Goal: Information Seeking & Learning: Find specific fact

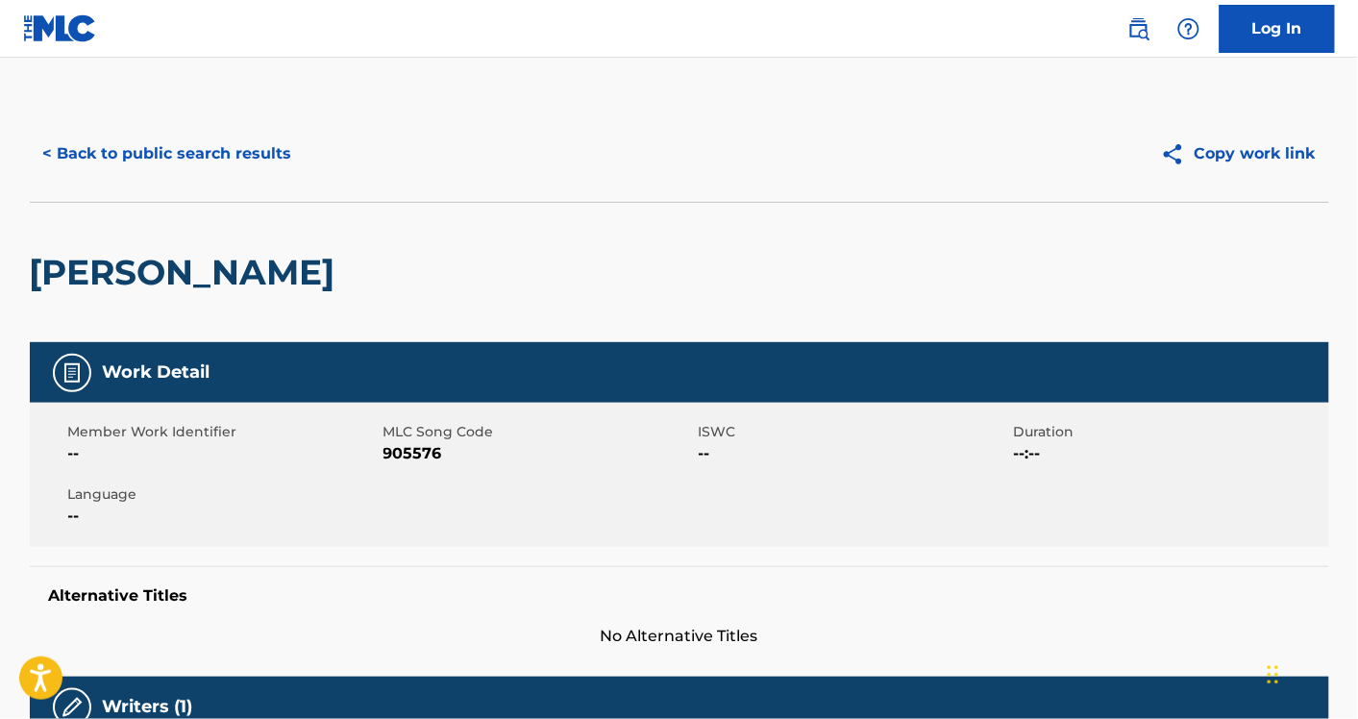
click at [242, 170] on button "< Back to public search results" at bounding box center [168, 154] width 276 height 48
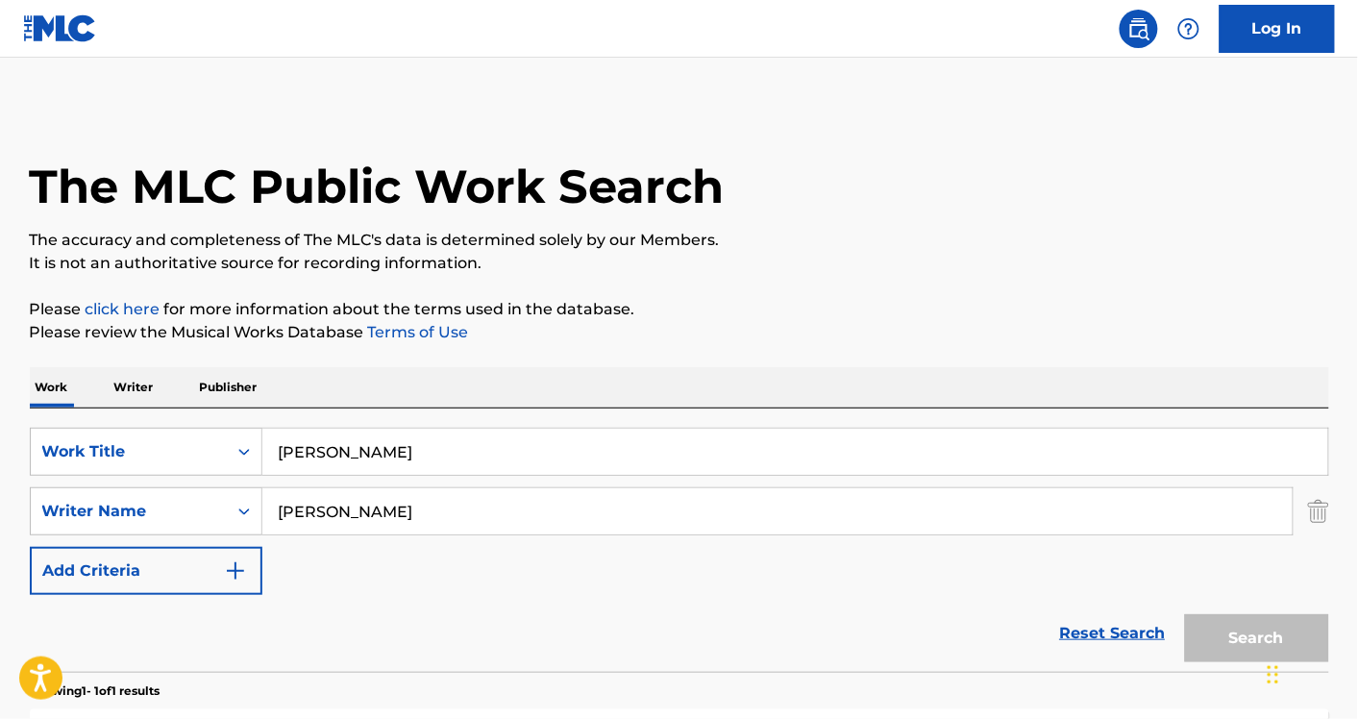
scroll to position [216, 0]
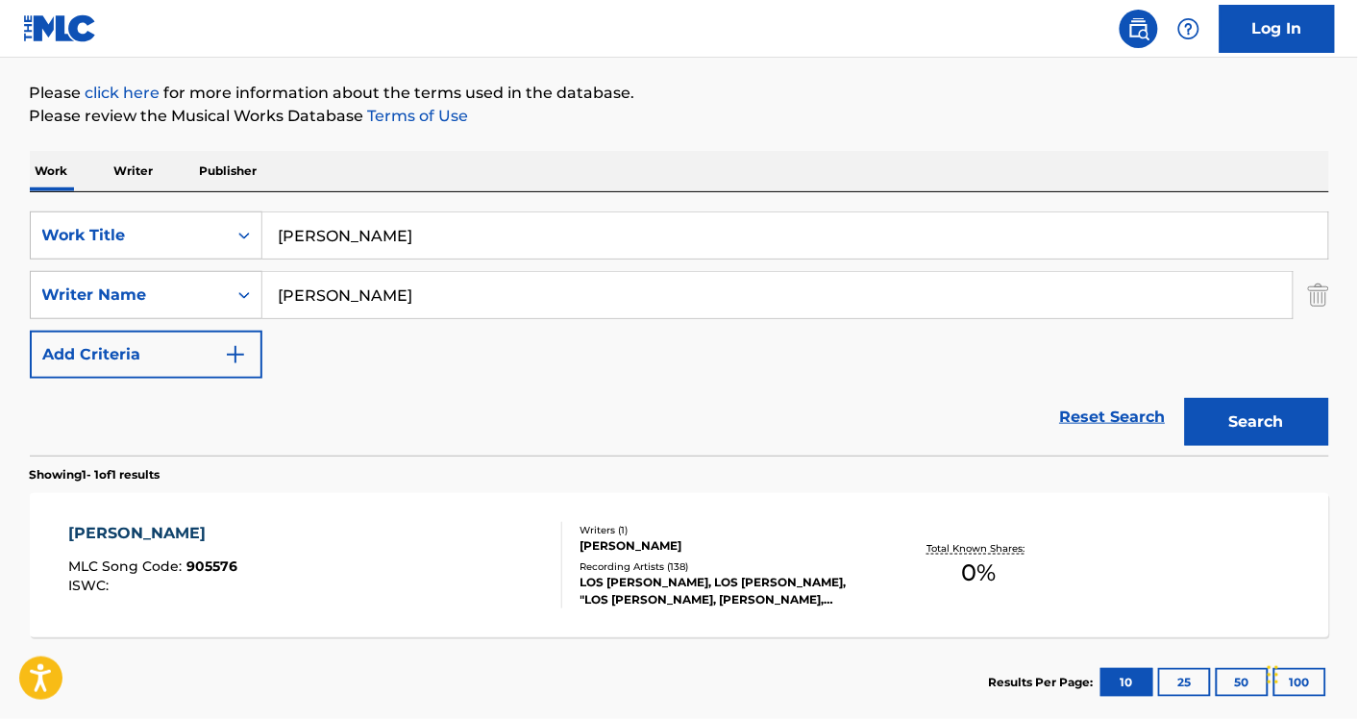
click at [467, 251] on input "Anzelma Guzman" at bounding box center [795, 235] width 1066 height 46
paste input "BORN DARK"
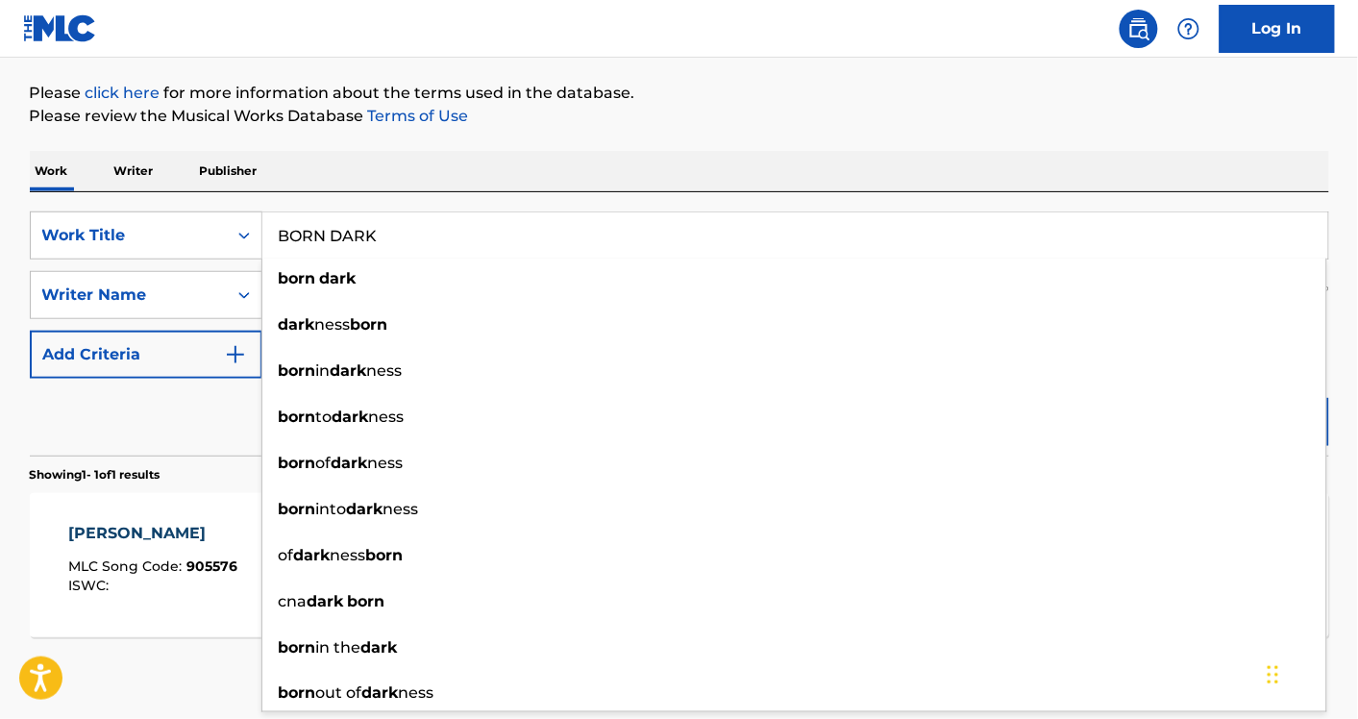
paste input "MONTAGEM - GLITCH"
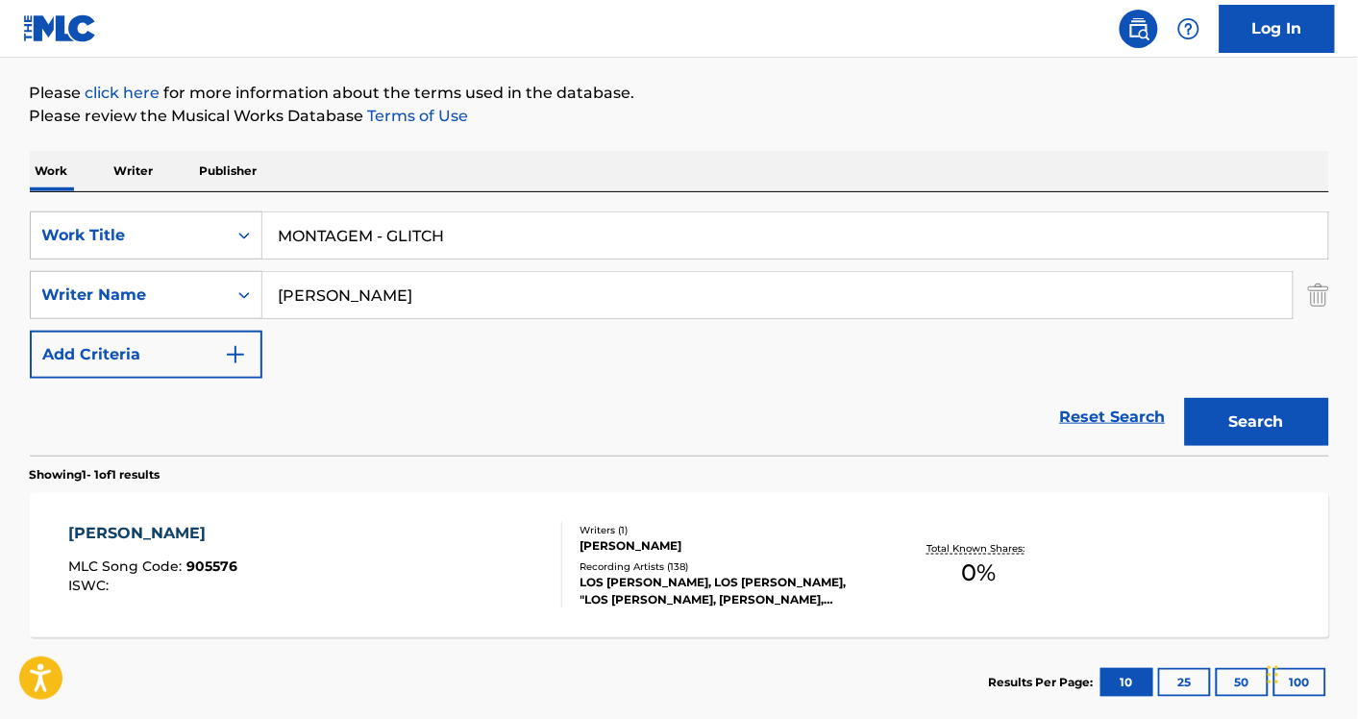
type input "MONTAGEM - GLITCH"
click at [1185, 398] on button "Search" at bounding box center [1257, 422] width 144 height 48
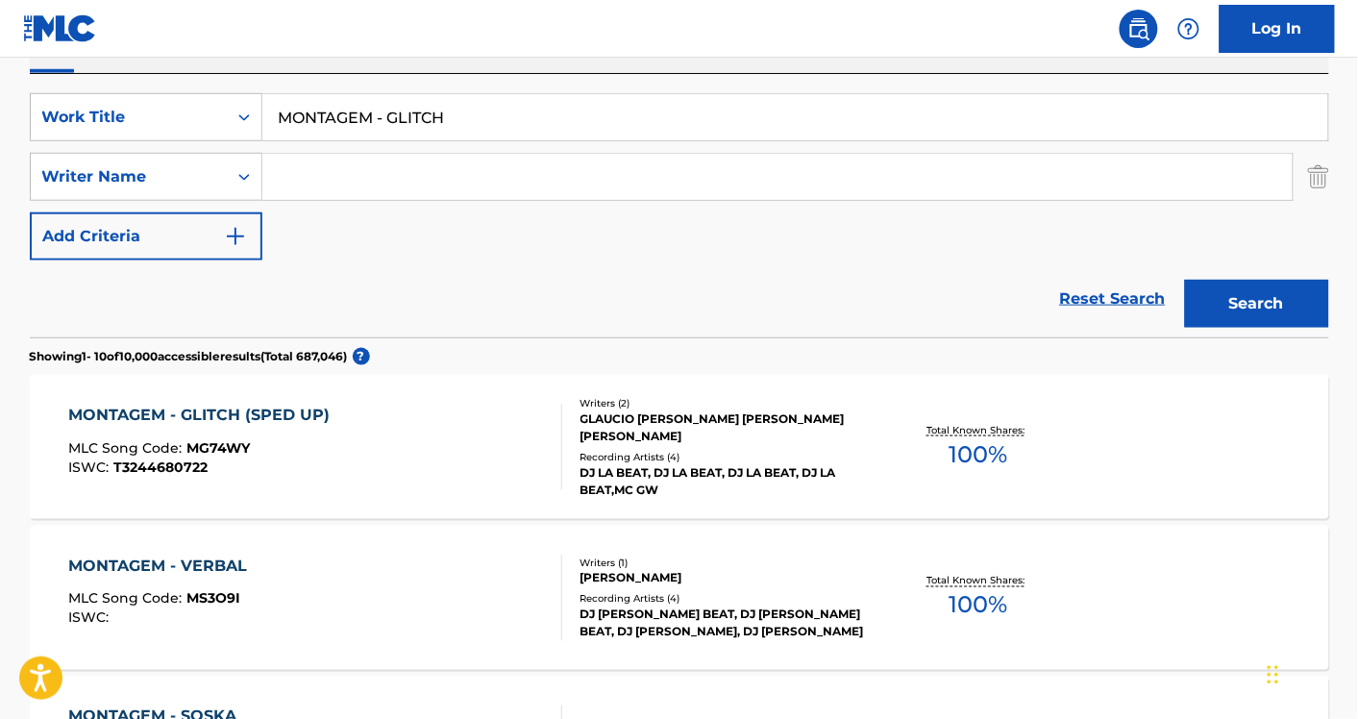
scroll to position [333, 0]
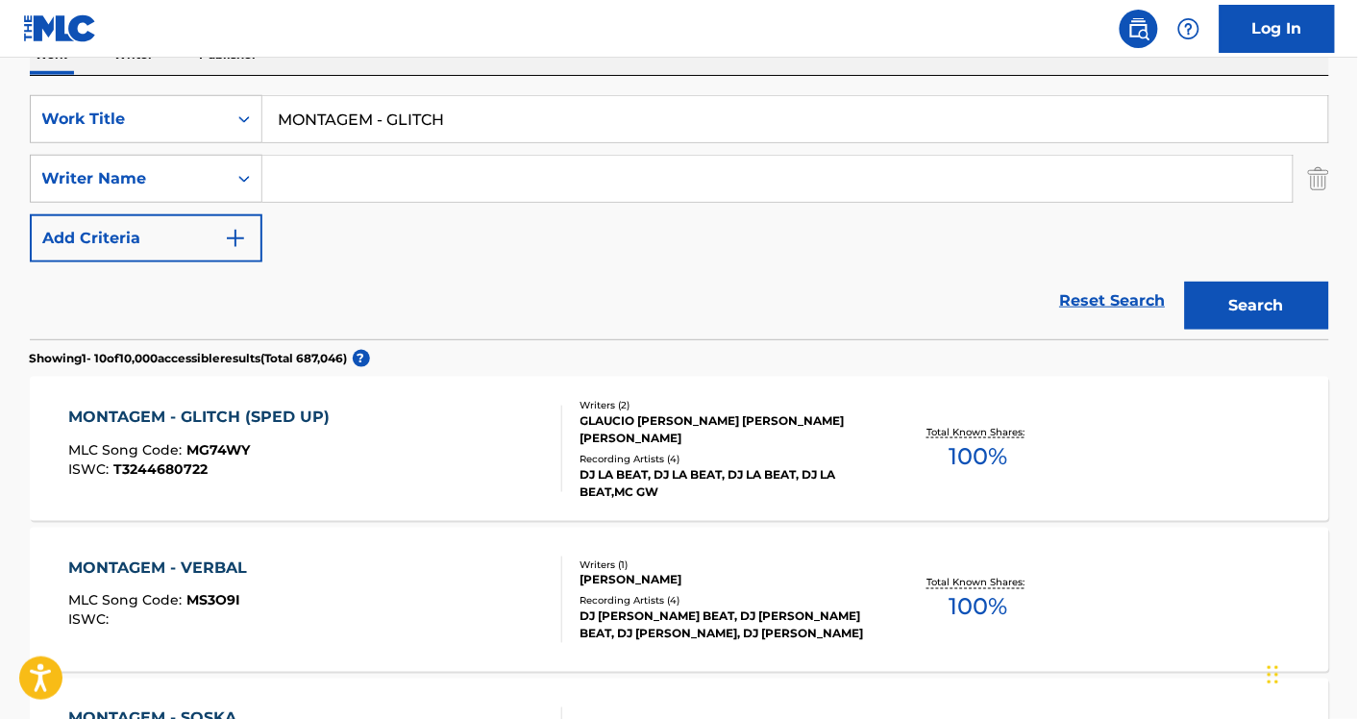
paste input "ARANHA LUIS FELIPE"
type input "ARANHA LUIS FELIPE"
click at [1185, 282] on button "Search" at bounding box center [1257, 306] width 144 height 48
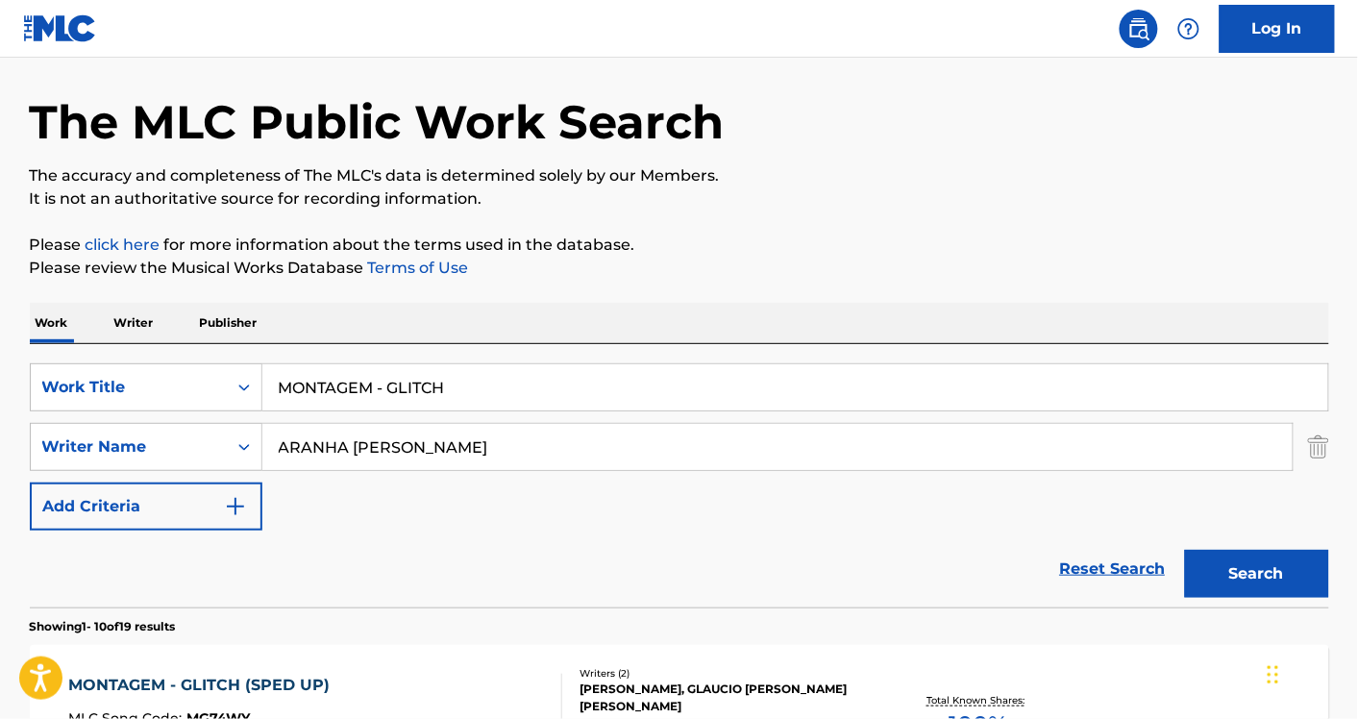
scroll to position [0, 0]
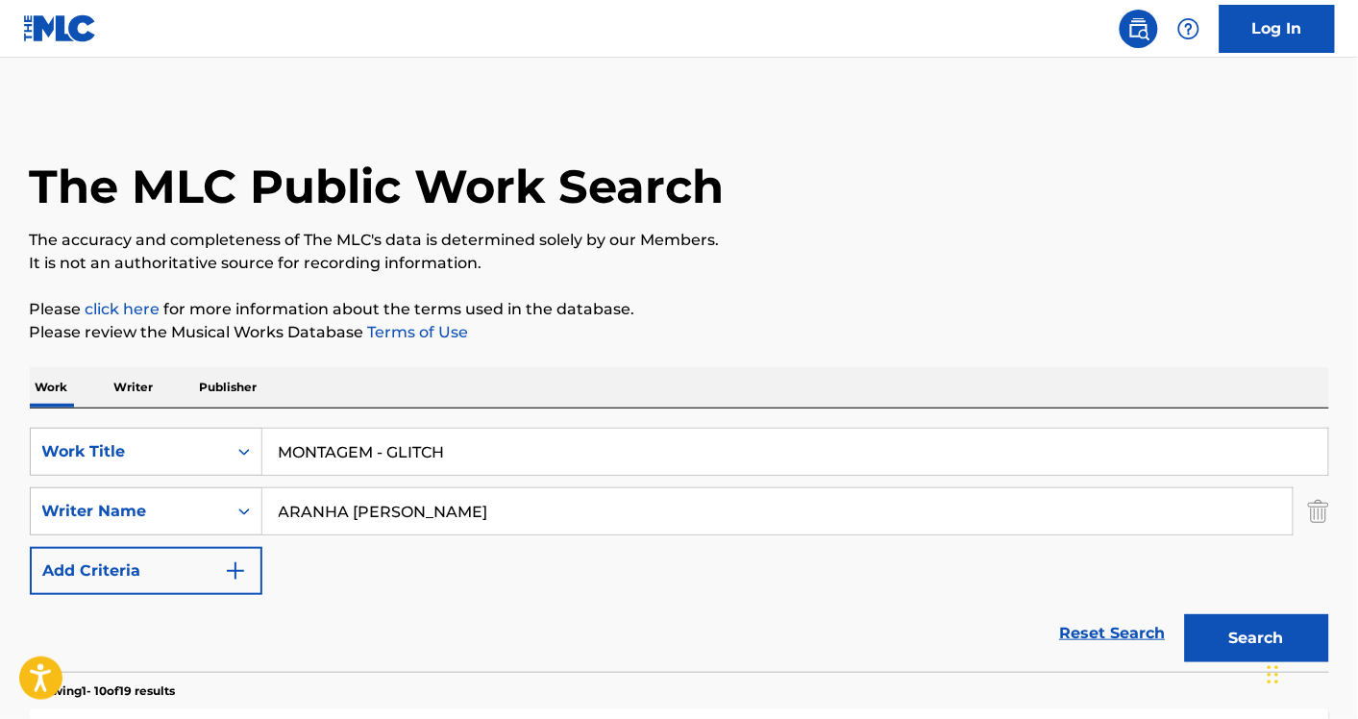
click at [1116, 631] on link "Reset Search" at bounding box center [1113, 633] width 125 height 42
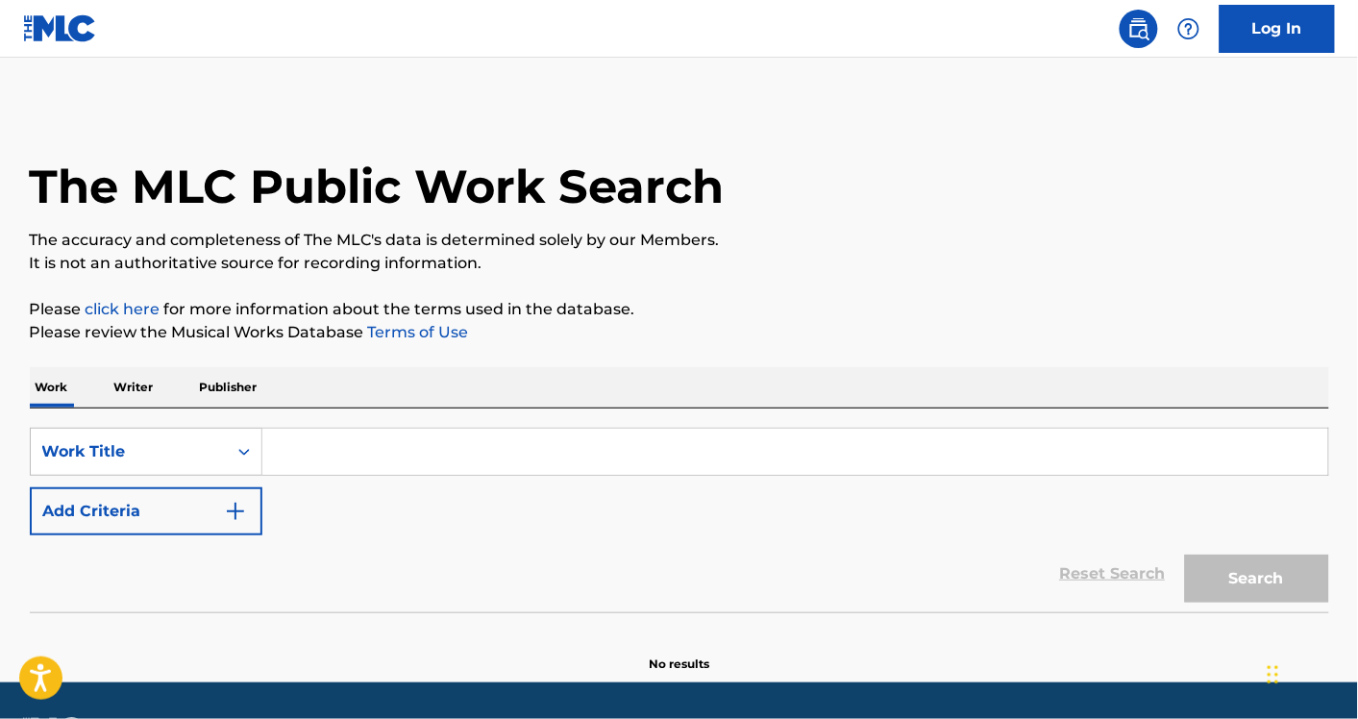
click at [705, 440] on input "Search Form" at bounding box center [795, 452] width 1066 height 46
paste input "mueve el toto (remix)"
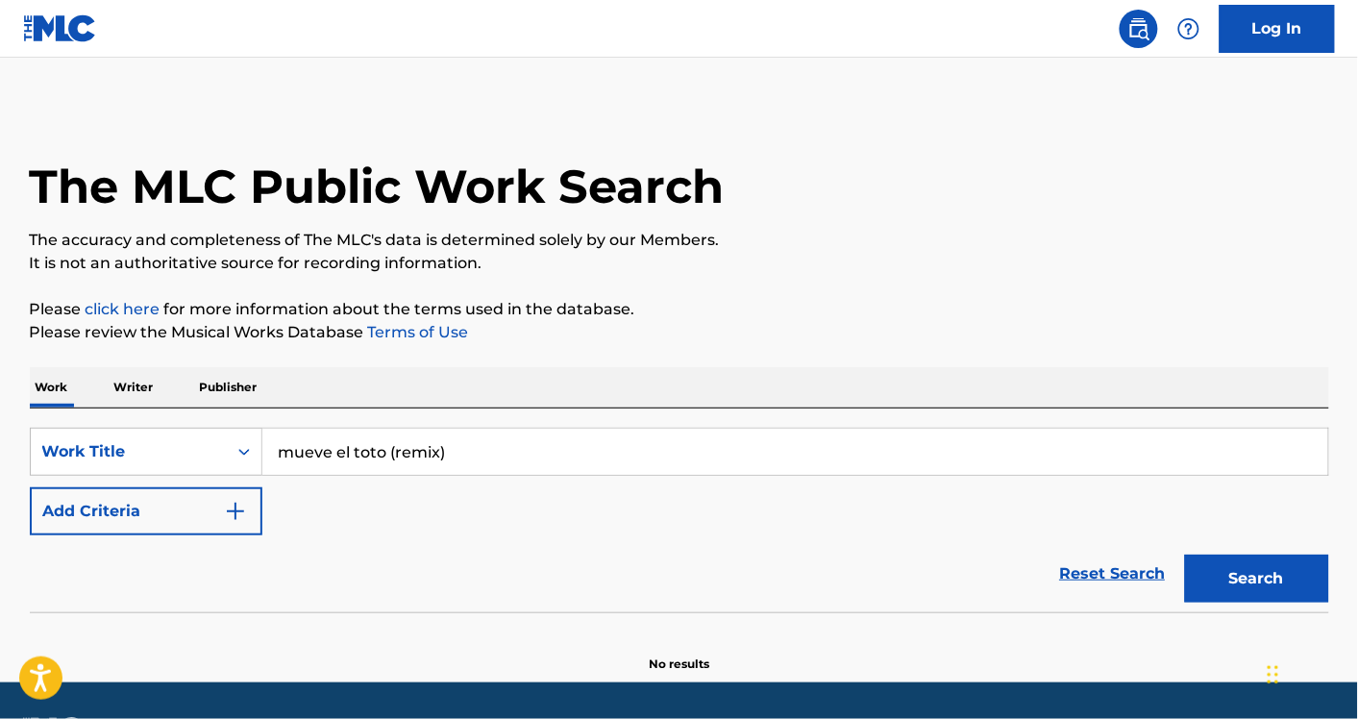
type input "mueve el toto (remix)"
click at [1185, 555] on button "Search" at bounding box center [1257, 579] width 144 height 48
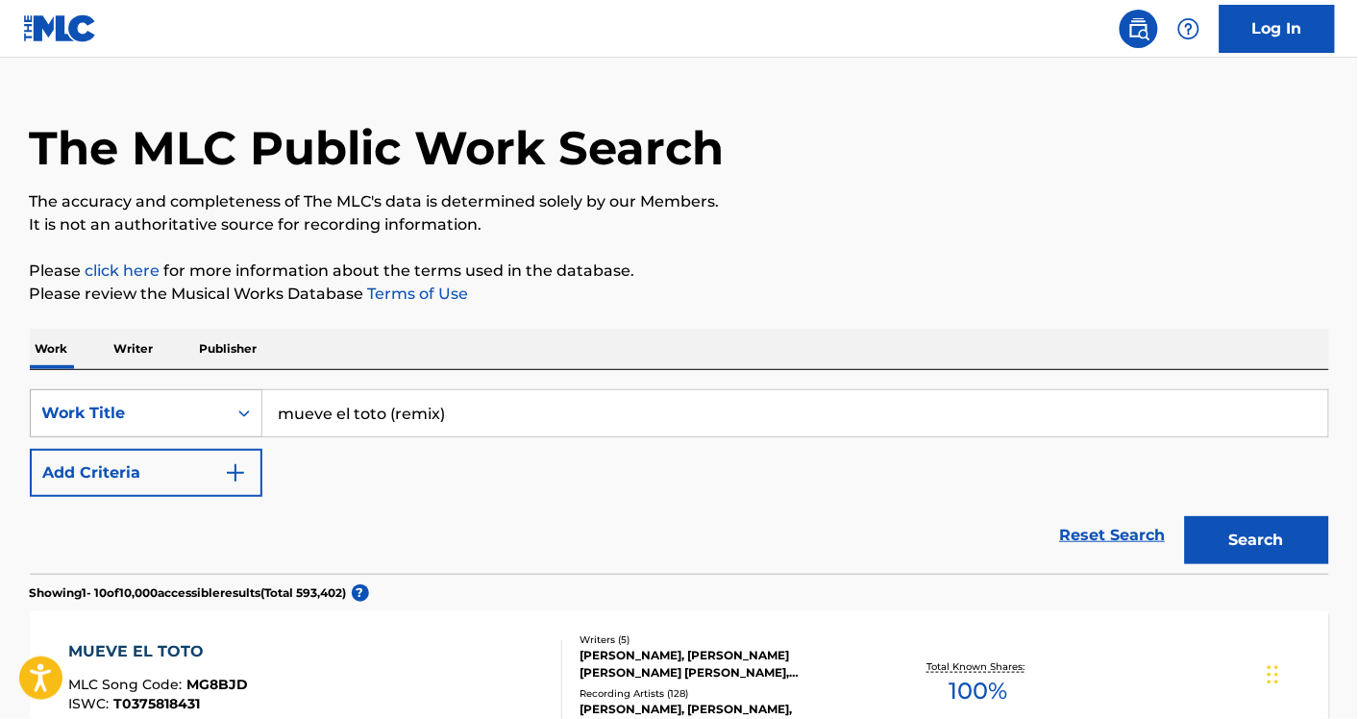
click at [227, 437] on div "Work Title" at bounding box center [146, 413] width 233 height 48
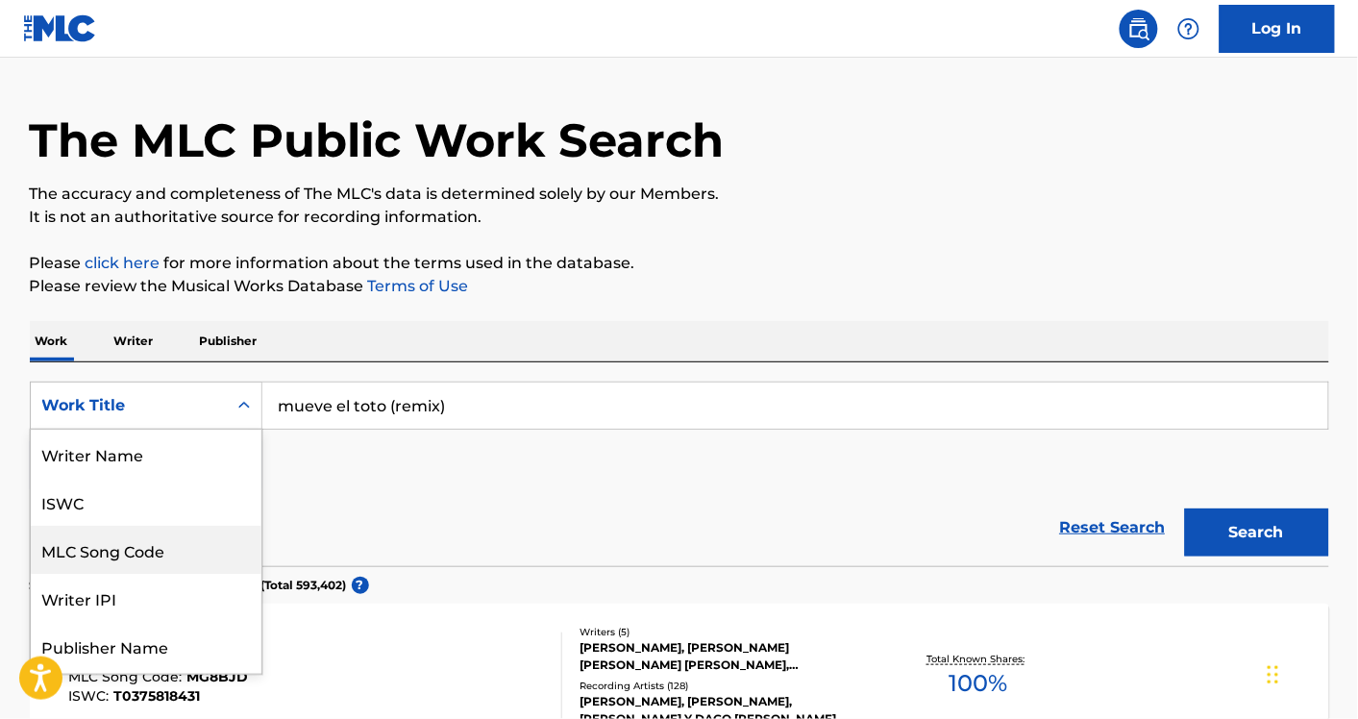
scroll to position [96, 0]
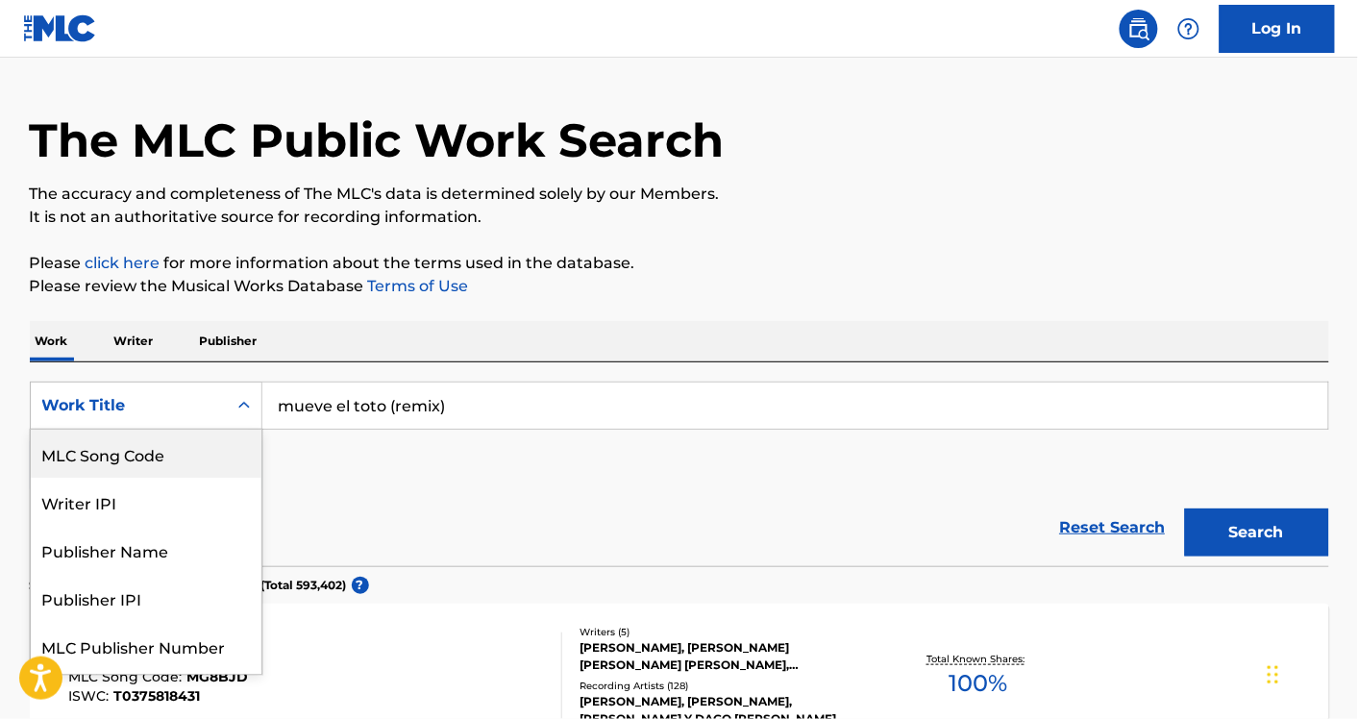
drag, startPoint x: 536, startPoint y: 467, endPoint x: 486, endPoint y: 444, distance: 55.0
click at [486, 444] on div "SearchWithCriteriaa75138e3-0cd8-48fb-8d0a-90a755edb34e 8 results available. Use…" at bounding box center [680, 436] width 1300 height 108
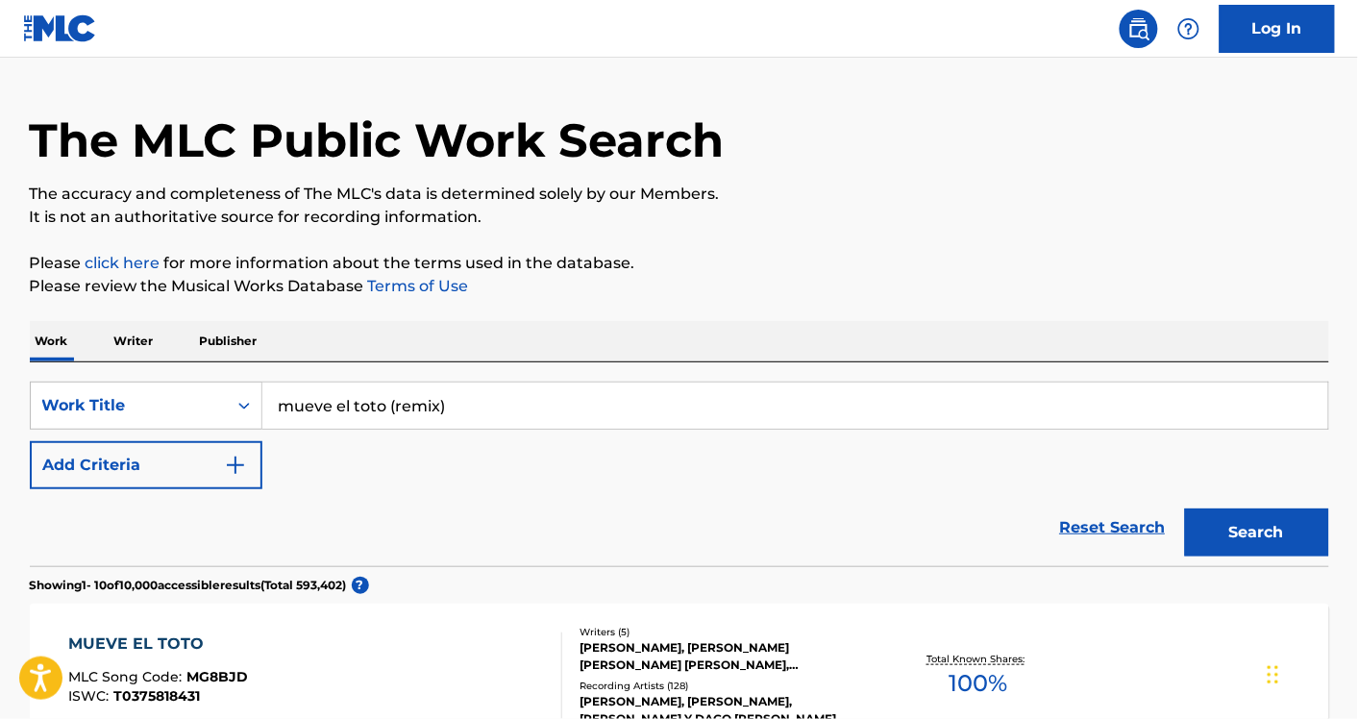
click at [245, 459] on img "Search Form" at bounding box center [235, 465] width 23 height 23
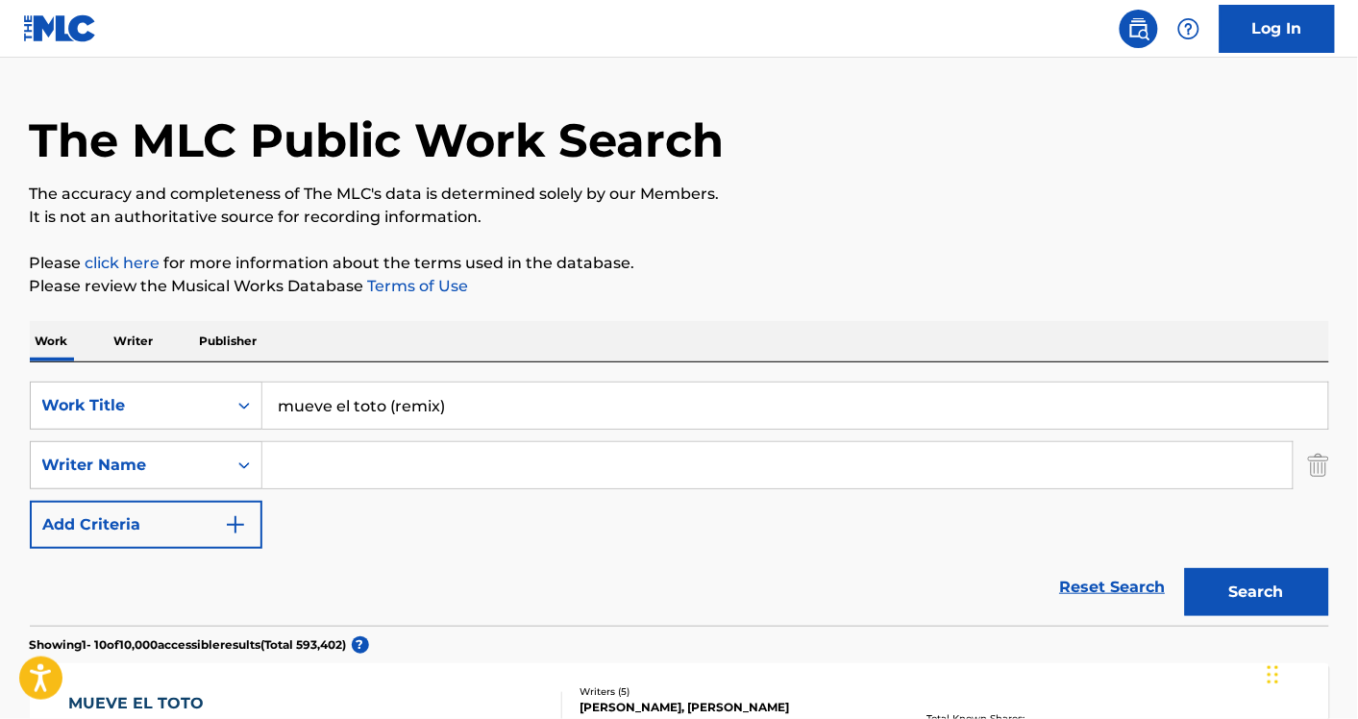
click at [366, 483] on input "Search Form" at bounding box center [777, 465] width 1030 height 46
paste input "Arganaraz Walter RaulOffer Lorena MaraQuinteros Juan PabloSerantoni Hector Adri…"
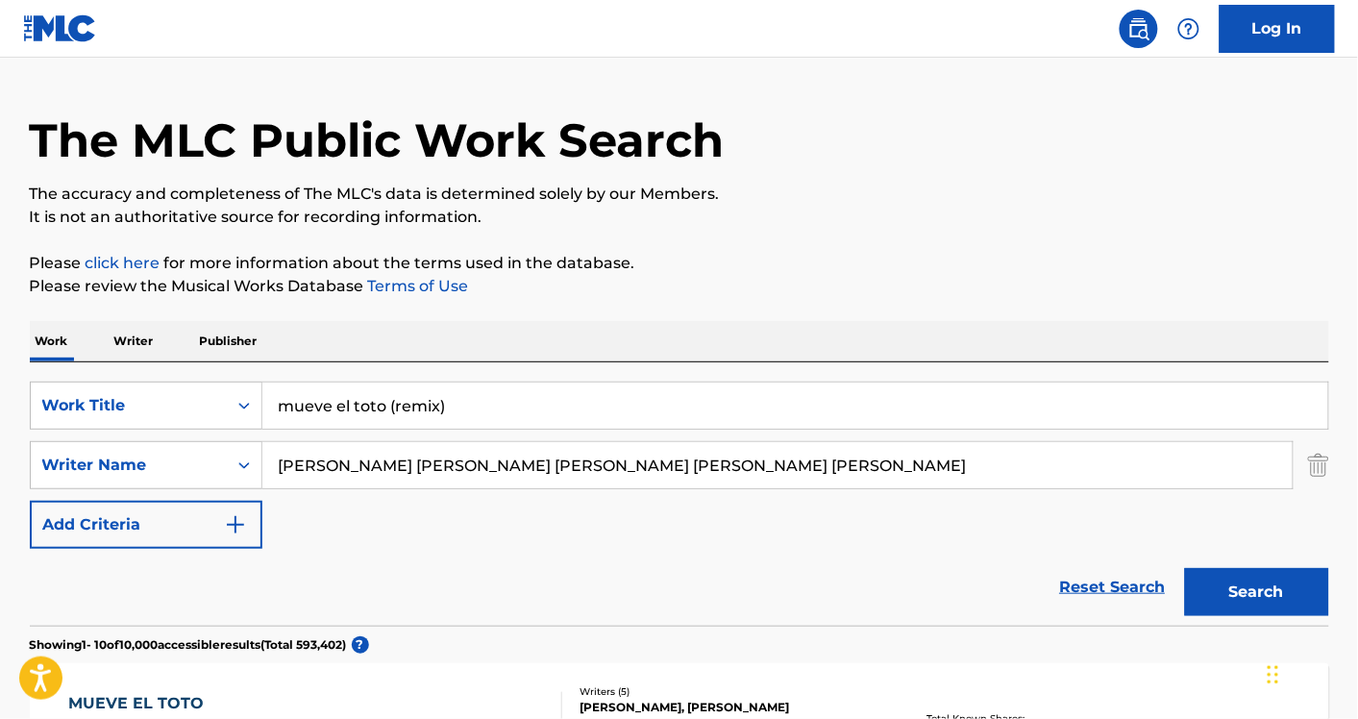
drag, startPoint x: 457, startPoint y: 468, endPoint x: 1382, endPoint y: 406, distance: 927.7
click at [1357, 406] on html "Accessibility Screen-Reader Guide, Feedback, and Issue Reporting | New window C…" at bounding box center [679, 313] width 1358 height 719
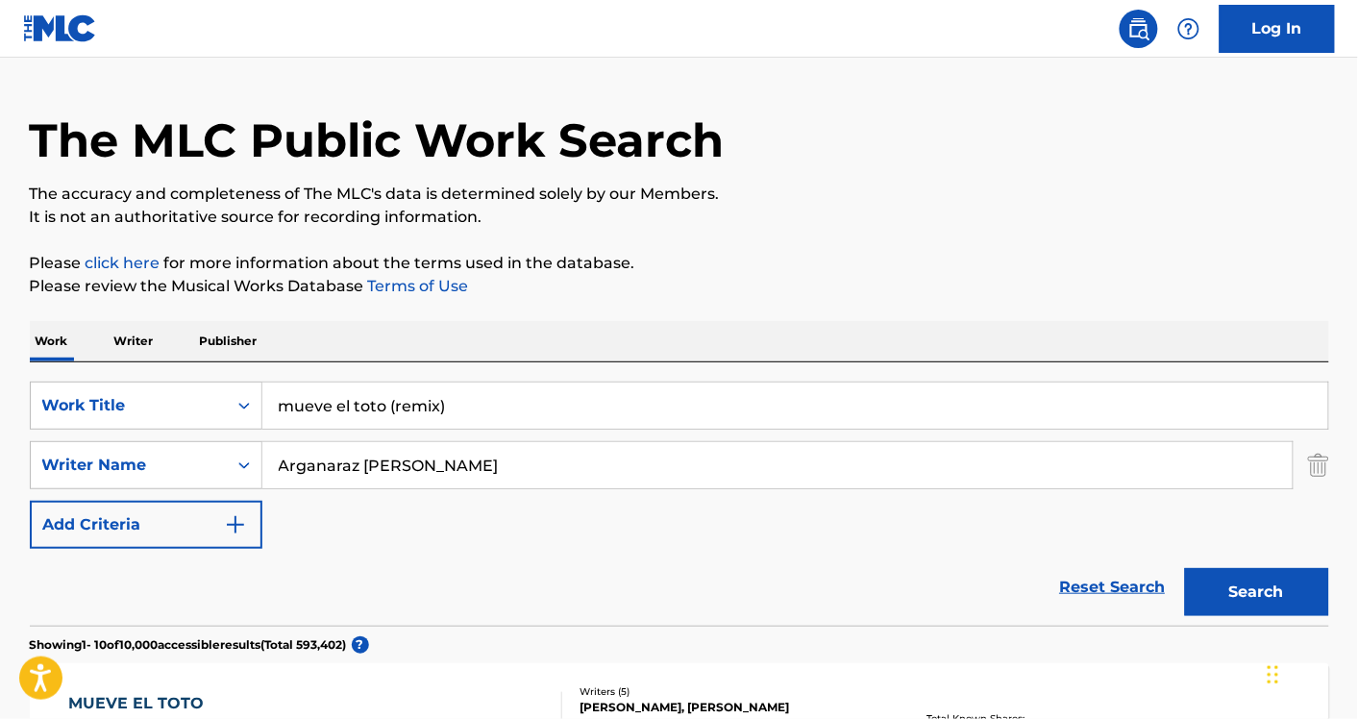
type input "Arganaraz Walter Raul"
click at [1185, 568] on button "Search" at bounding box center [1257, 592] width 144 height 48
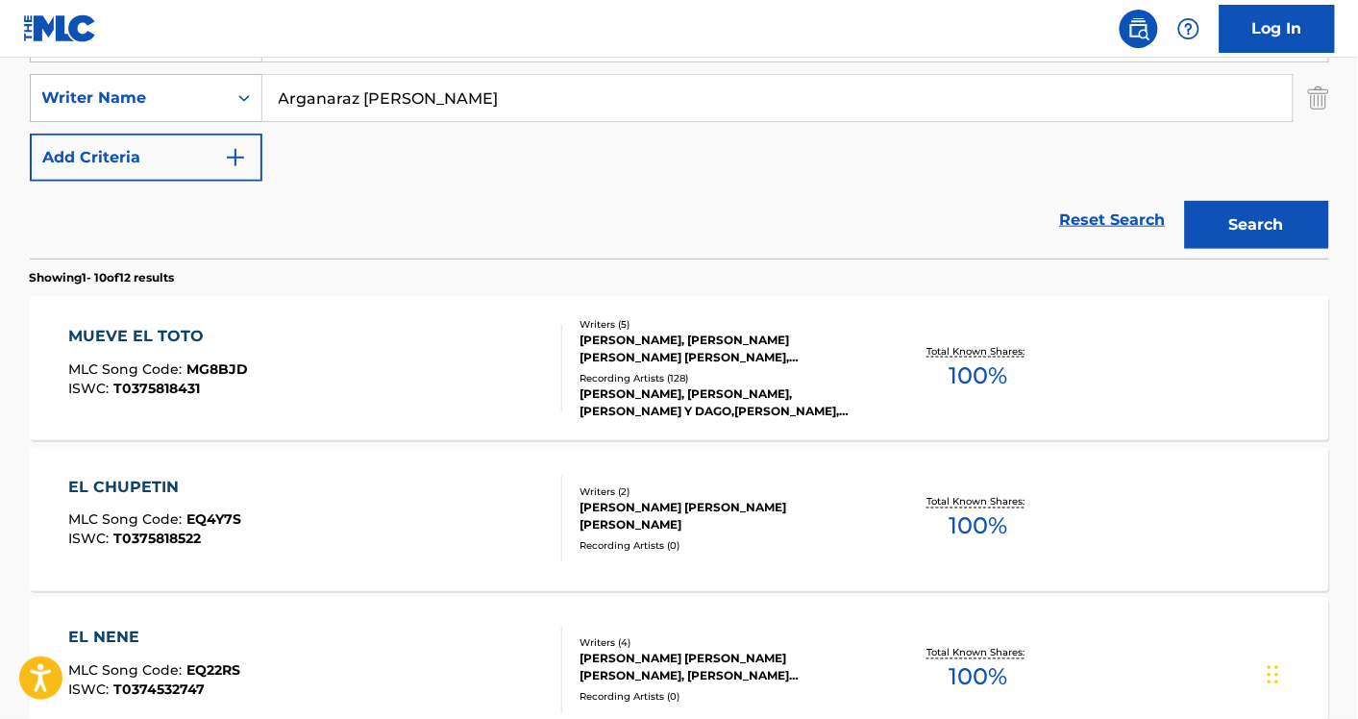
scroll to position [419, 0]
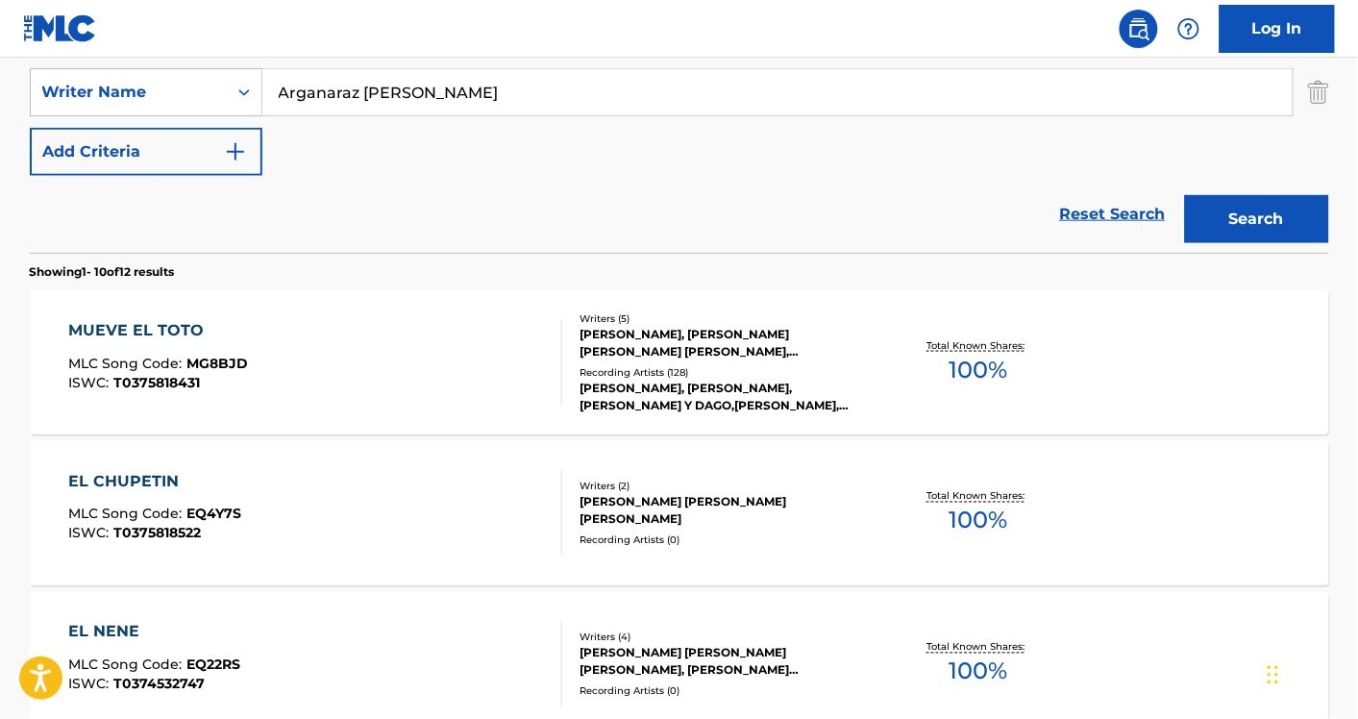
click at [396, 385] on div "MUEVE EL TOTO MLC Song Code : MG8BJD ISWC : T0375818431" at bounding box center [315, 362] width 494 height 87
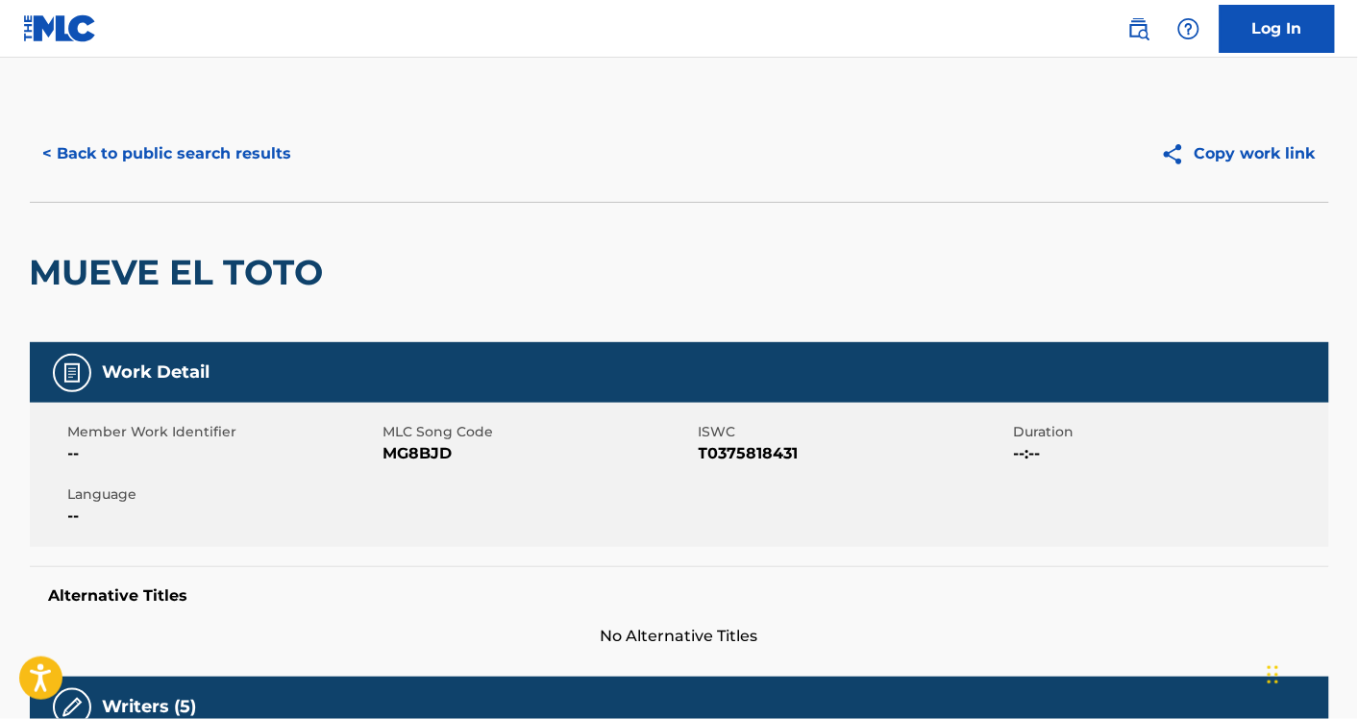
click at [288, 176] on div "< Back to public search results" at bounding box center [355, 154] width 650 height 48
click at [236, 147] on button "< Back to public search results" at bounding box center [168, 154] width 276 height 48
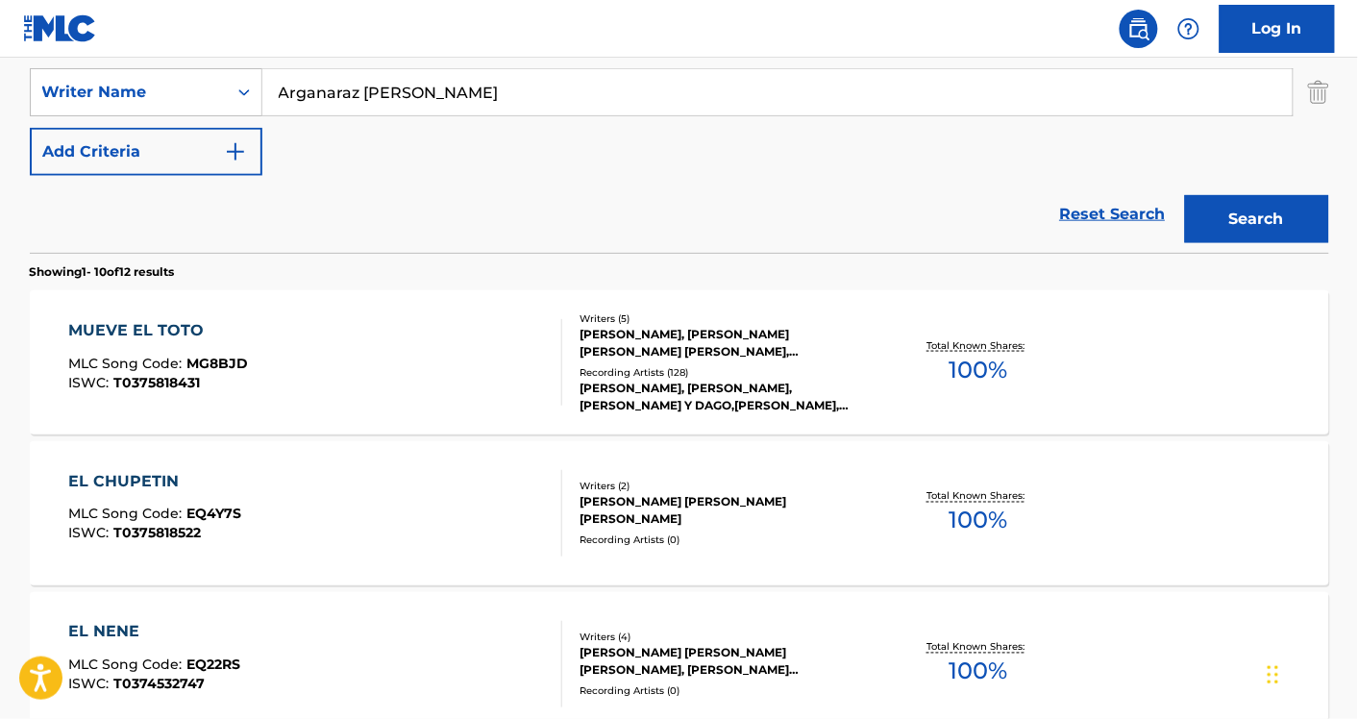
scroll to position [171, 0]
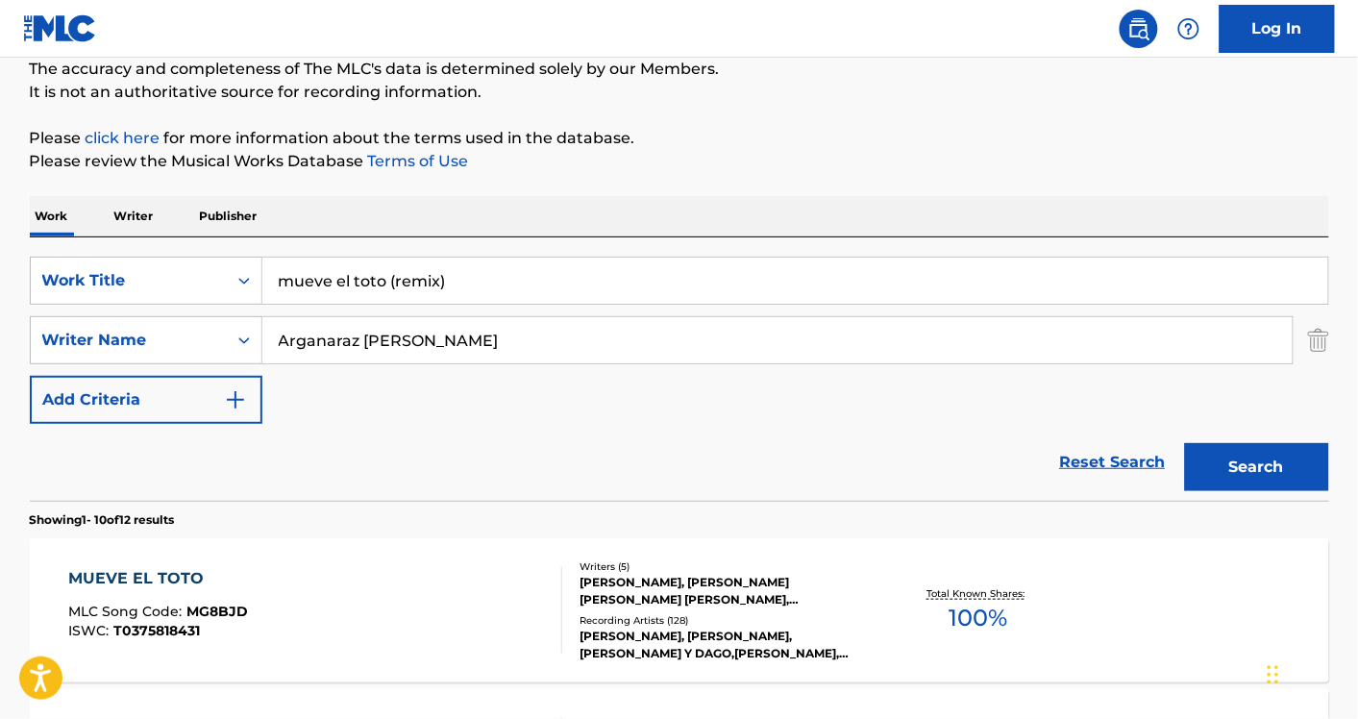
click at [328, 271] on input "mueve el toto (remix)" at bounding box center [795, 281] width 1066 height 46
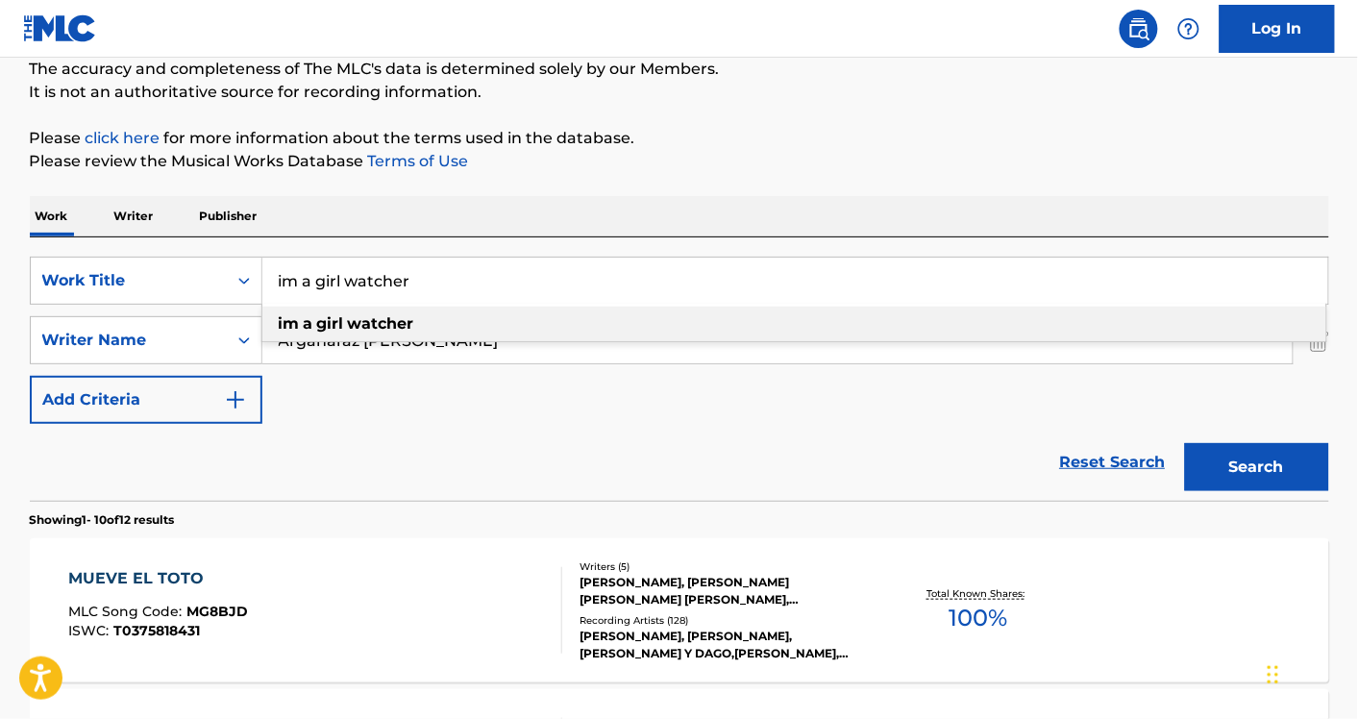
type input "im a girl watcher"
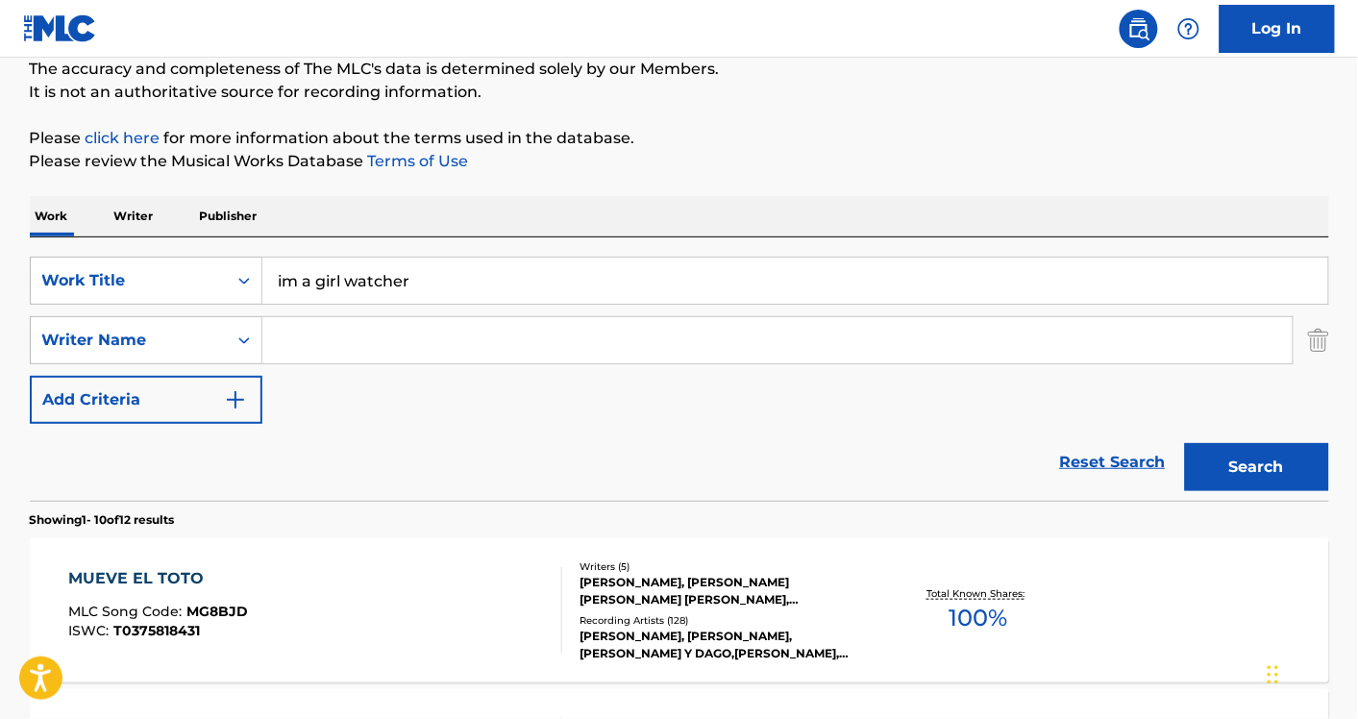
click at [1185, 443] on button "Search" at bounding box center [1257, 467] width 144 height 48
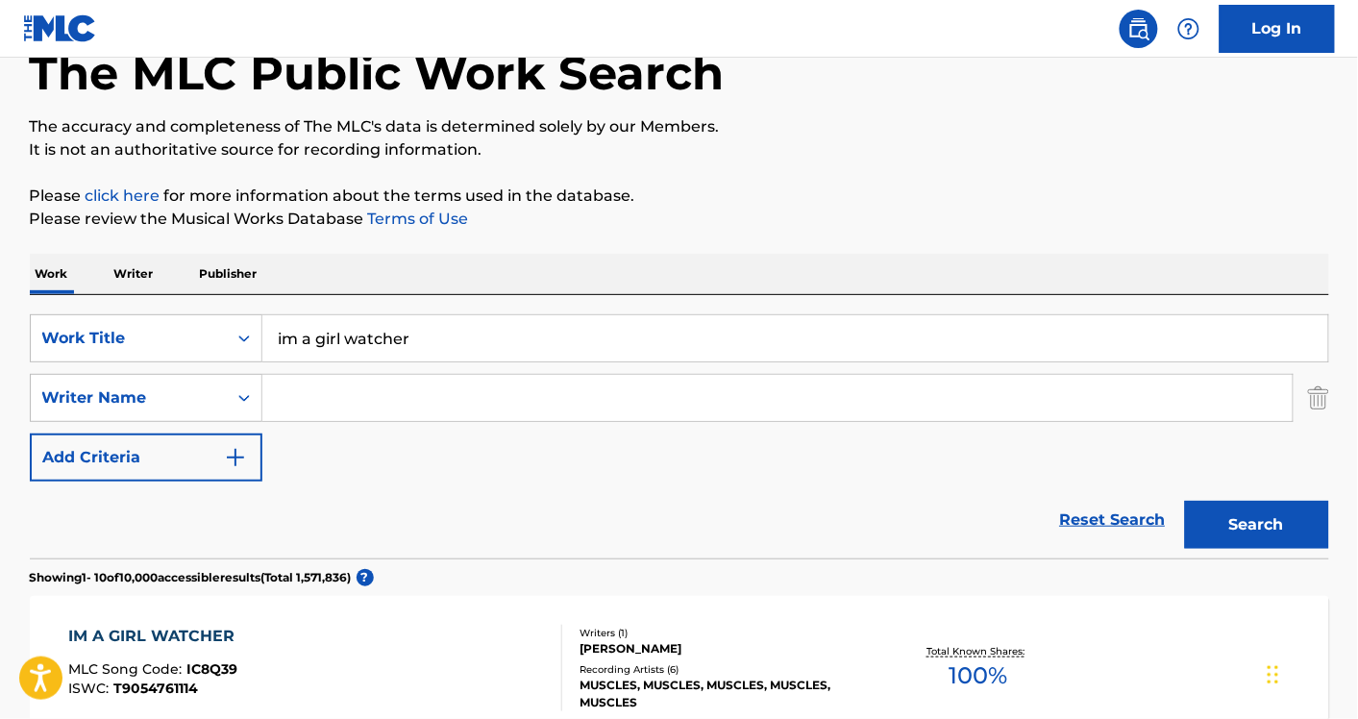
scroll to position [112, 0]
paste input "Ronald Killette and Wayne Pittman"
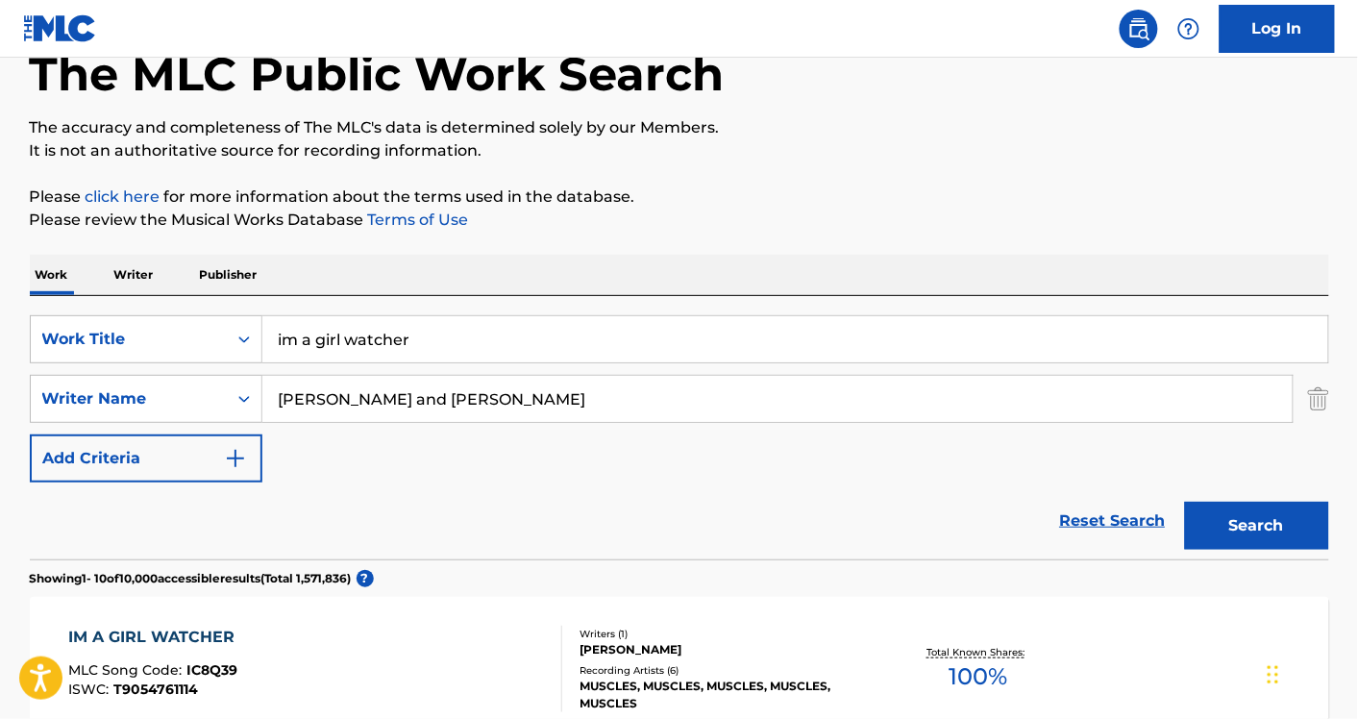
drag, startPoint x: 439, startPoint y: 400, endPoint x: 575, endPoint y: 405, distance: 135.6
click at [575, 405] on input "Ronald Killette and Wayne Pittman" at bounding box center [777, 399] width 1030 height 46
click at [1185, 502] on button "Search" at bounding box center [1257, 526] width 144 height 48
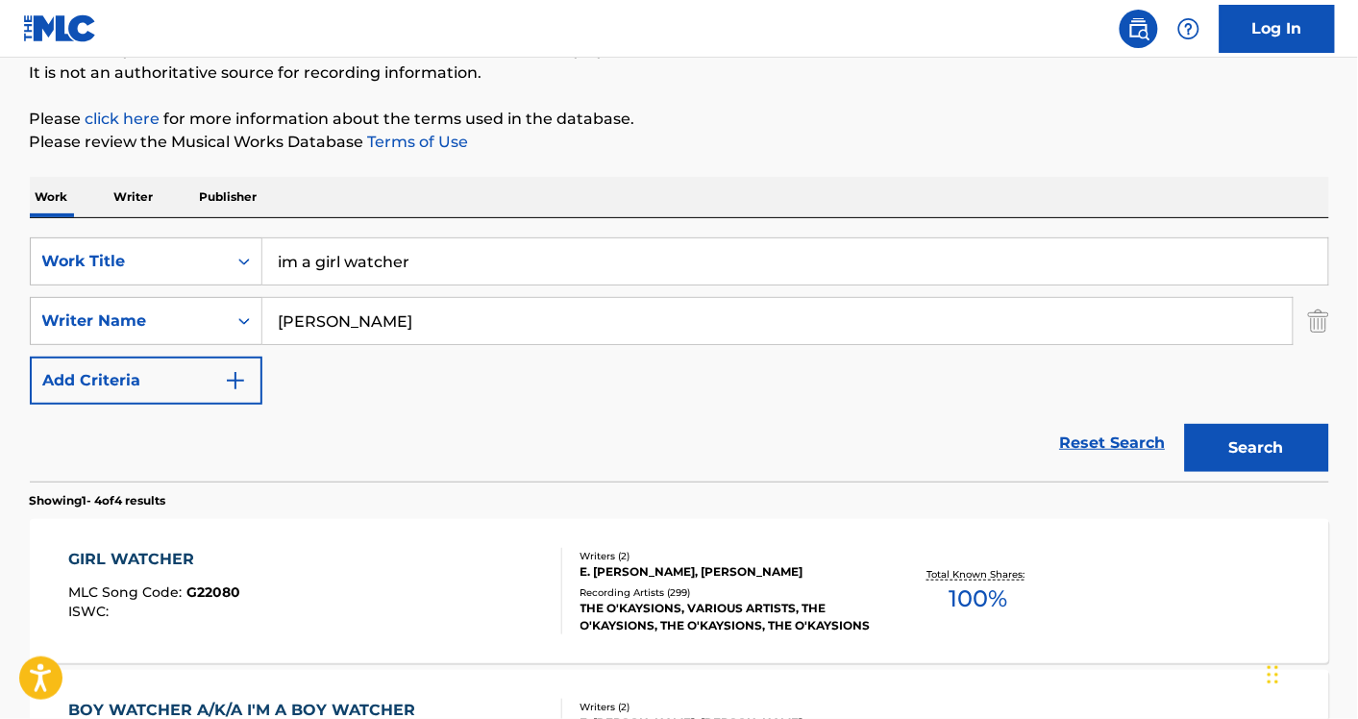
scroll to position [186, 0]
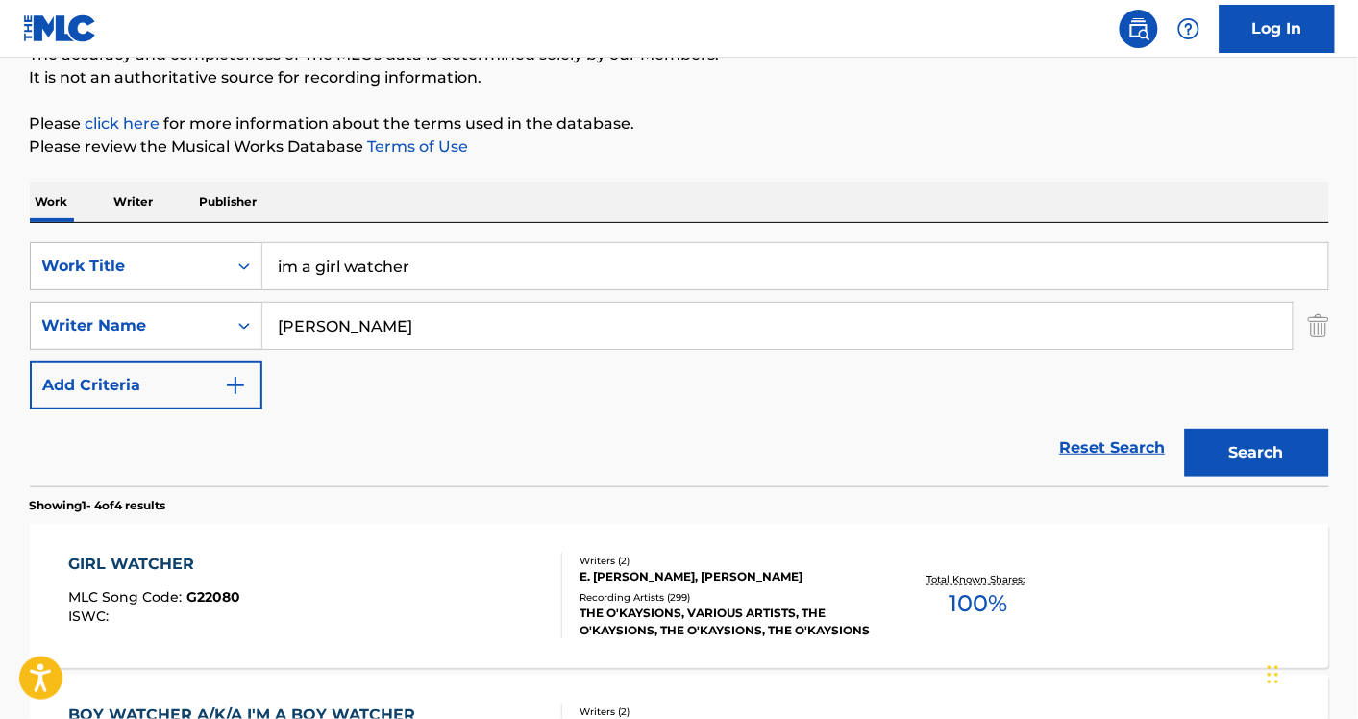
paste input "Wayne Pittman"
type input "Wayne Pittman"
click at [1185, 429] on button "Search" at bounding box center [1257, 453] width 144 height 48
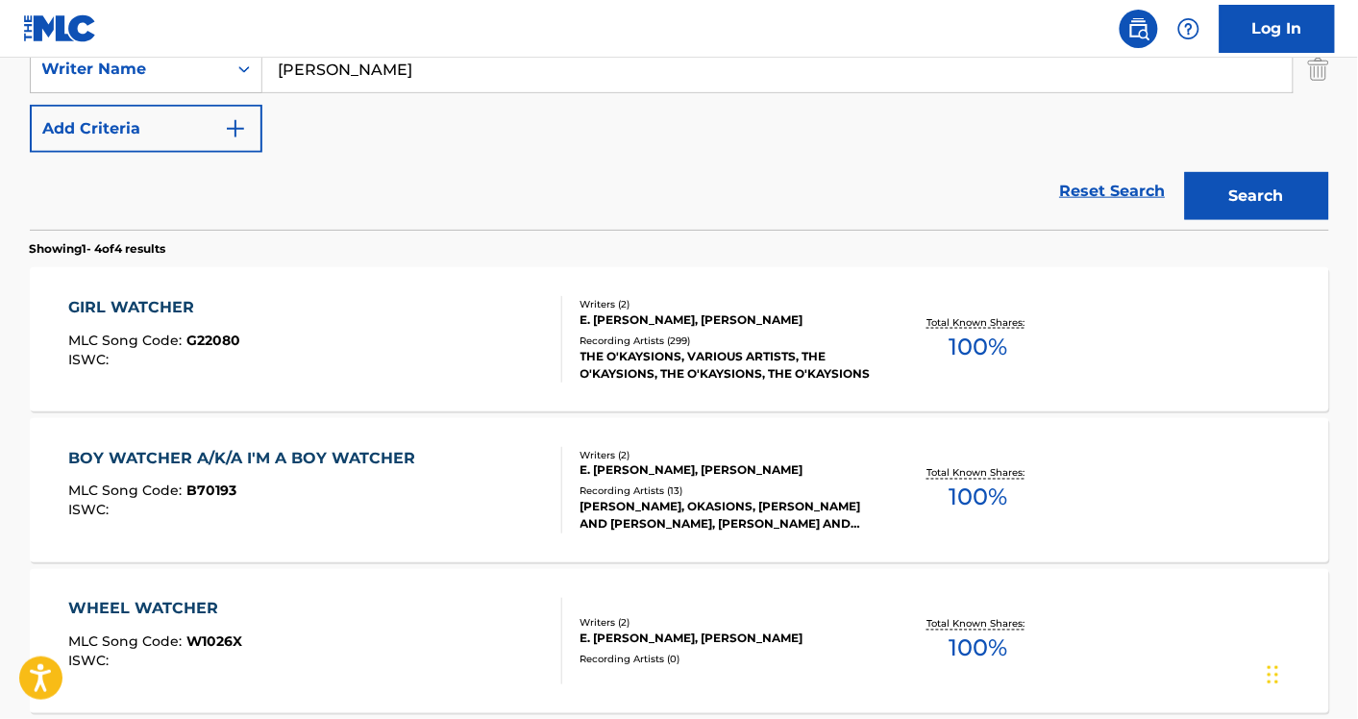
scroll to position [443, 0]
click at [368, 310] on div "GIRL WATCHER MLC Song Code : G22080 ISWC :" at bounding box center [315, 338] width 494 height 87
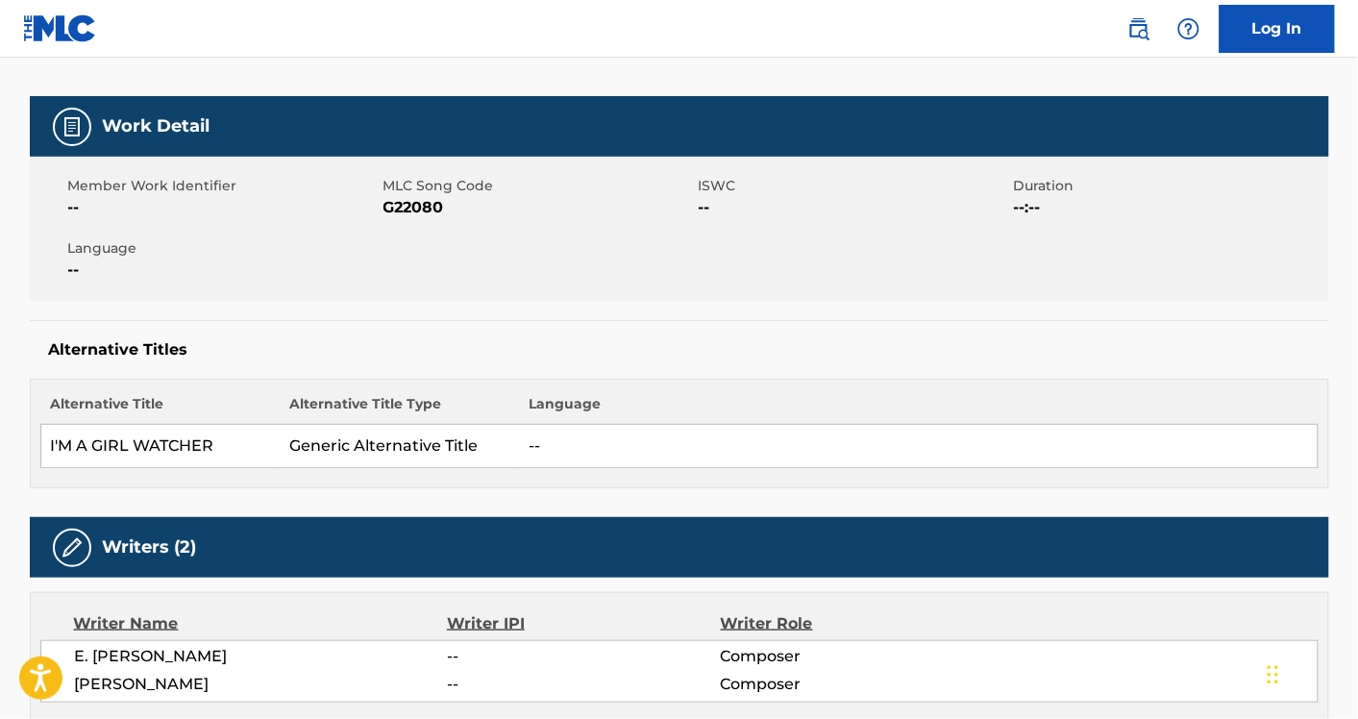
scroll to position [245, 0]
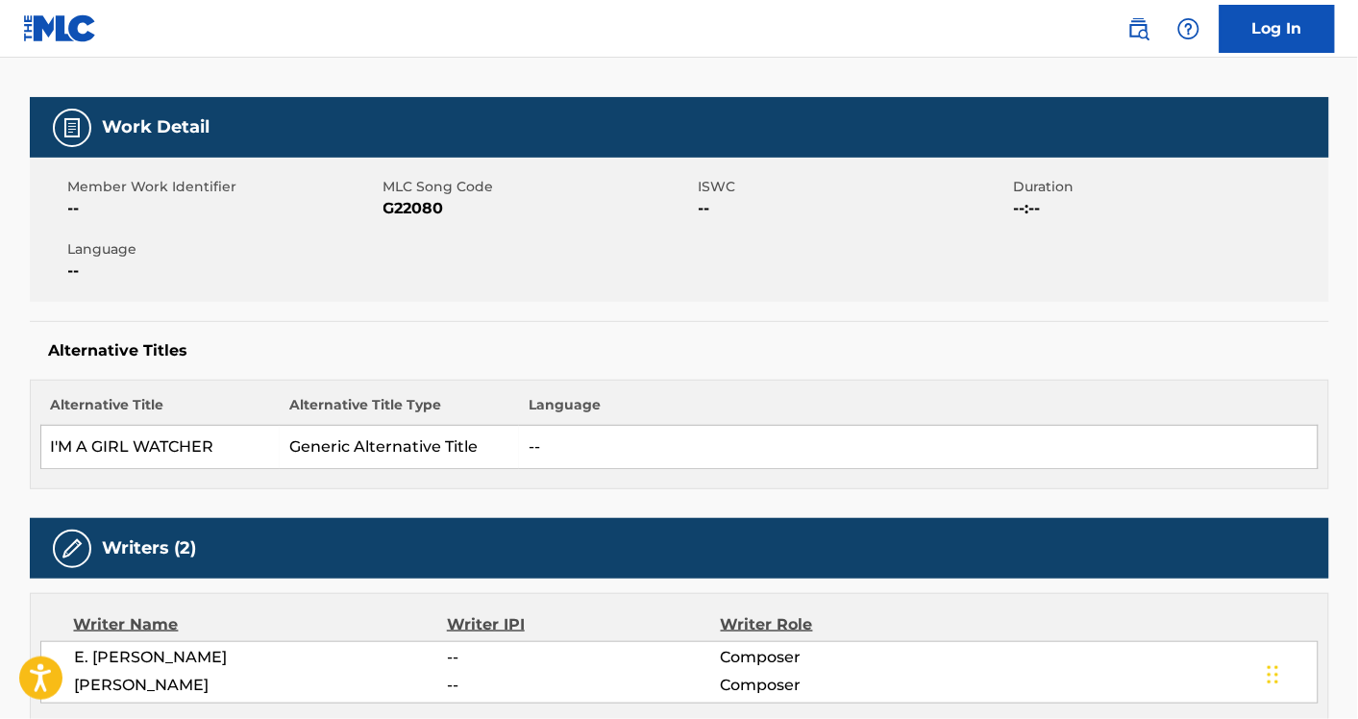
click at [400, 211] on span "G22080" at bounding box center [539, 208] width 310 height 23
copy span "G22080"
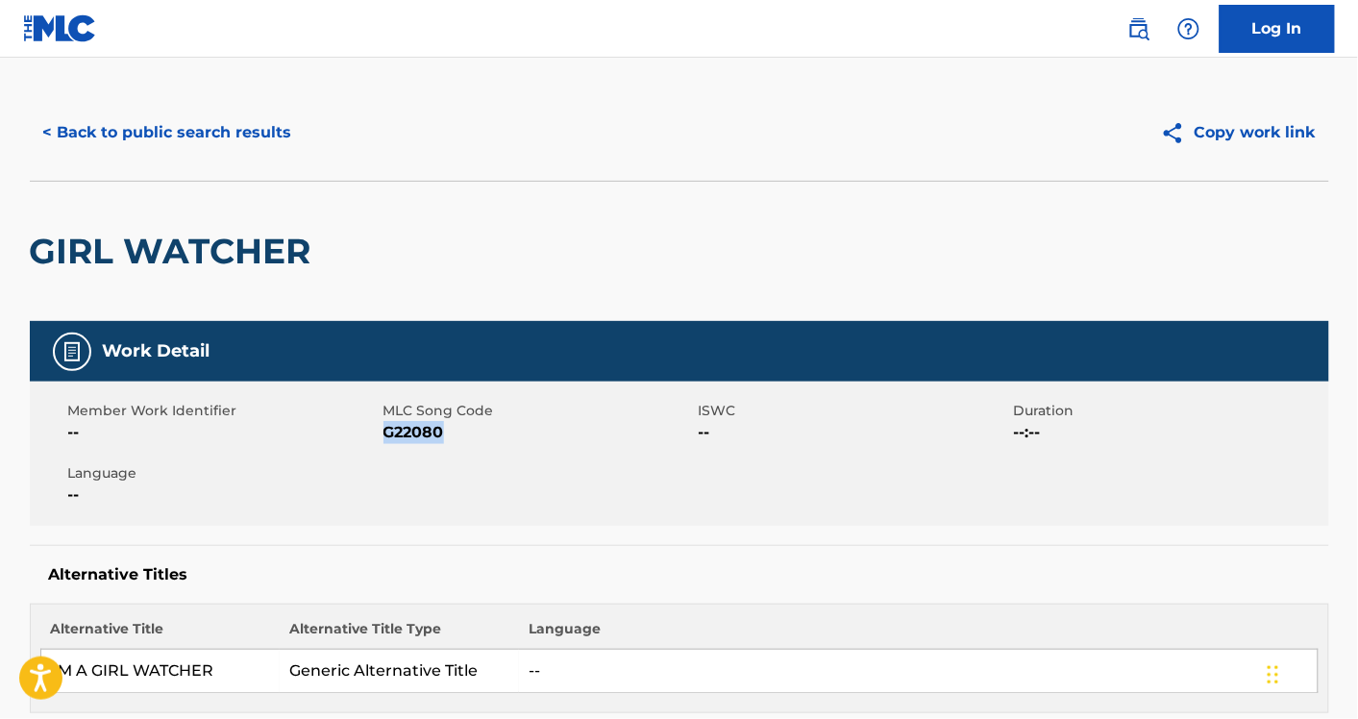
scroll to position [0, 0]
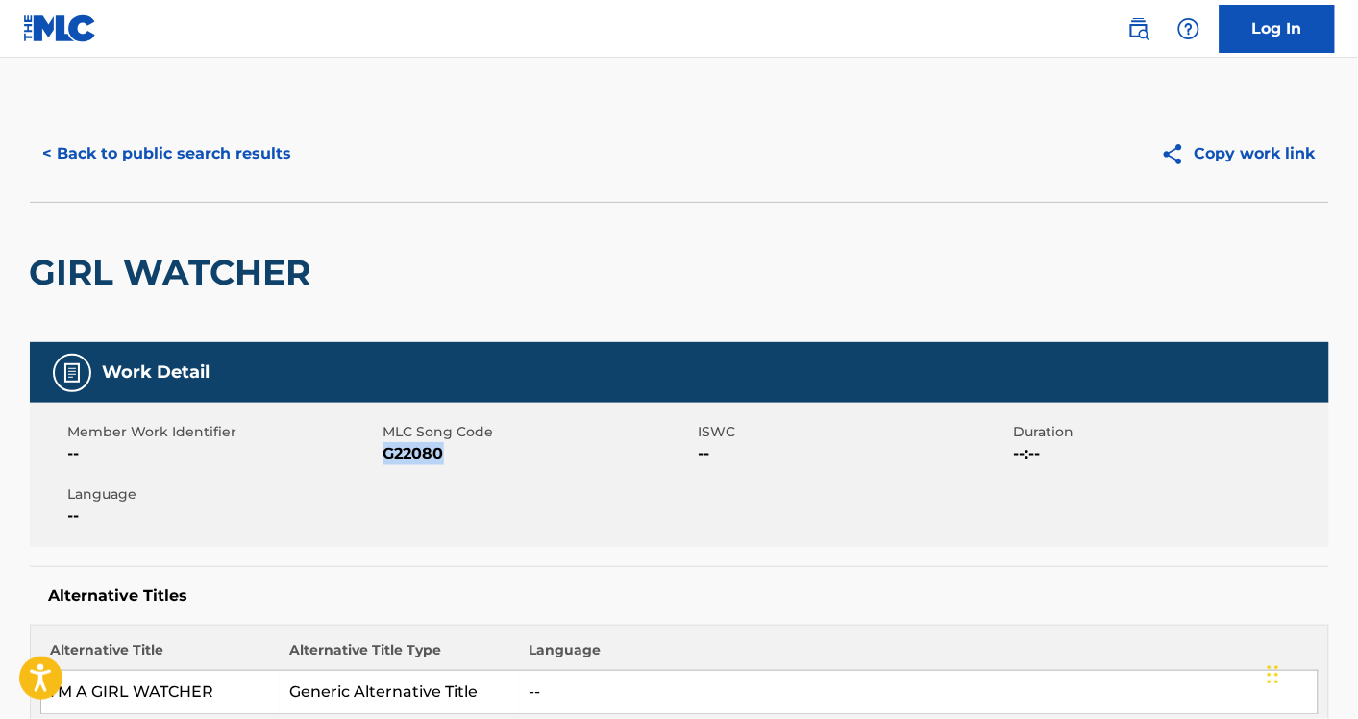
click at [210, 144] on button "< Back to public search results" at bounding box center [168, 154] width 276 height 48
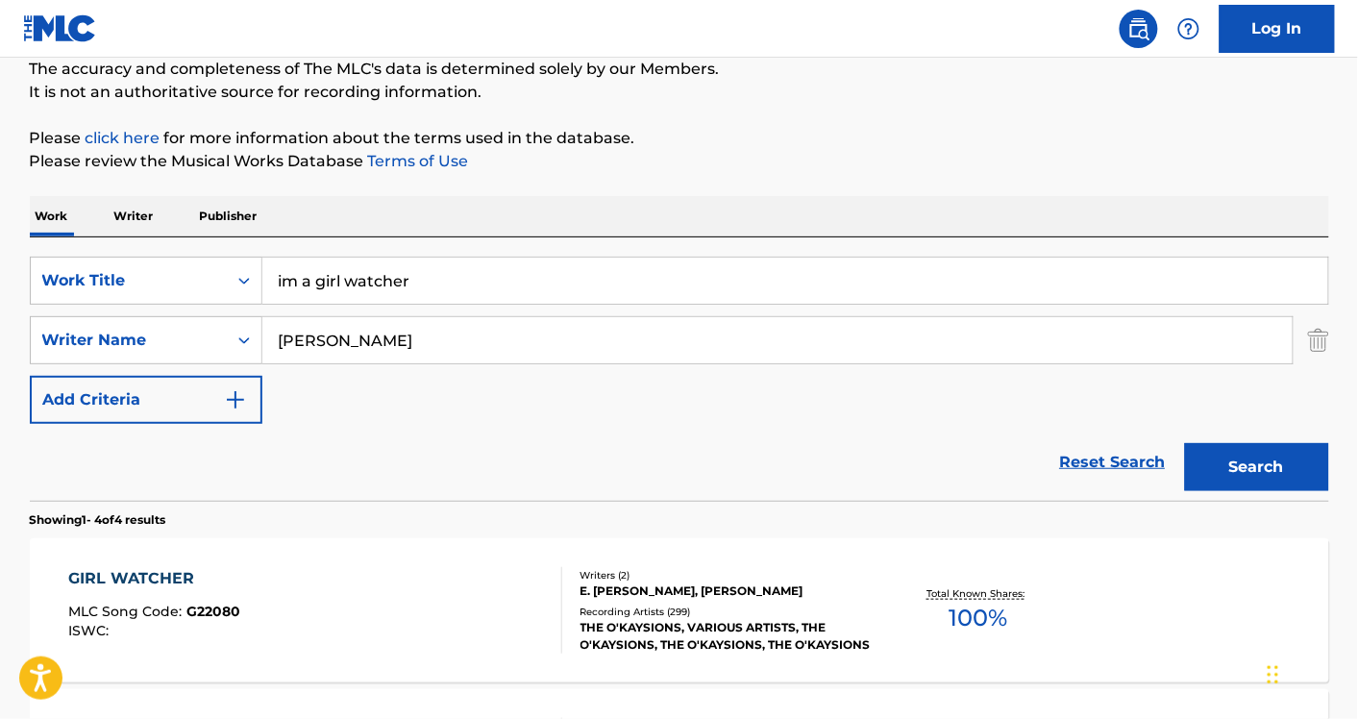
scroll to position [170, 0]
click at [389, 282] on input "im a girl watcher" at bounding box center [795, 282] width 1066 height 46
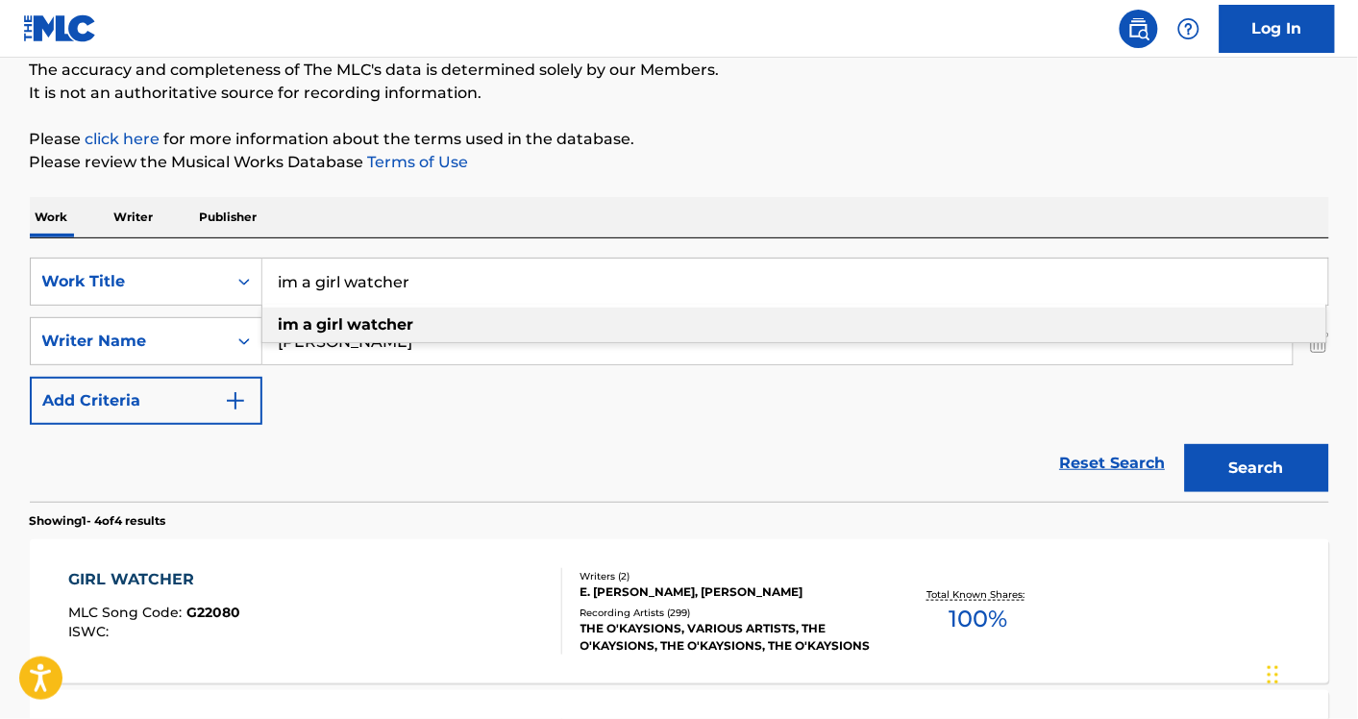
click at [389, 282] on input "im a girl watcher" at bounding box center [795, 282] width 1066 height 46
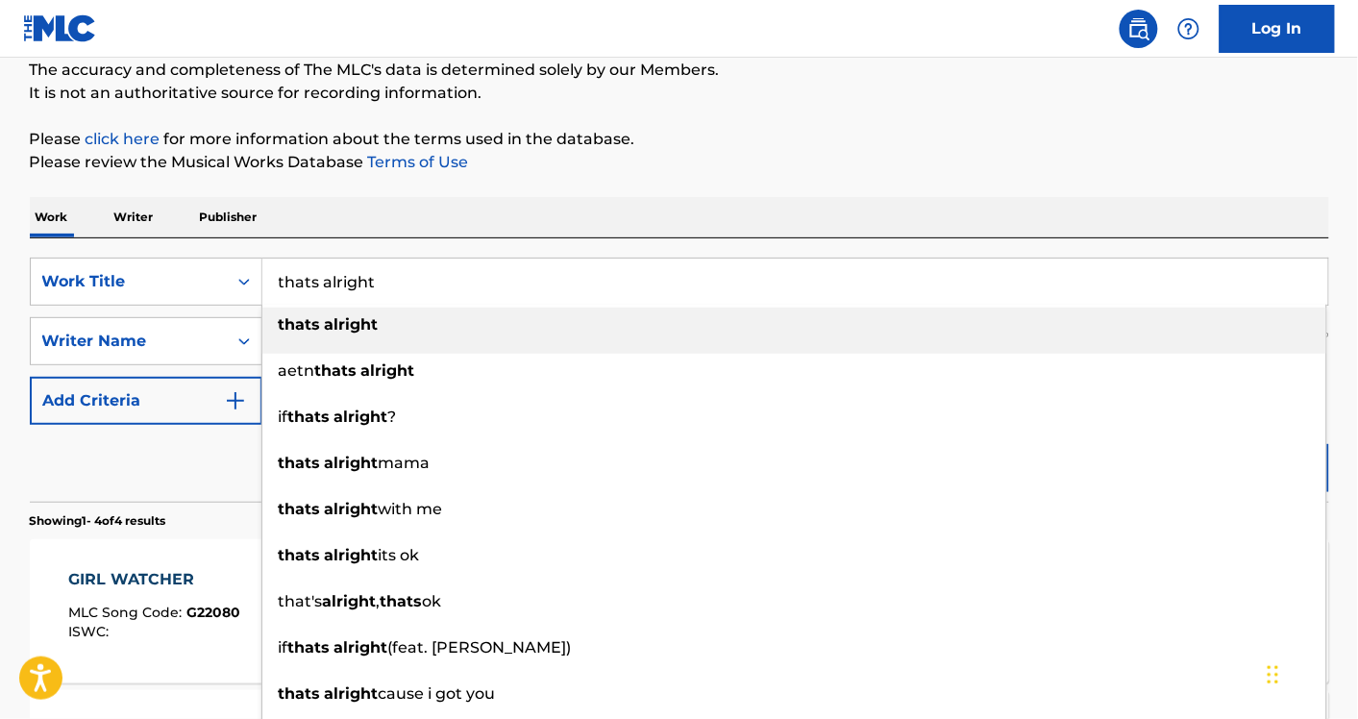
type input "thats alright"
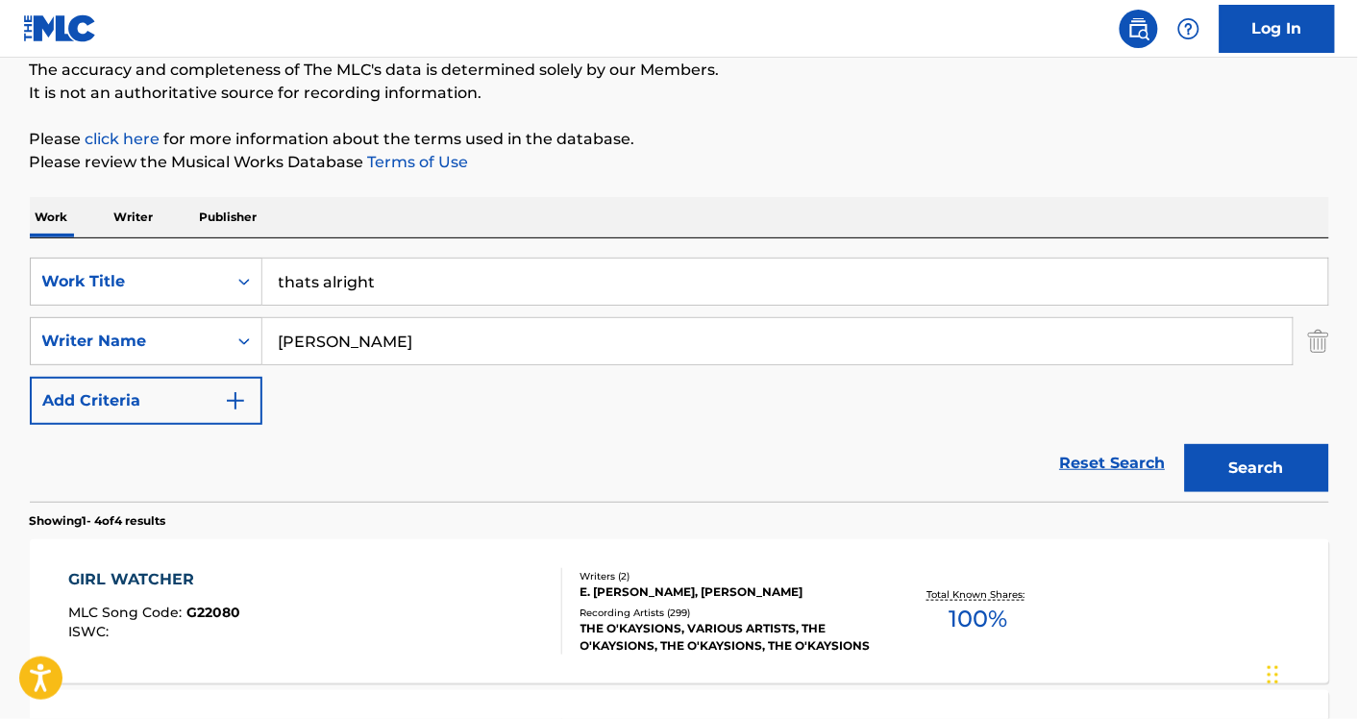
paste input "Darrell McFadden"
type input "Darrell McFadden"
click at [1185, 444] on button "Search" at bounding box center [1257, 468] width 144 height 48
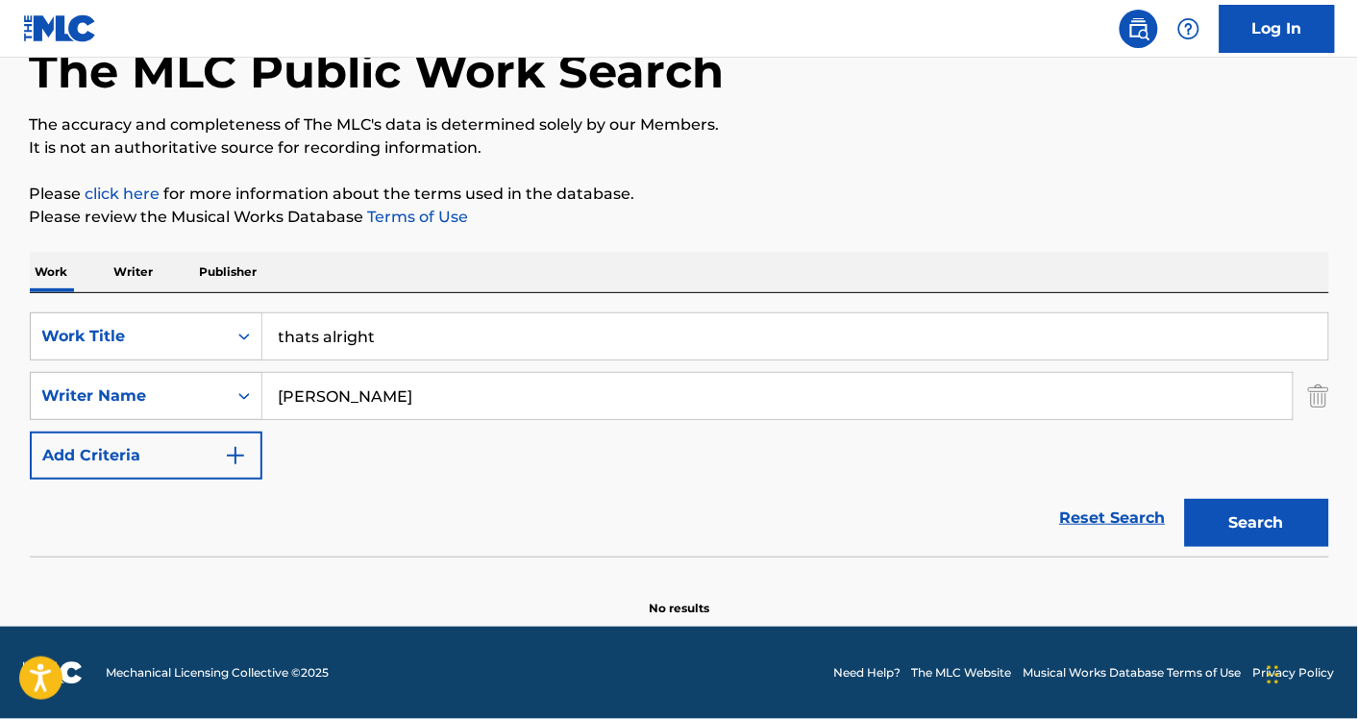
scroll to position [115, 0]
click at [319, 334] on input "thats alright" at bounding box center [795, 336] width 1066 height 46
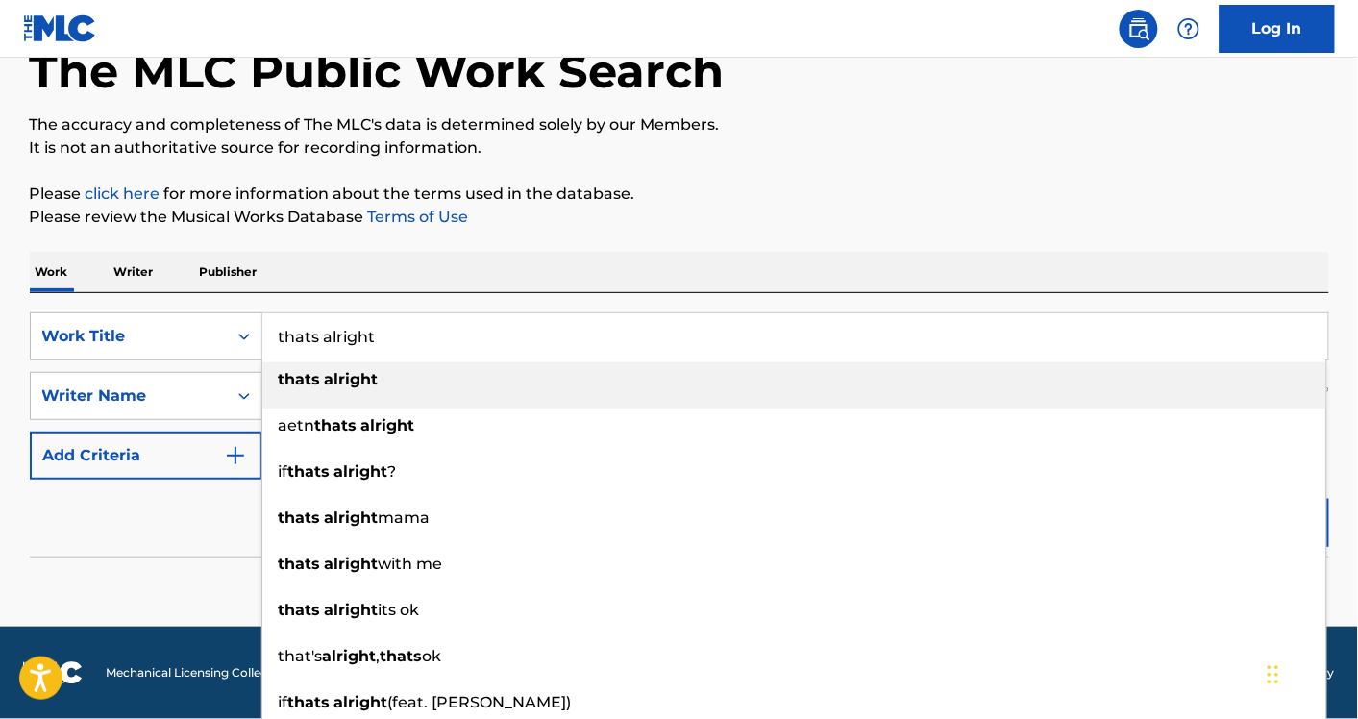
paste input "Long as I Got Jesus"
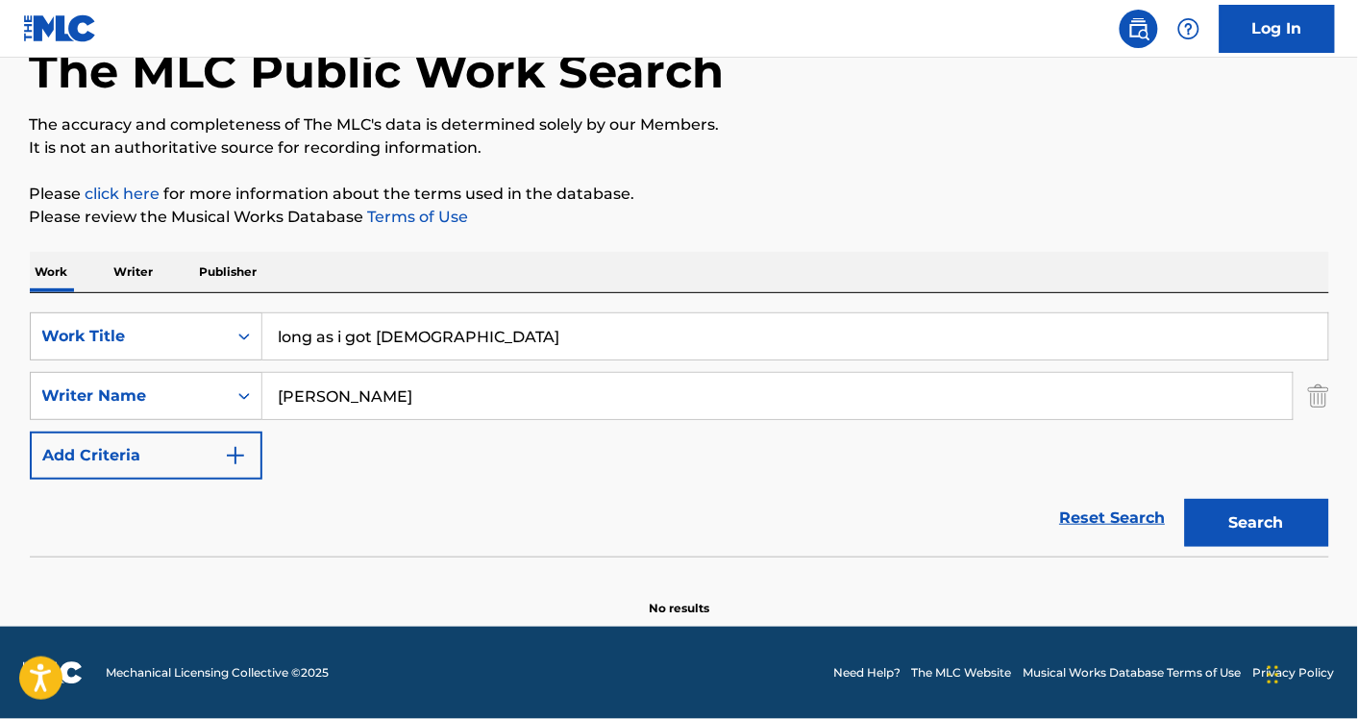
click at [1185, 499] on button "Search" at bounding box center [1257, 523] width 144 height 48
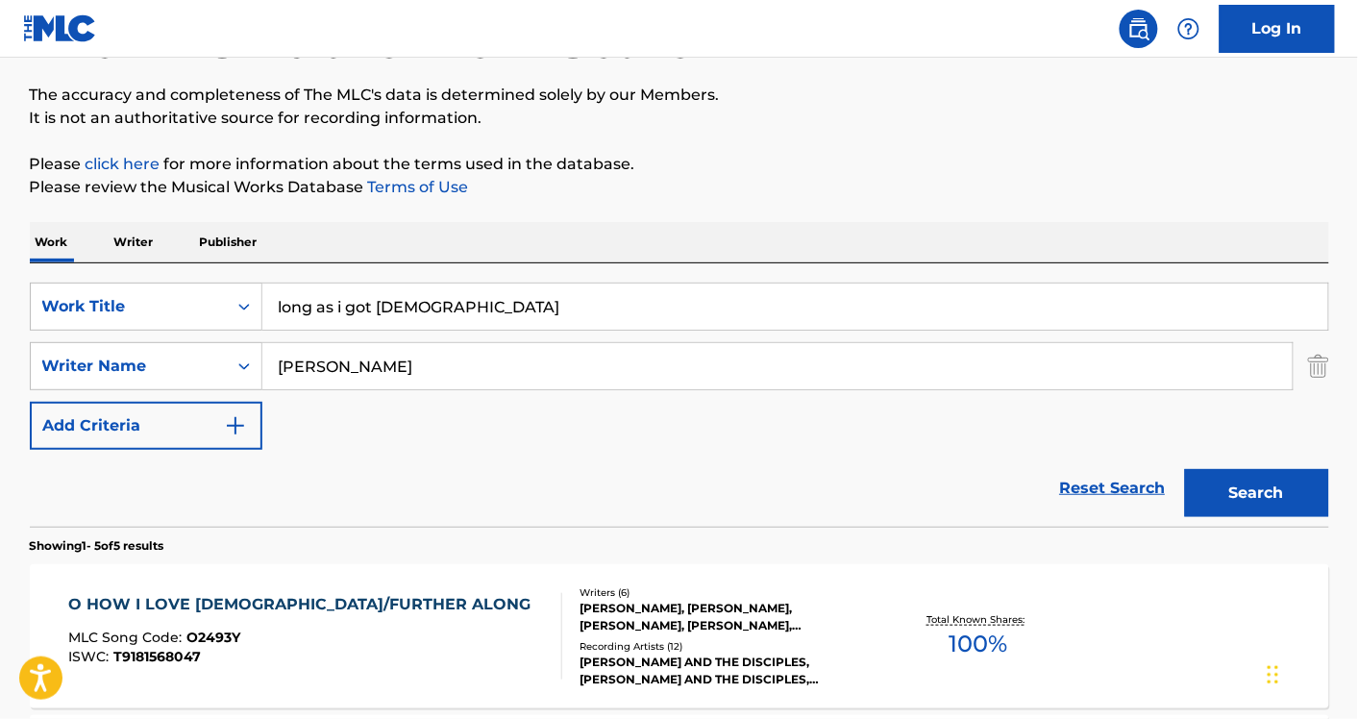
scroll to position [141, 0]
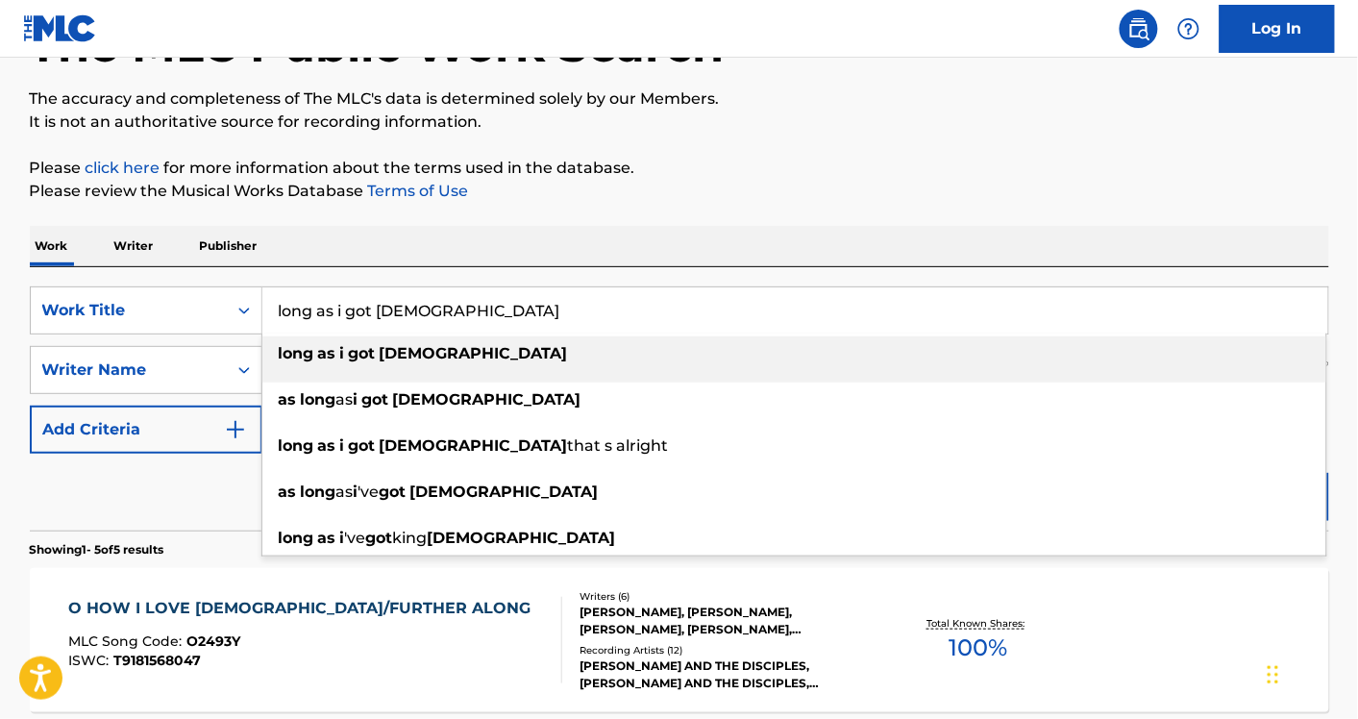
click at [786, 226] on div "Work Writer Publisher" at bounding box center [680, 246] width 1300 height 40
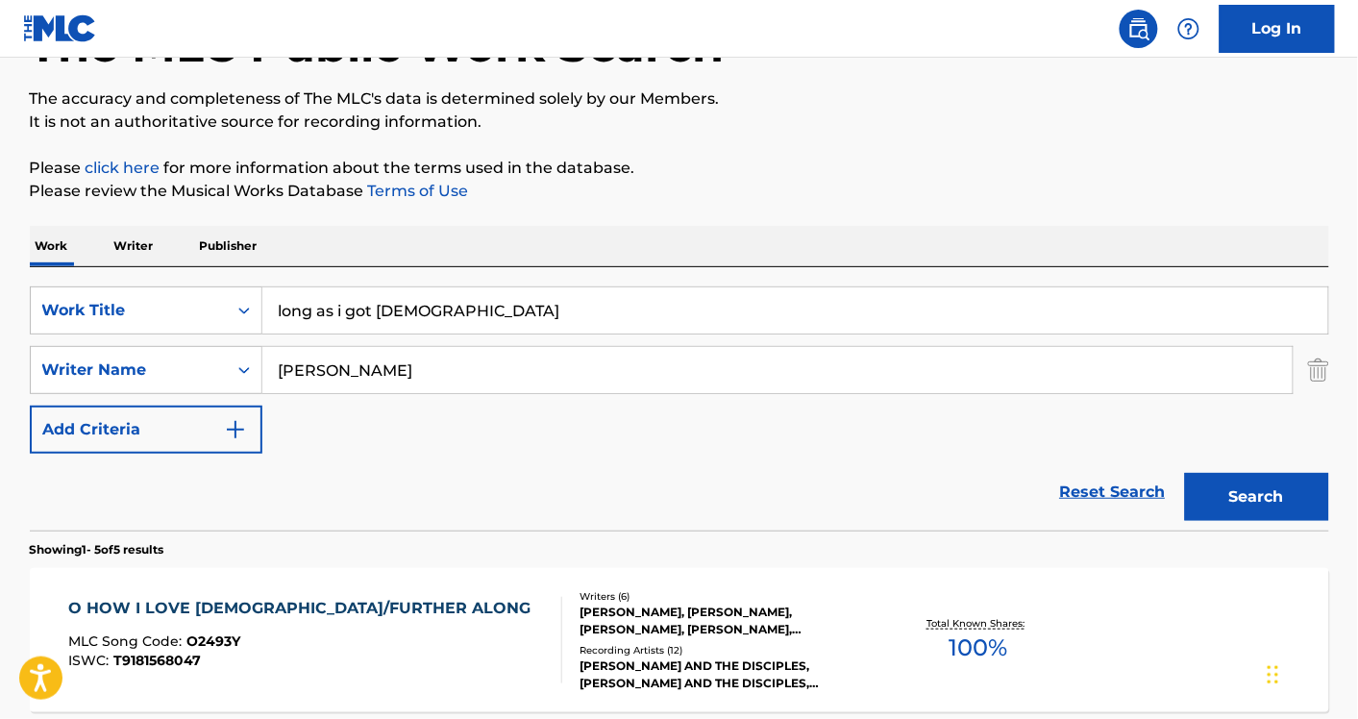
click at [1328, 370] on img "Search Form" at bounding box center [1318, 370] width 21 height 48
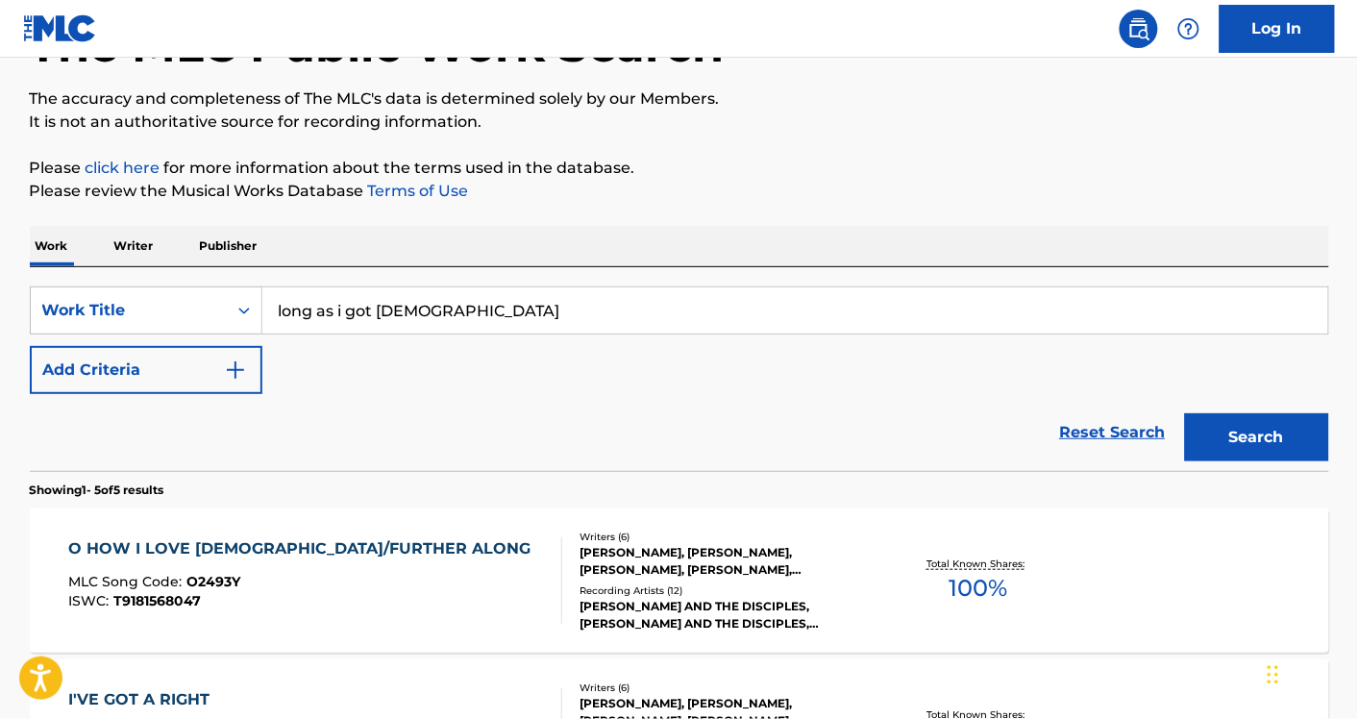
click at [567, 277] on div "SearchWithCriteriaa75138e3-0cd8-48fb-8d0a-90a755edb34e Work Title long as i got…" at bounding box center [680, 369] width 1300 height 204
click at [488, 313] on input "long as i got jesus" at bounding box center [795, 310] width 1066 height 46
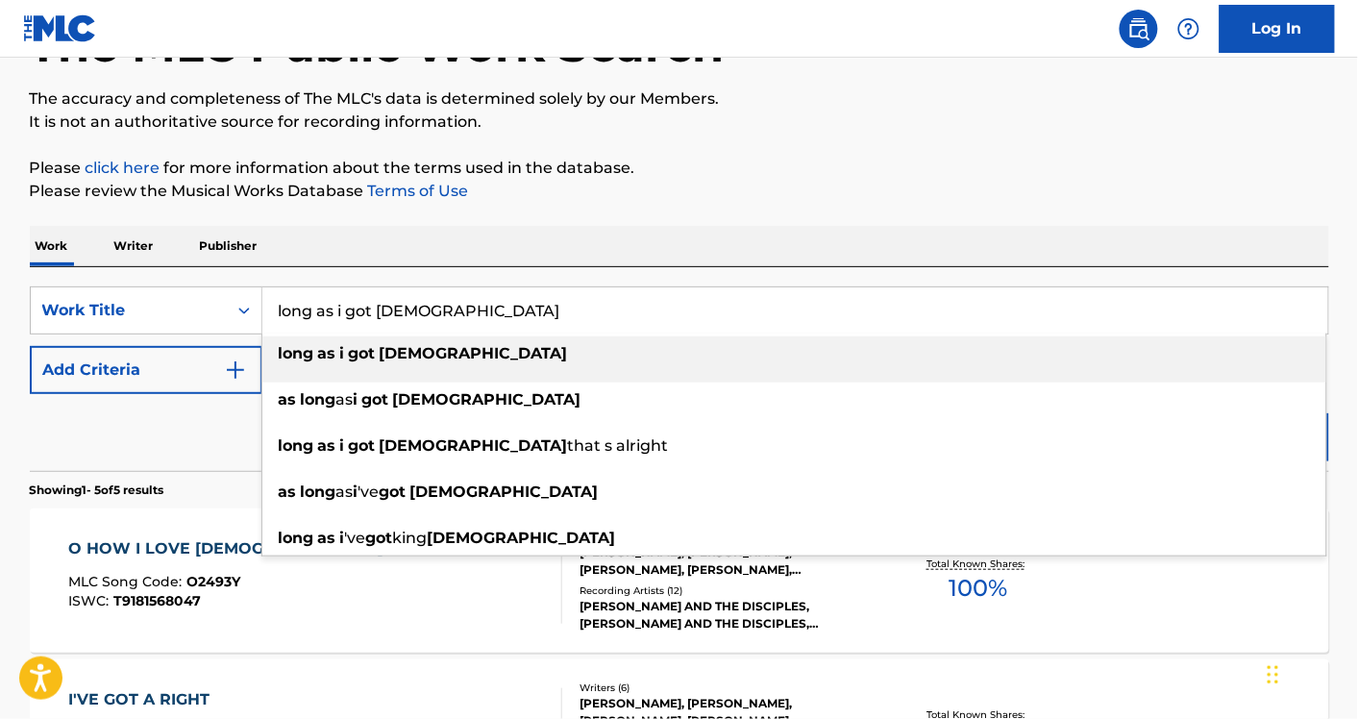
click at [488, 313] on input "long as i got jesus" at bounding box center [795, 310] width 1066 height 46
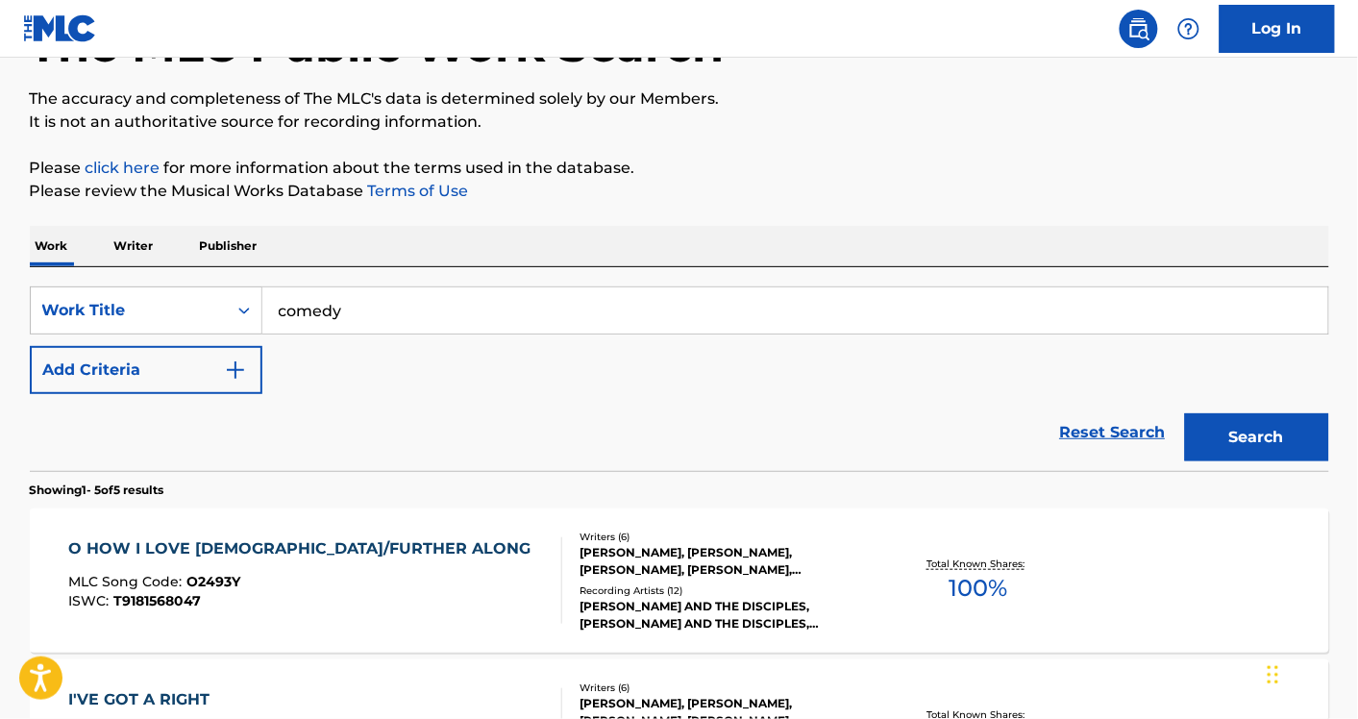
click at [1185, 413] on button "Search" at bounding box center [1257, 437] width 144 height 48
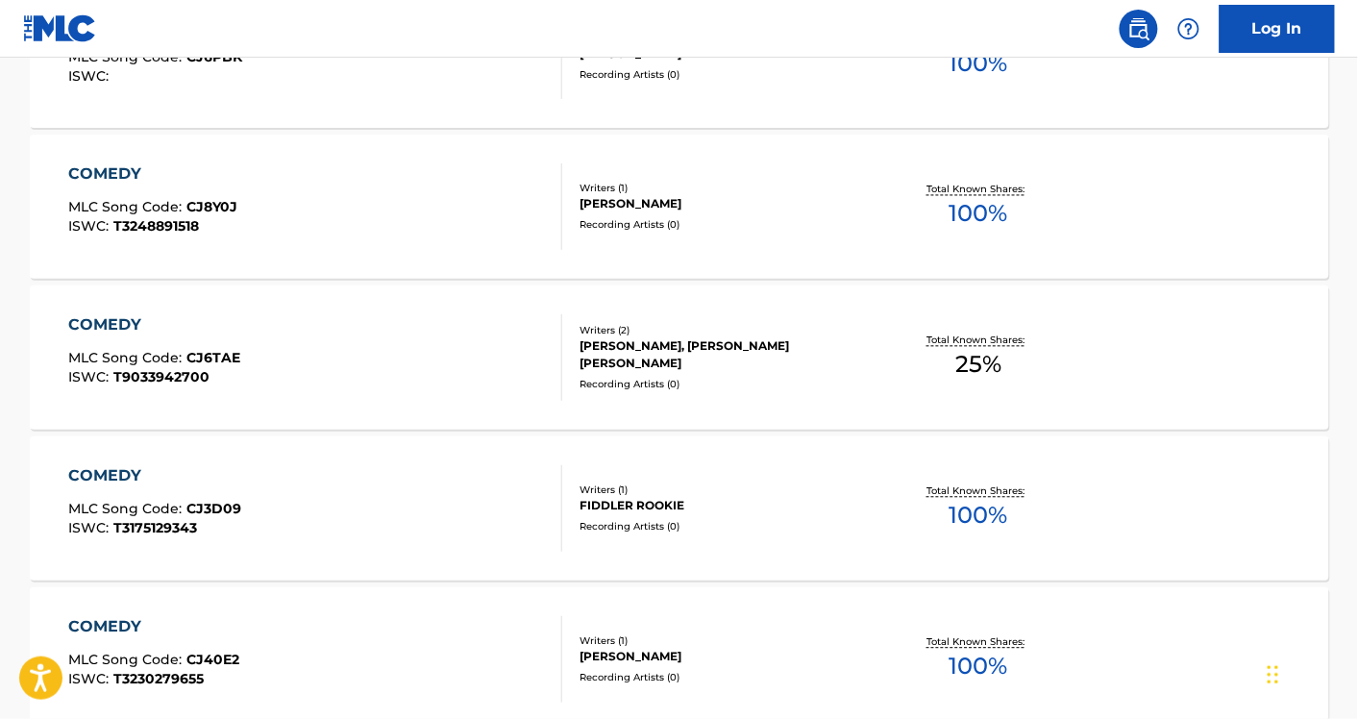
scroll to position [0, 0]
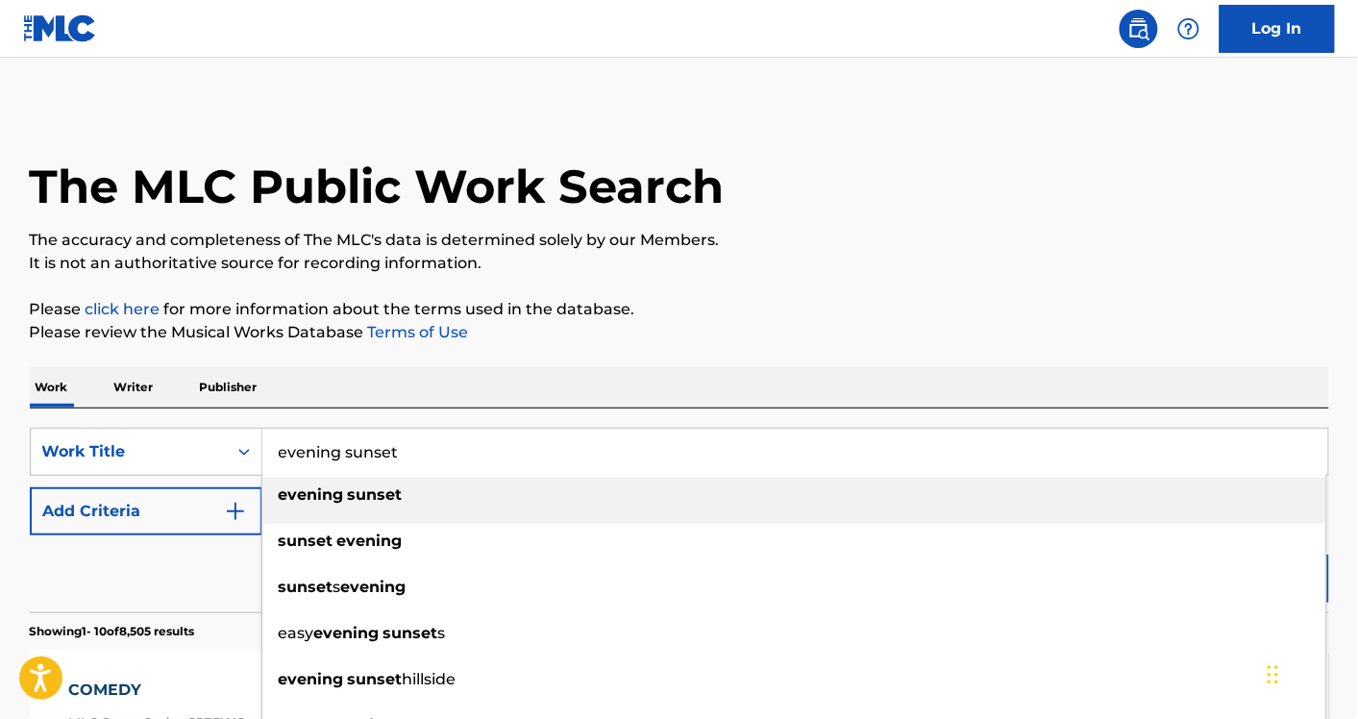
type input "evening sunset"
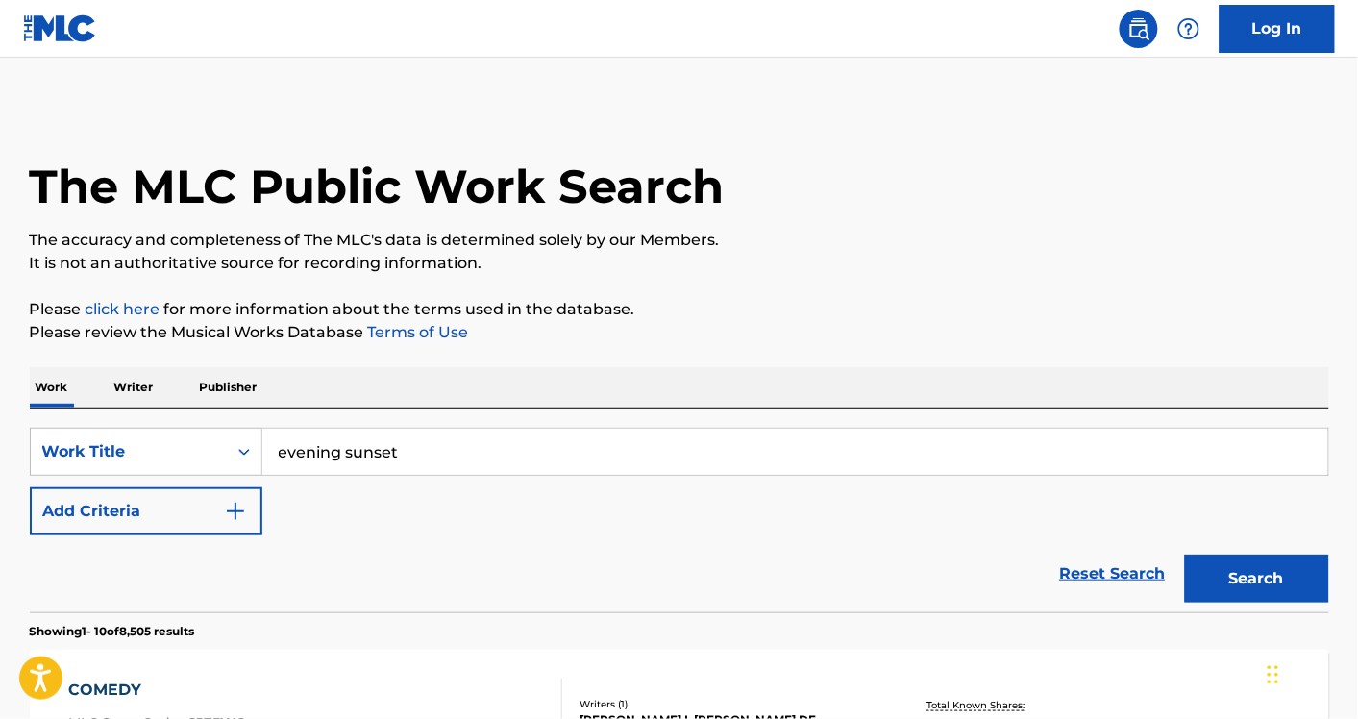
click at [98, 556] on div "Reset Search Search" at bounding box center [680, 573] width 1300 height 77
drag, startPoint x: 94, startPoint y: 524, endPoint x: 275, endPoint y: 535, distance: 181.1
click at [94, 524] on button "Add Criteria" at bounding box center [146, 511] width 233 height 48
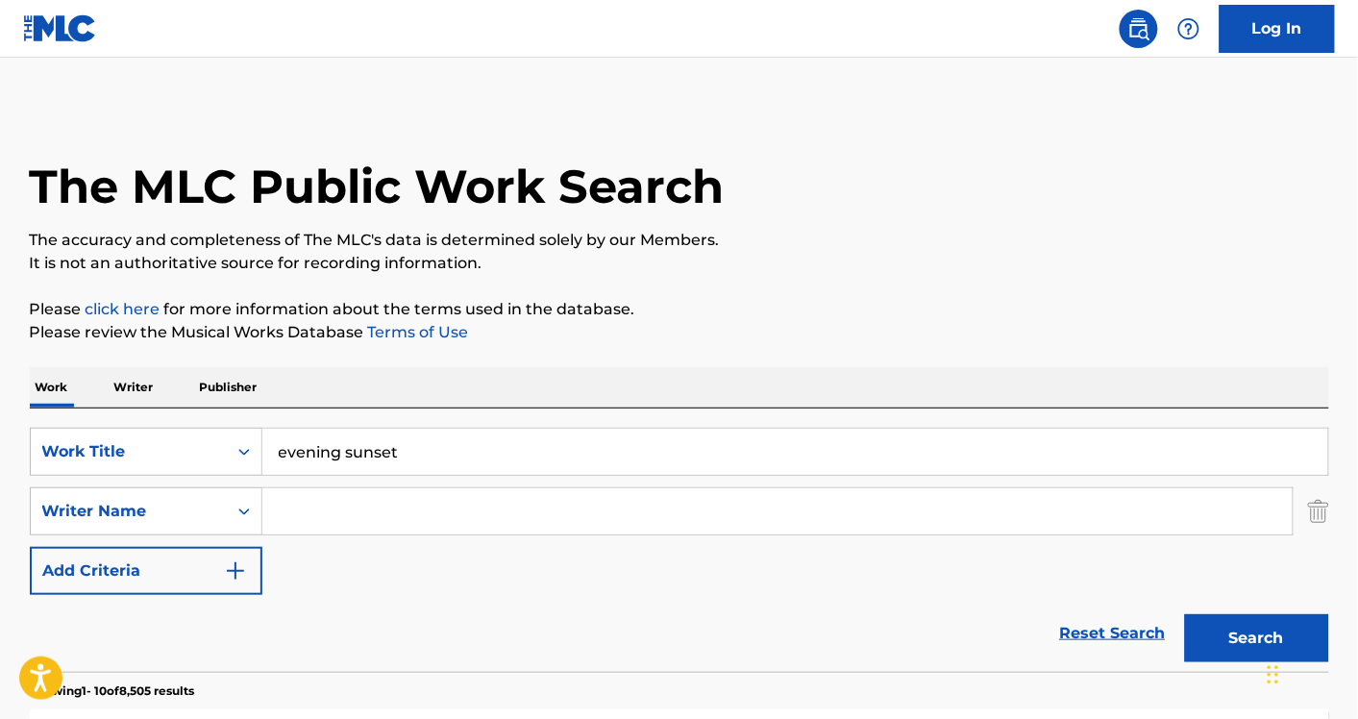
click at [385, 516] on input "Search Form" at bounding box center [777, 511] width 1030 height 46
type input "robert"
click at [1185, 614] on button "Search" at bounding box center [1257, 638] width 144 height 48
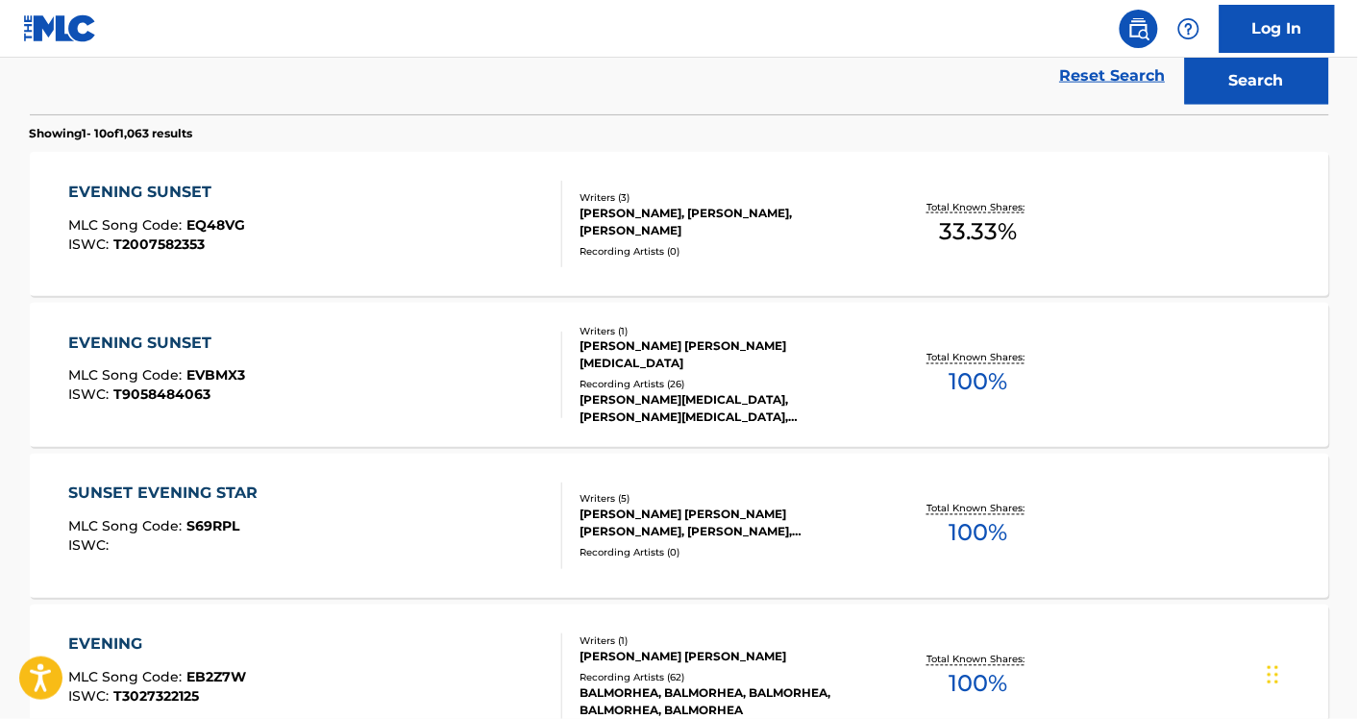
scroll to position [559, 0]
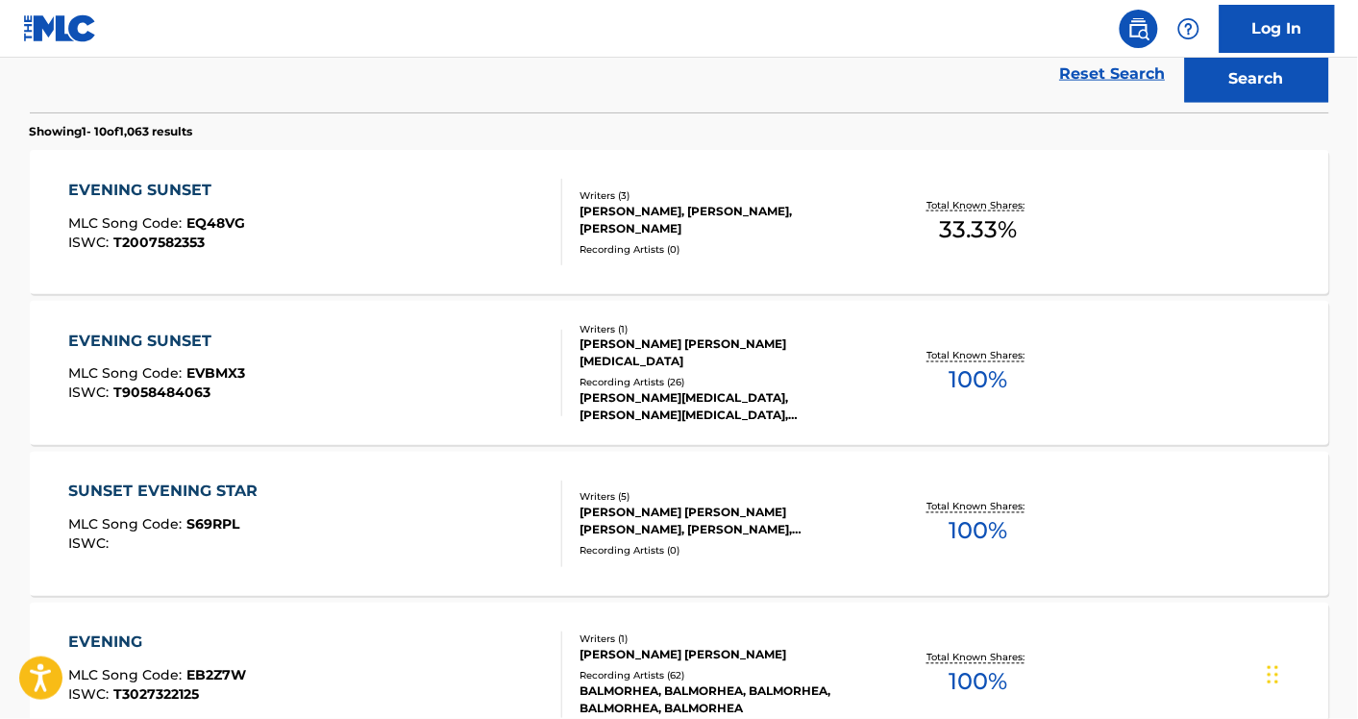
click at [396, 380] on div "EVENING SUNSET MLC Song Code : EVBMX3 ISWC : T9058484063" at bounding box center [315, 373] width 494 height 87
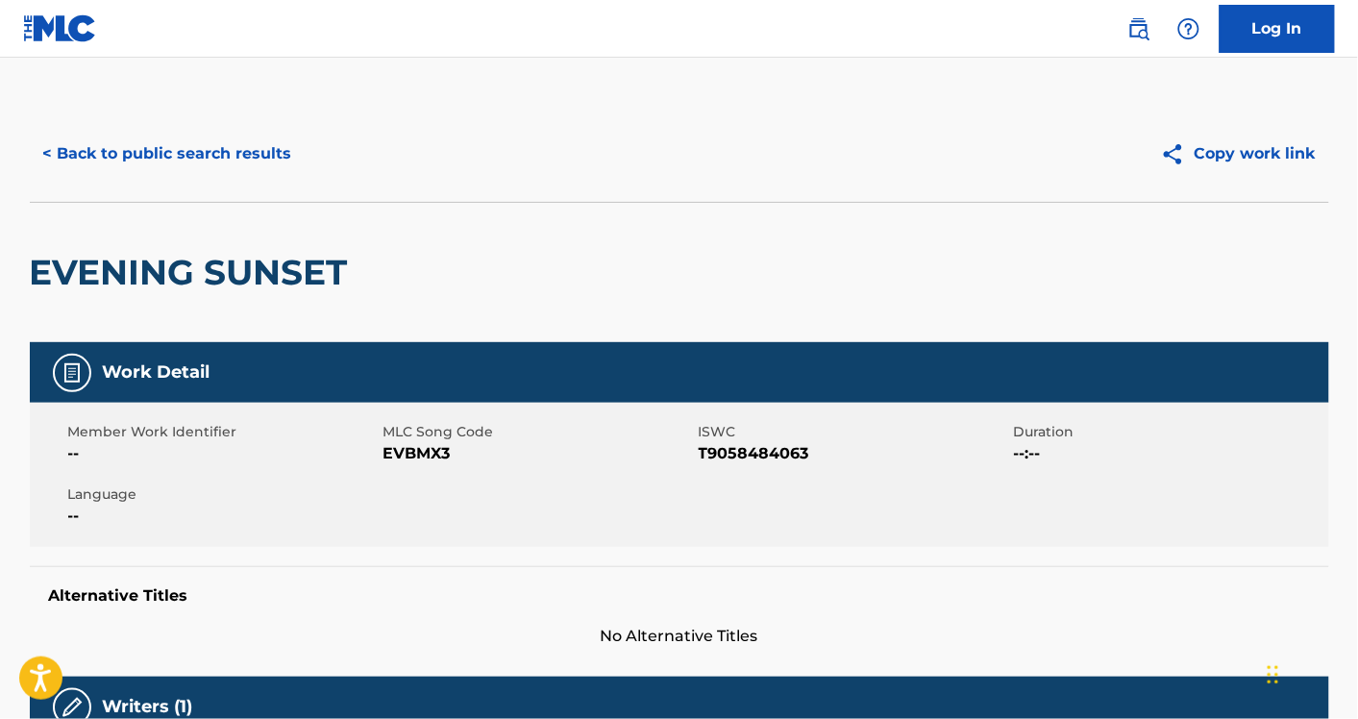
click at [394, 463] on span "EVBMX3" at bounding box center [539, 453] width 310 height 23
copy span "EVBMX3"
click at [165, 164] on button "< Back to public search results" at bounding box center [168, 154] width 276 height 48
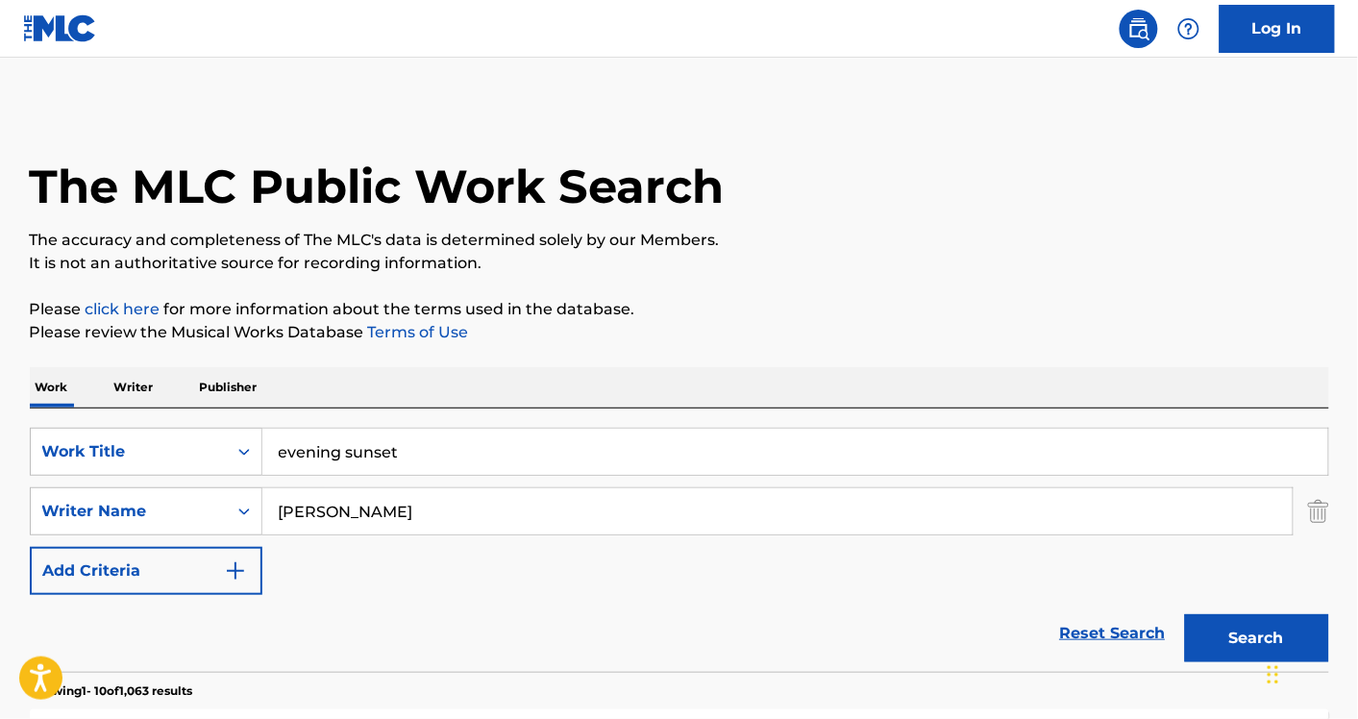
click at [356, 449] on input "evening sunset" at bounding box center [795, 452] width 1066 height 46
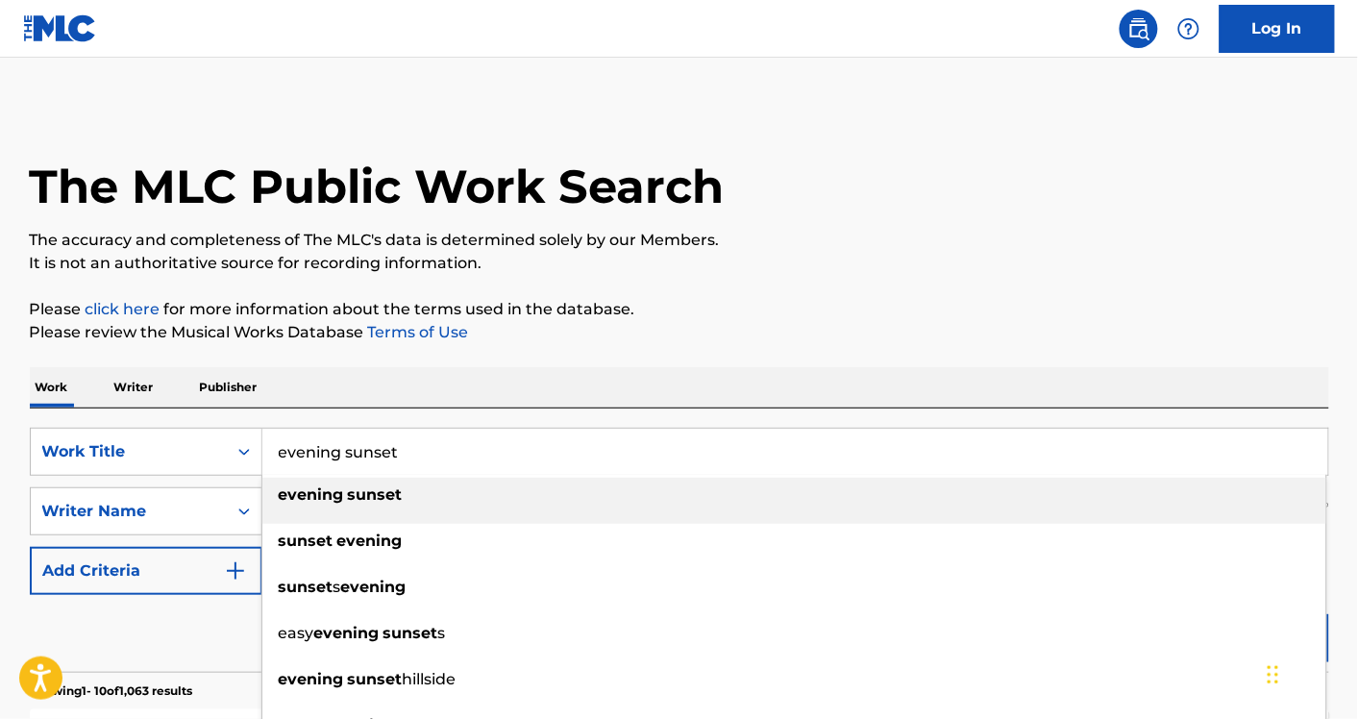
paste input "Our Anniversary"
type input "Our Anniversary"
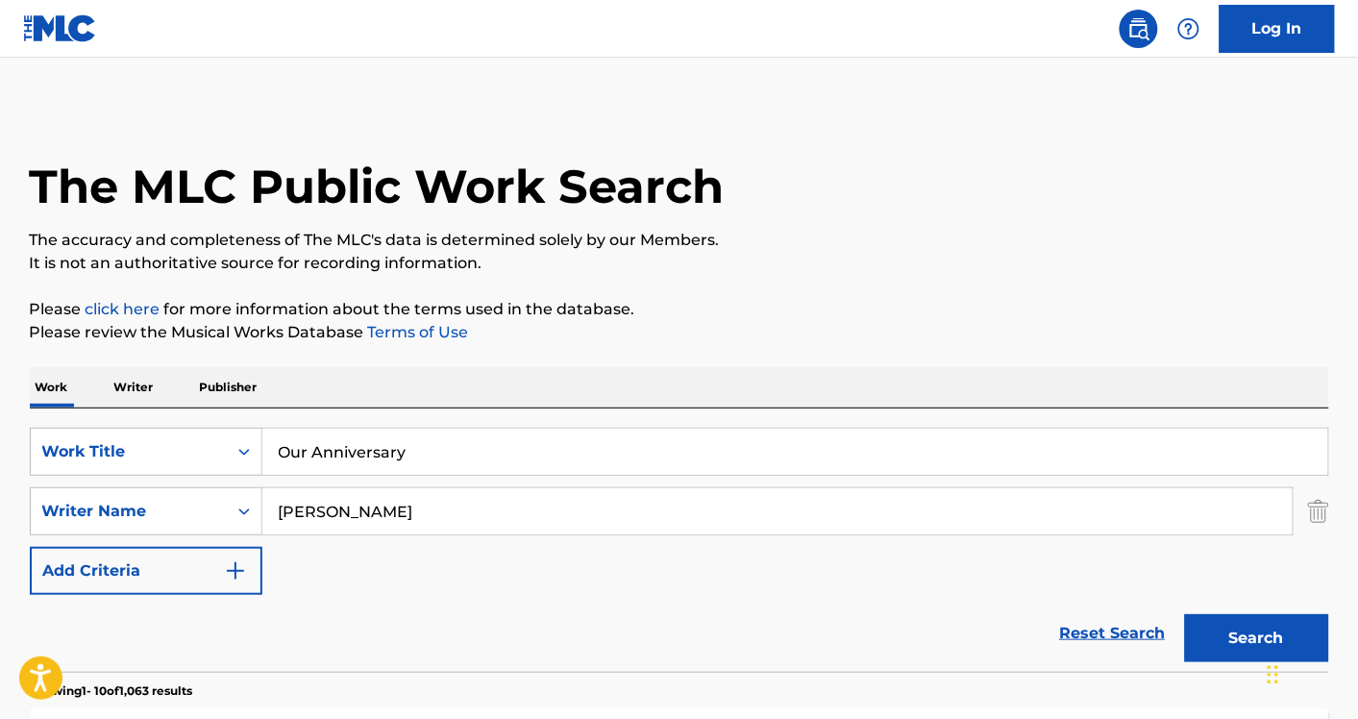
paste input "Bill Callahan"
type input "Bill Callahan"
click at [1185, 614] on button "Search" at bounding box center [1257, 638] width 144 height 48
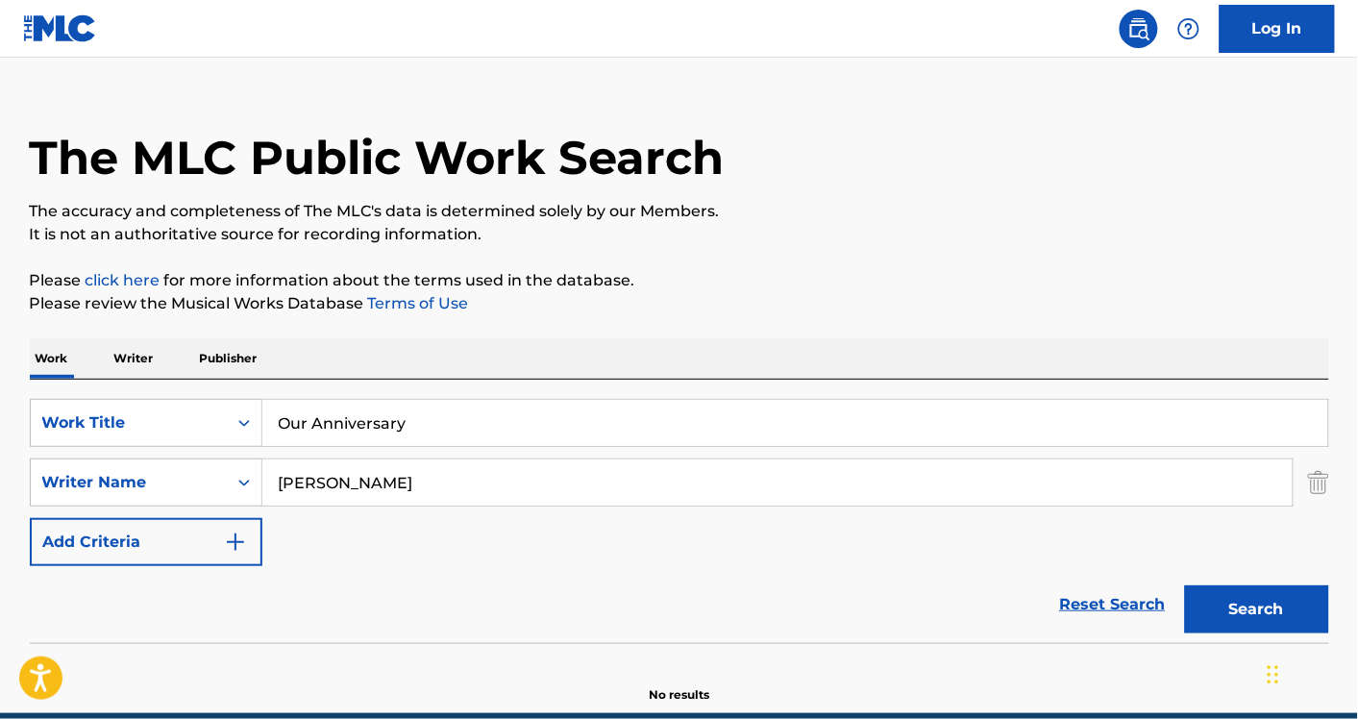
scroll to position [26, 0]
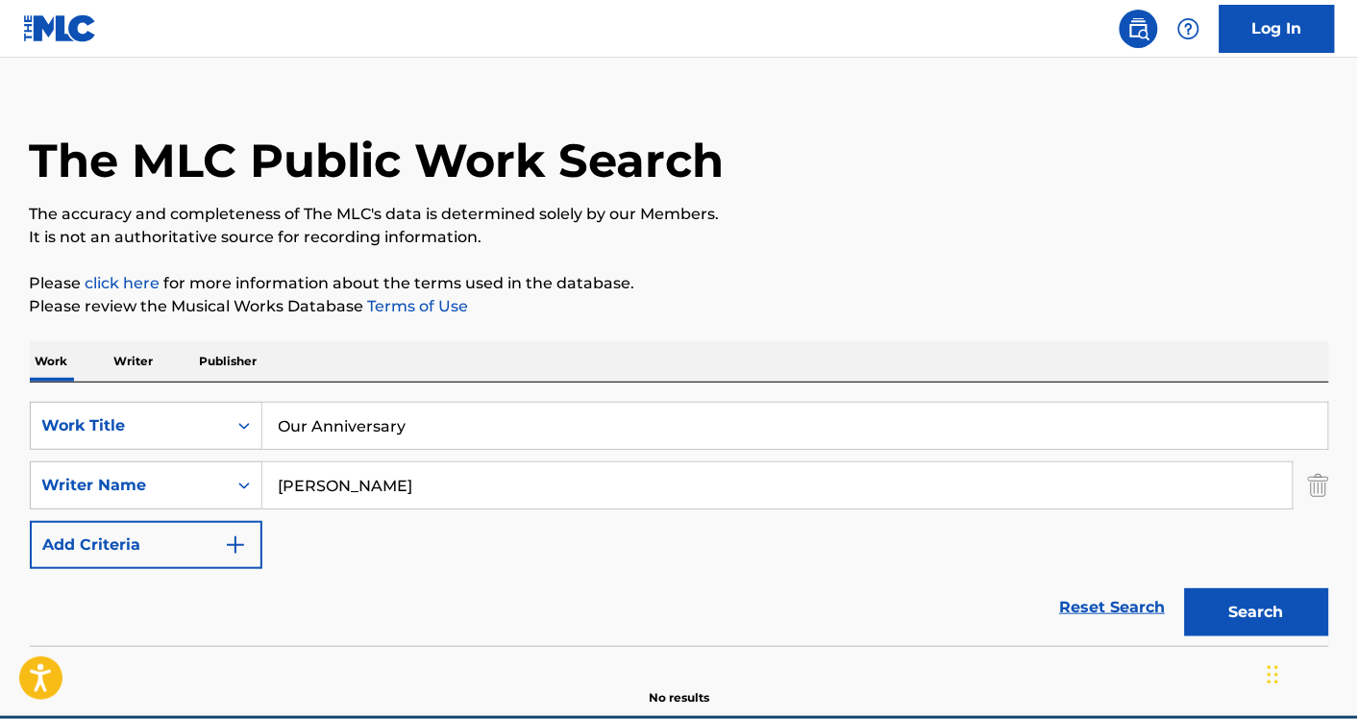
click at [411, 415] on input "Our Anniversary" at bounding box center [795, 426] width 1066 height 46
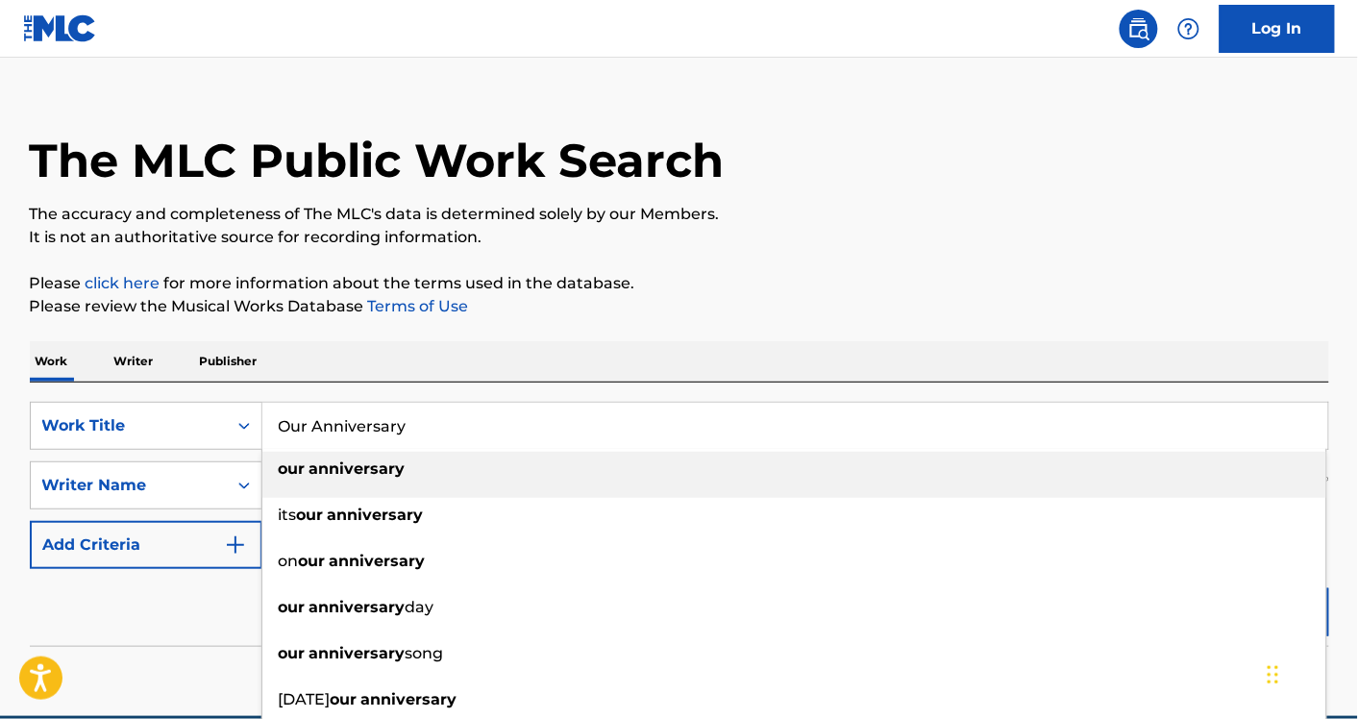
paste input "CALLAHAN WILLIAM RAHR"
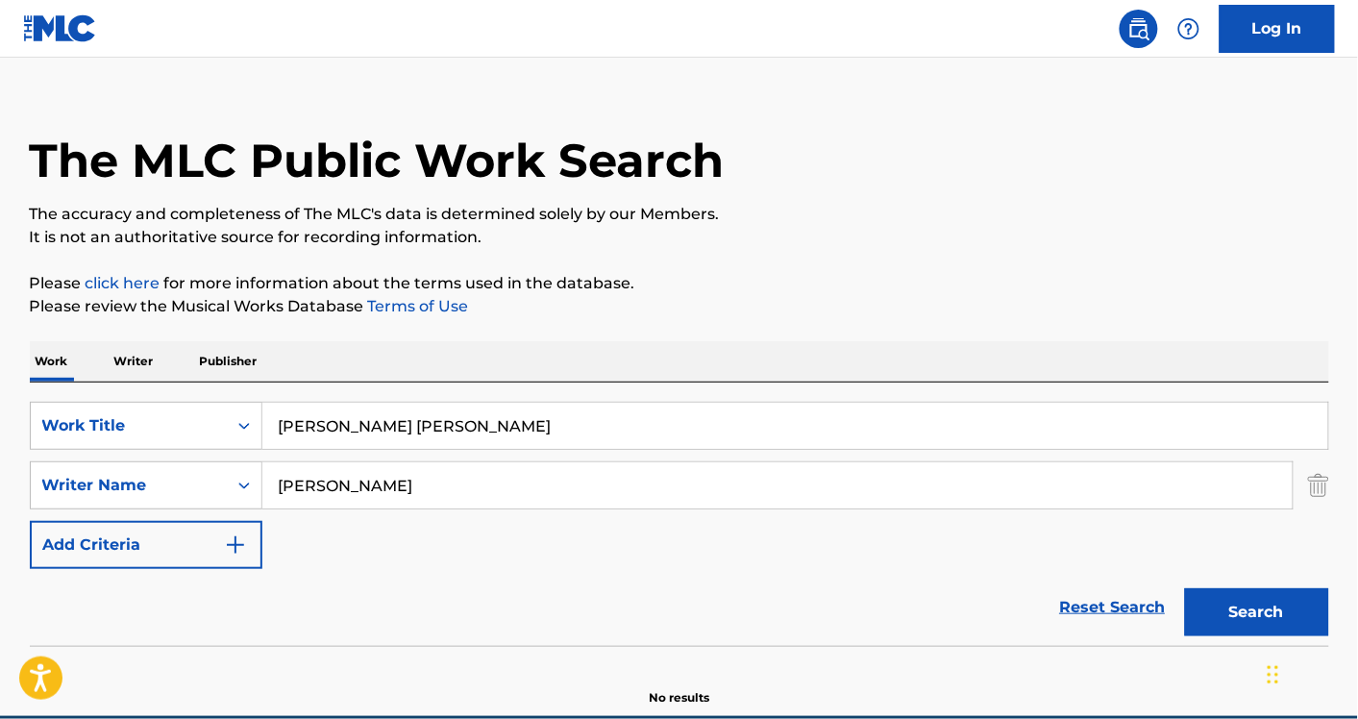
type input "Our Anniversary"
paste input "CALLAHAN WILLIAM RAHR"
type input "CALLAHAN WILLIAM RAHR"
click at [1185, 588] on button "Search" at bounding box center [1257, 612] width 144 height 48
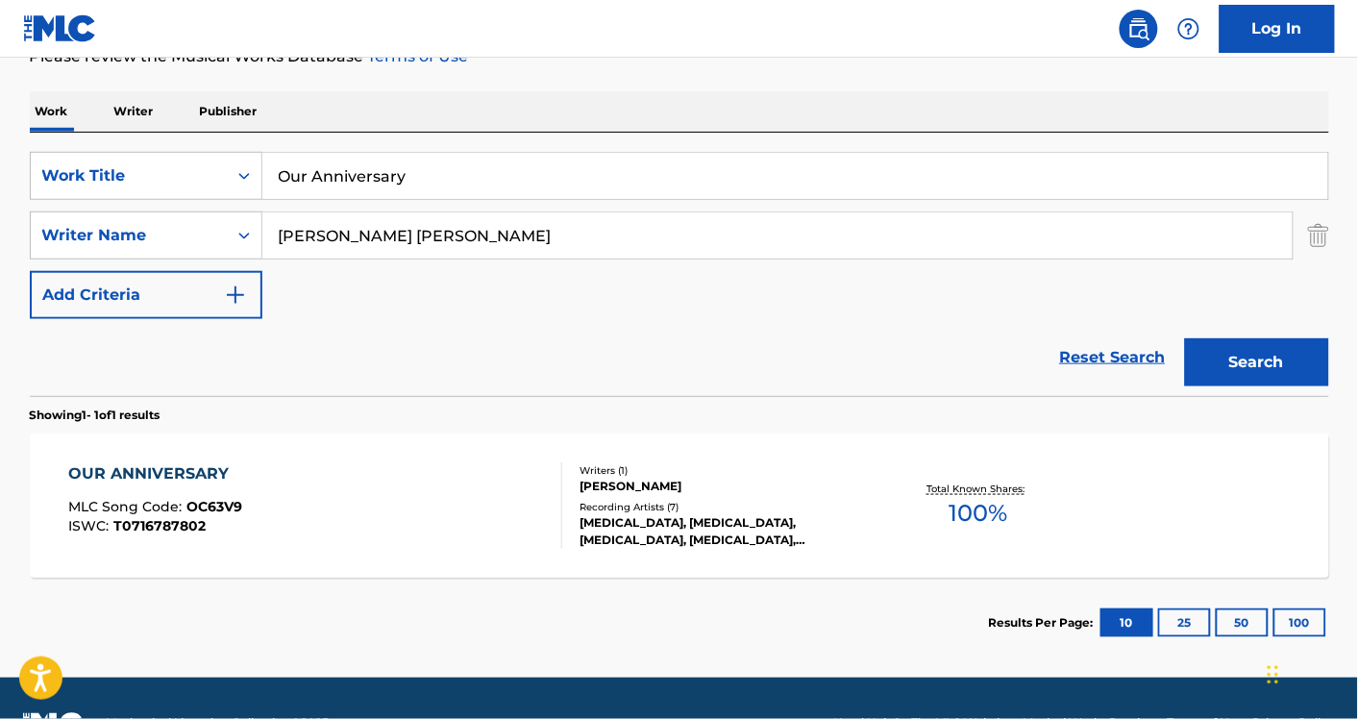
scroll to position [277, 0]
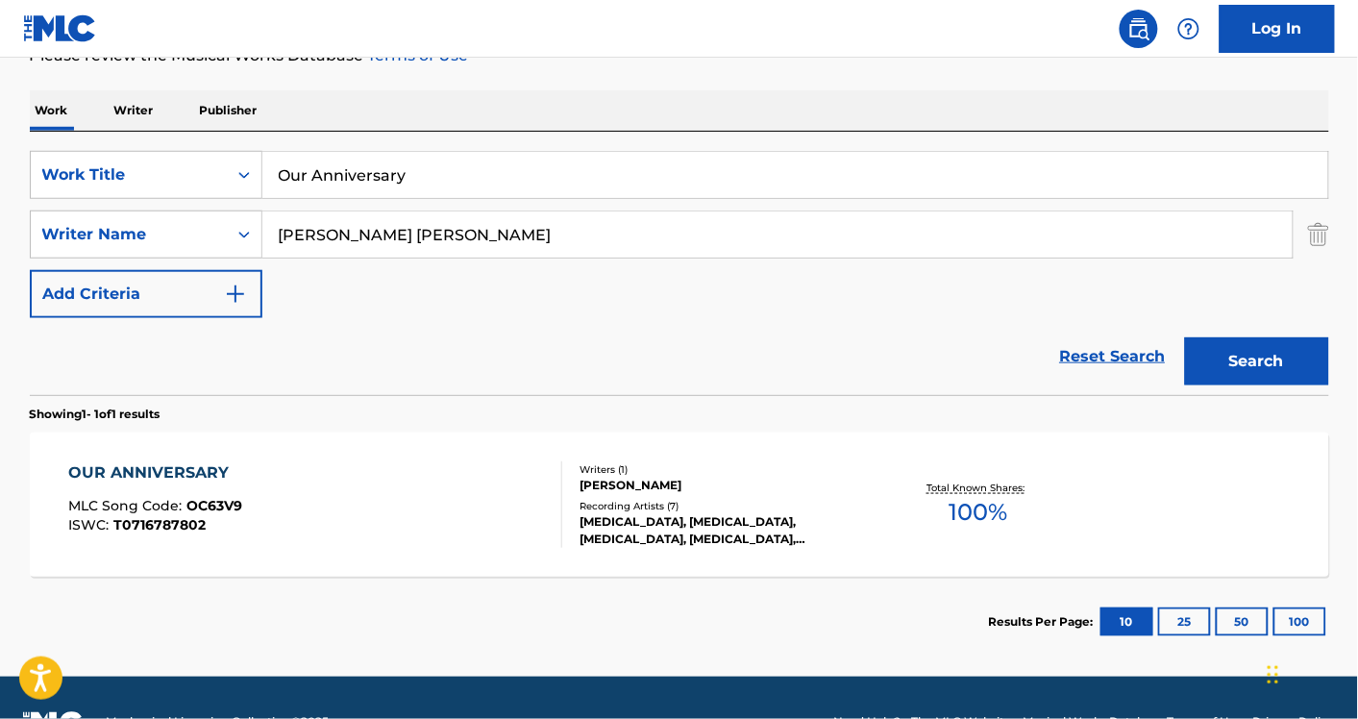
click at [411, 415] on section "Showing 1 - 1 of 1 results" at bounding box center [680, 409] width 1300 height 28
click at [453, 498] on div "OUR ANNIVERSARY MLC Song Code : OC63V9 ISWC : T0716787802" at bounding box center [315, 504] width 494 height 87
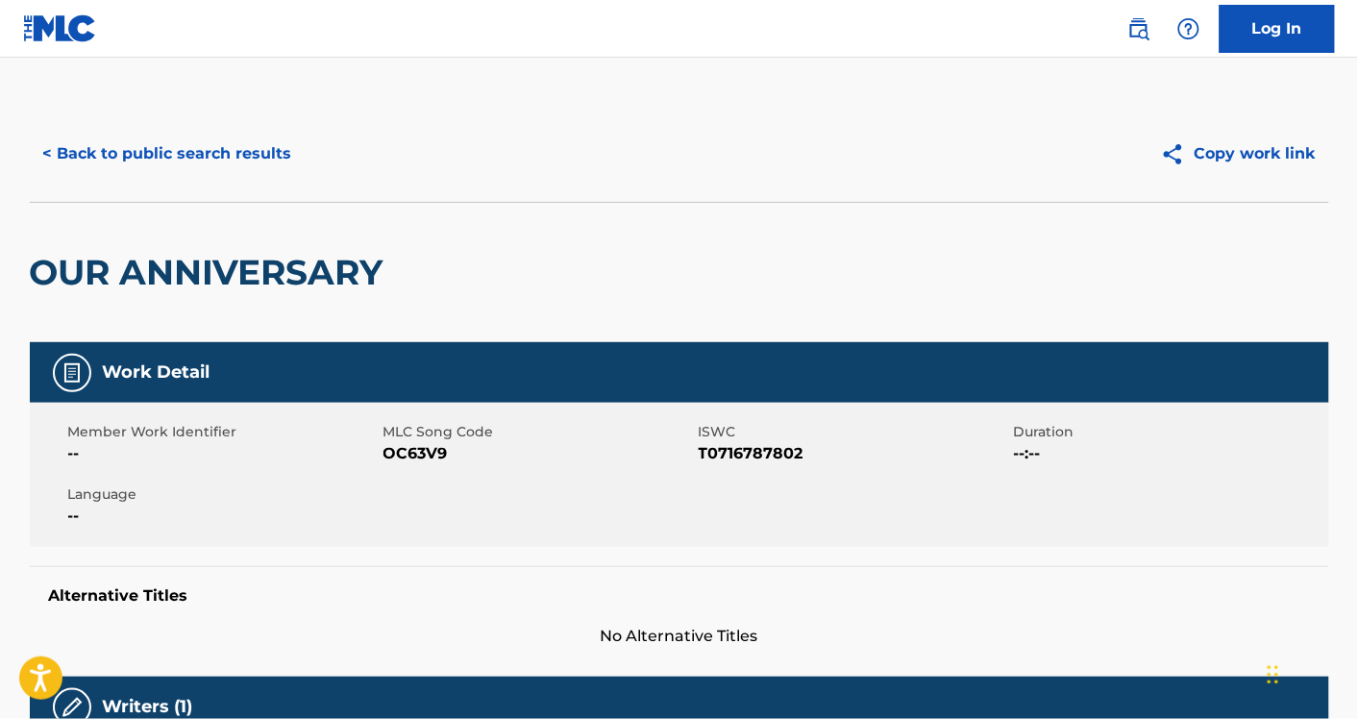
click at [406, 450] on span "OC63V9" at bounding box center [539, 453] width 310 height 23
copy span "OC63V9"
click at [252, 145] on button "< Back to public search results" at bounding box center [168, 154] width 276 height 48
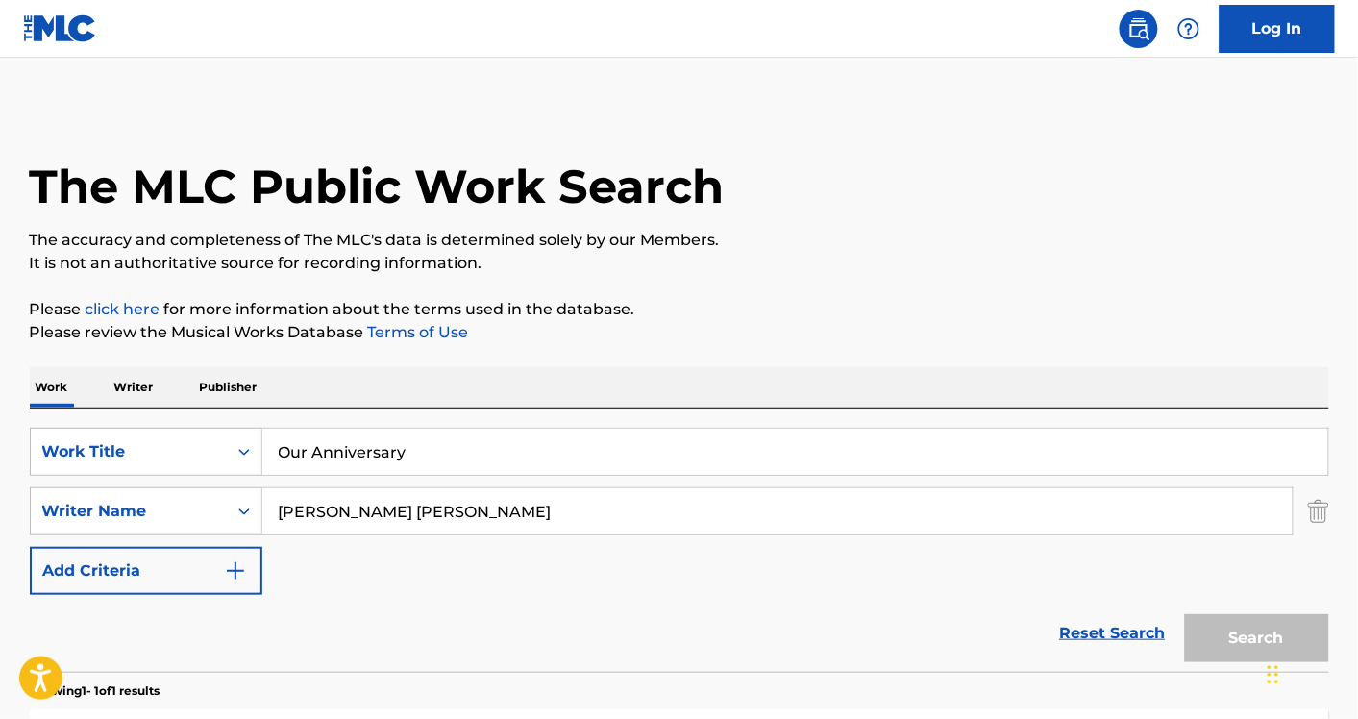
scroll to position [216, 0]
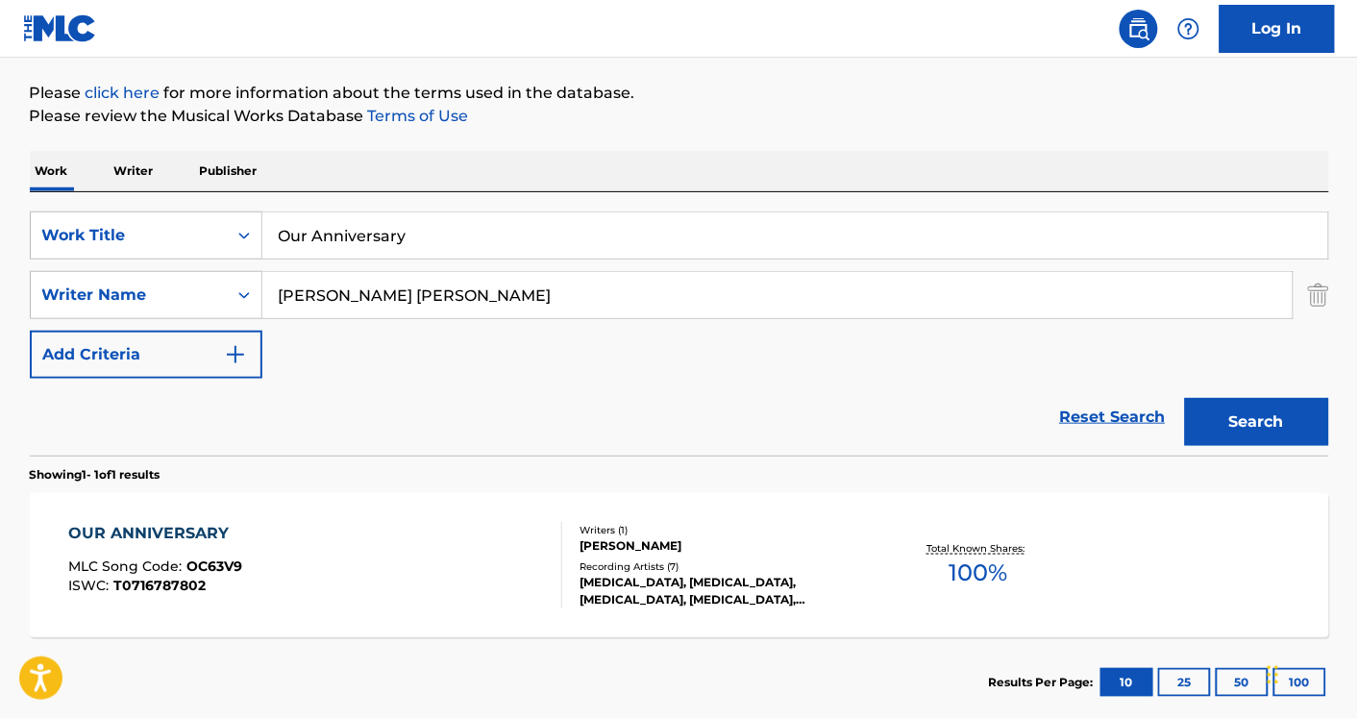
click at [256, 147] on div "The MLC Public Work Search The accuracy and completeness of The MLC's data is d…" at bounding box center [680, 308] width 1346 height 838
click at [347, 233] on input "Our Anniversary" at bounding box center [795, 235] width 1066 height 46
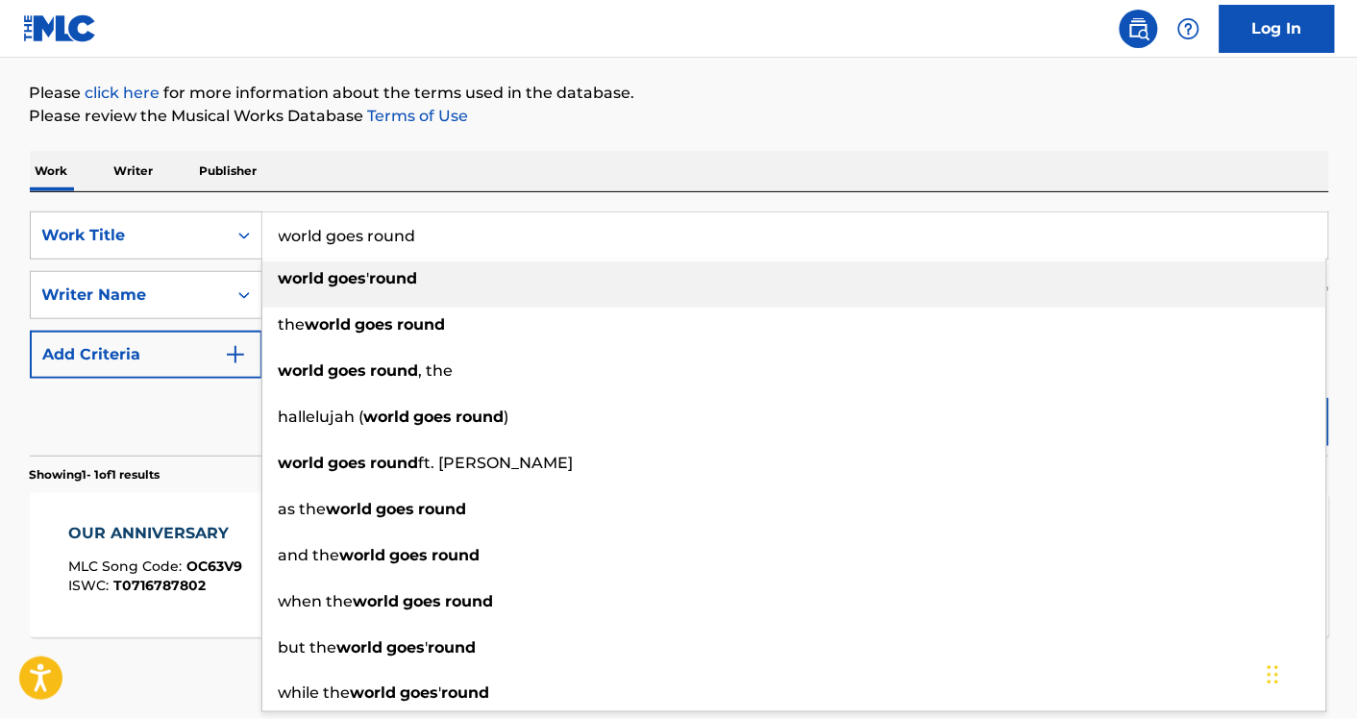
type input "world goes round"
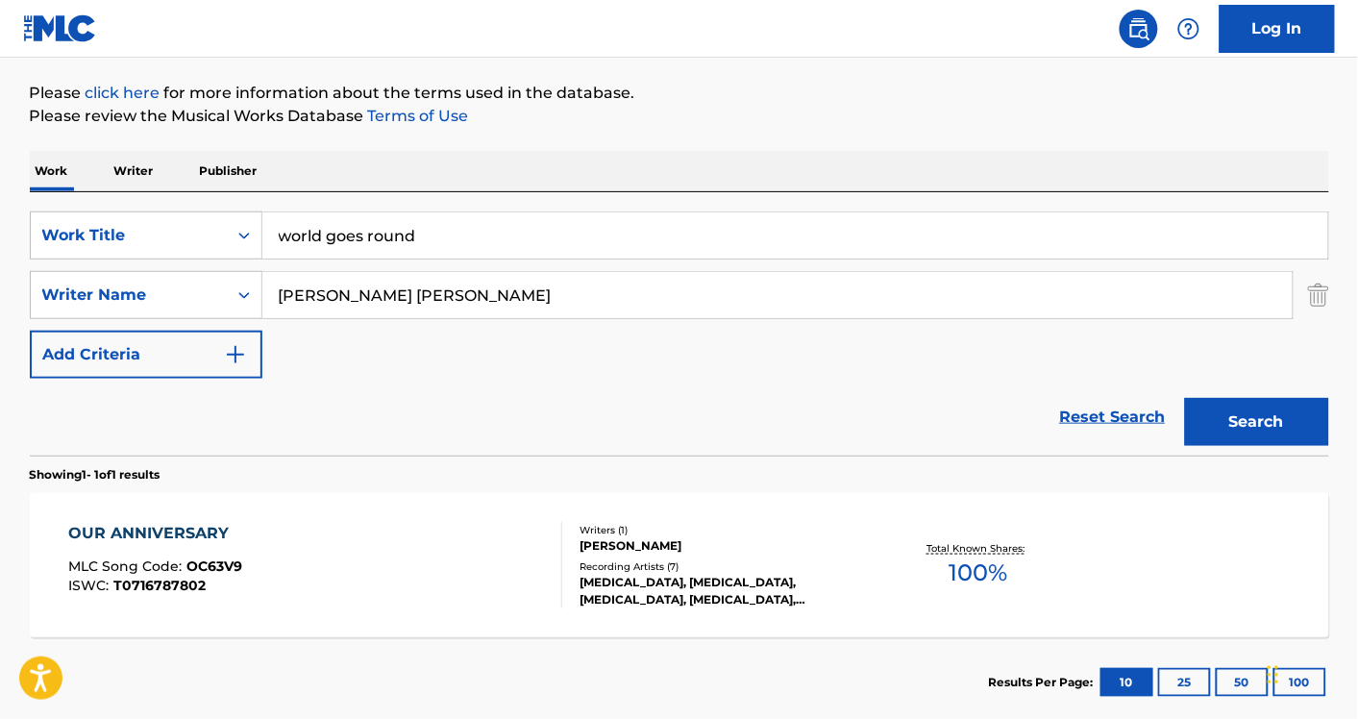
paste input "Ai NinomiyaTaisei Iwasaki"
click at [1185, 398] on button "Search" at bounding box center [1257, 422] width 144 height 48
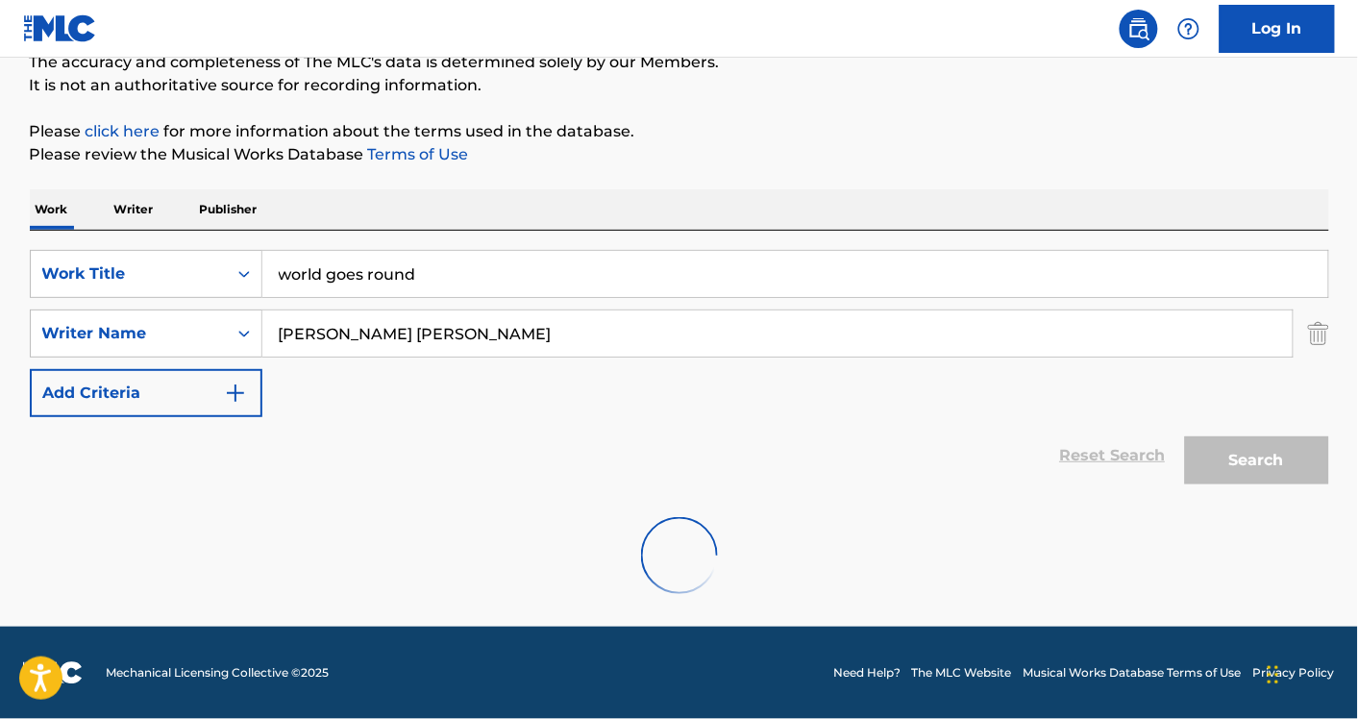
scroll to position [115, 0]
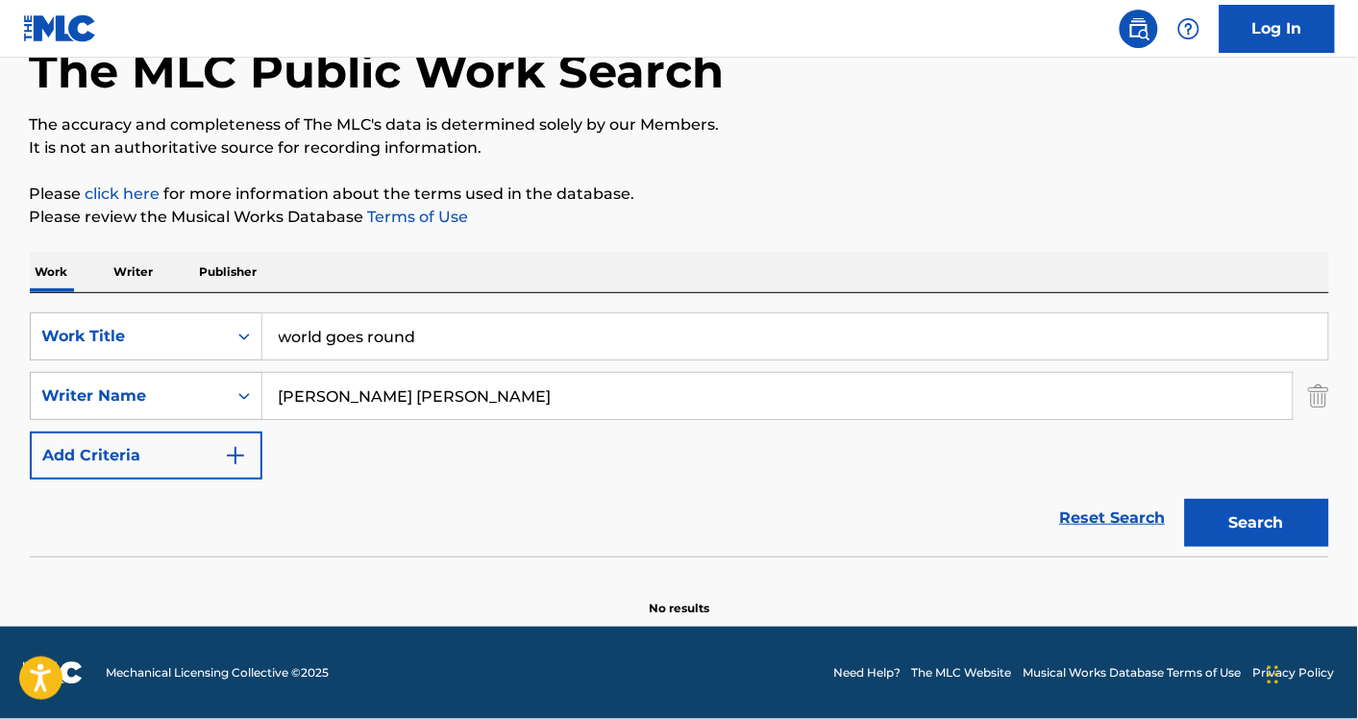
drag, startPoint x: 373, startPoint y: 392, endPoint x: 724, endPoint y: 378, distance: 351.1
click at [724, 378] on input "Ai NinomiyaTaisei Iwasaki" at bounding box center [777, 396] width 1030 height 46
type input "Ai Ninomiya"
click at [1185, 499] on button "Search" at bounding box center [1257, 523] width 144 height 48
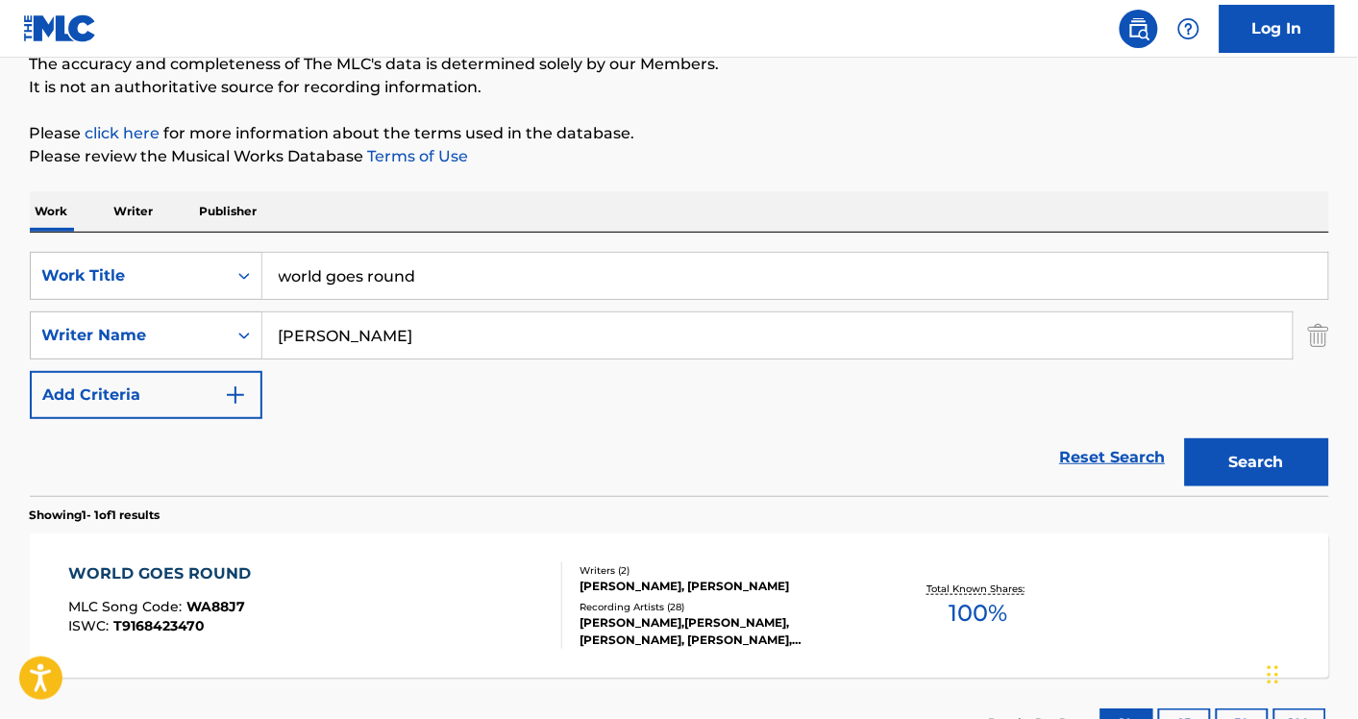
scroll to position [216, 0]
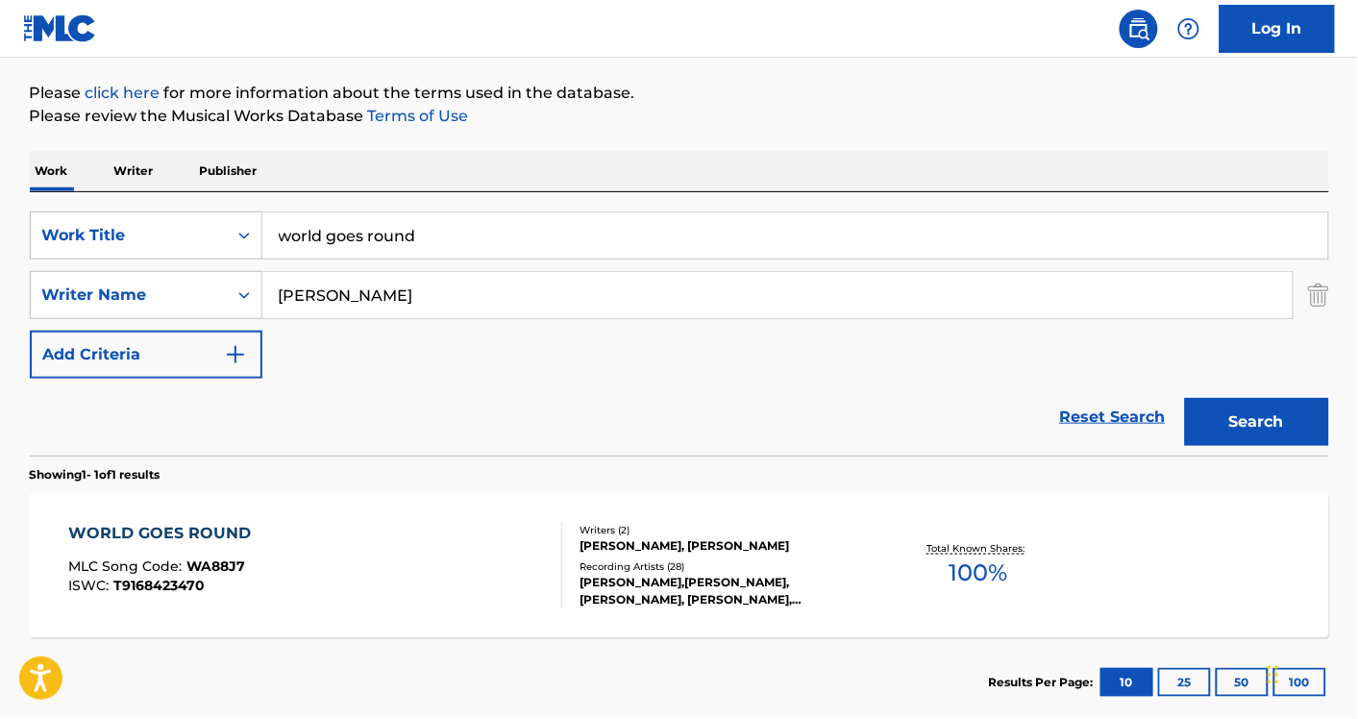
click at [387, 543] on div "WORLD GOES ROUND MLC Song Code : WA88J7 ISWC : T9168423470" at bounding box center [315, 565] width 494 height 87
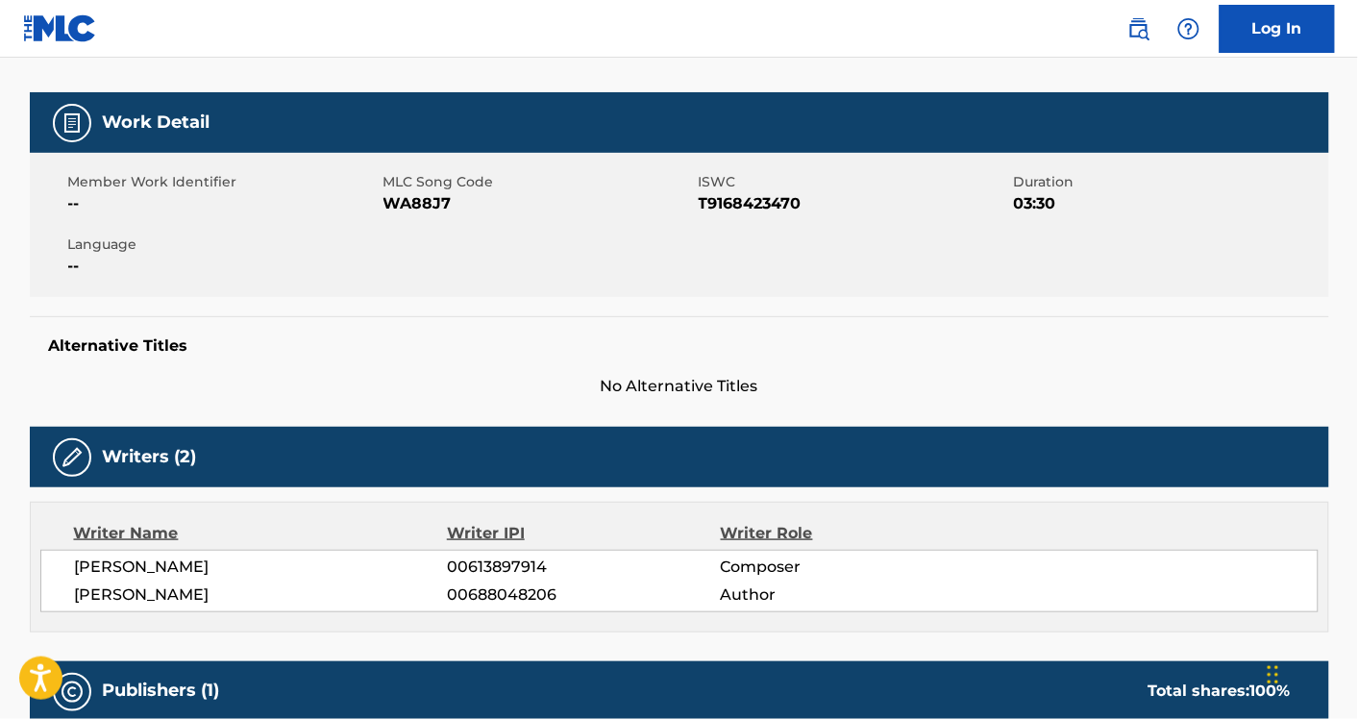
scroll to position [251, 0]
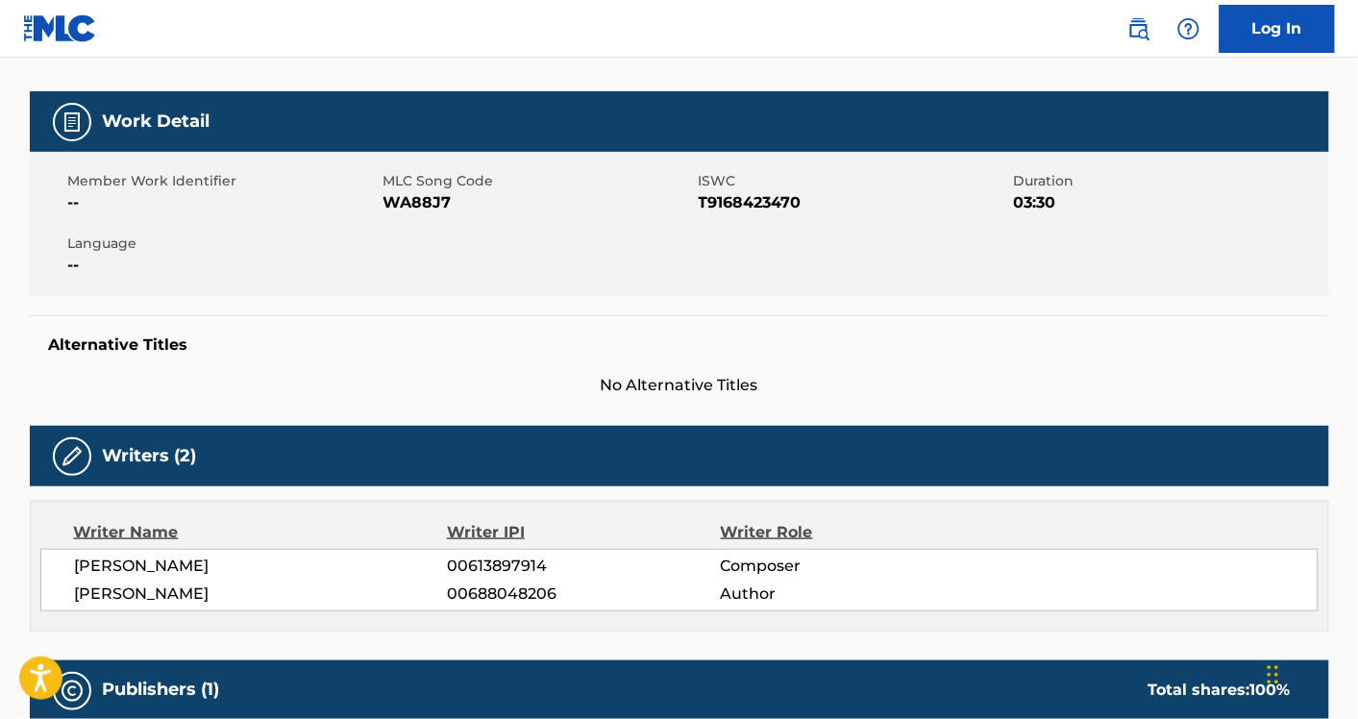
click at [411, 195] on span "WA88J7" at bounding box center [539, 202] width 310 height 23
click at [104, 301] on div "Work Detail Member Work Identifier -- MLC Song Code WA88J7 ISWC T9168423470 Dur…" at bounding box center [680, 244] width 1300 height 306
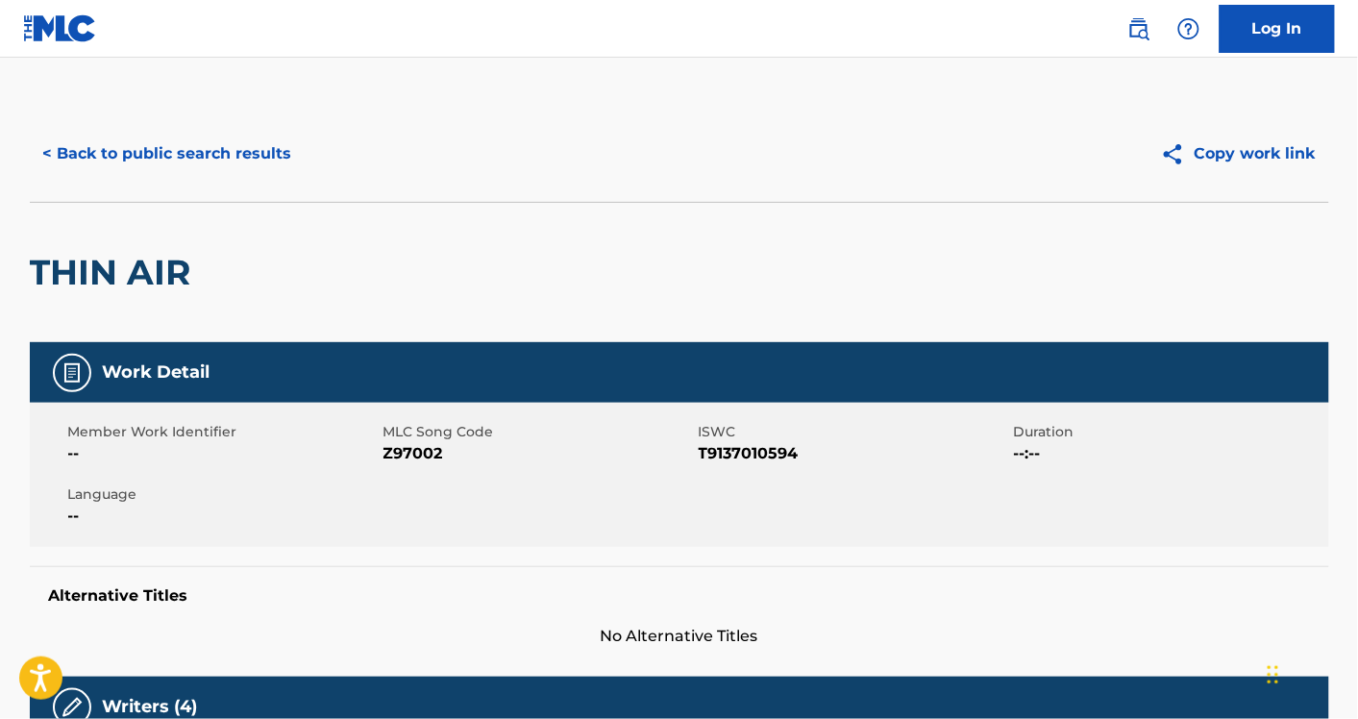
click at [154, 157] on button "< Back to public search results" at bounding box center [168, 154] width 276 height 48
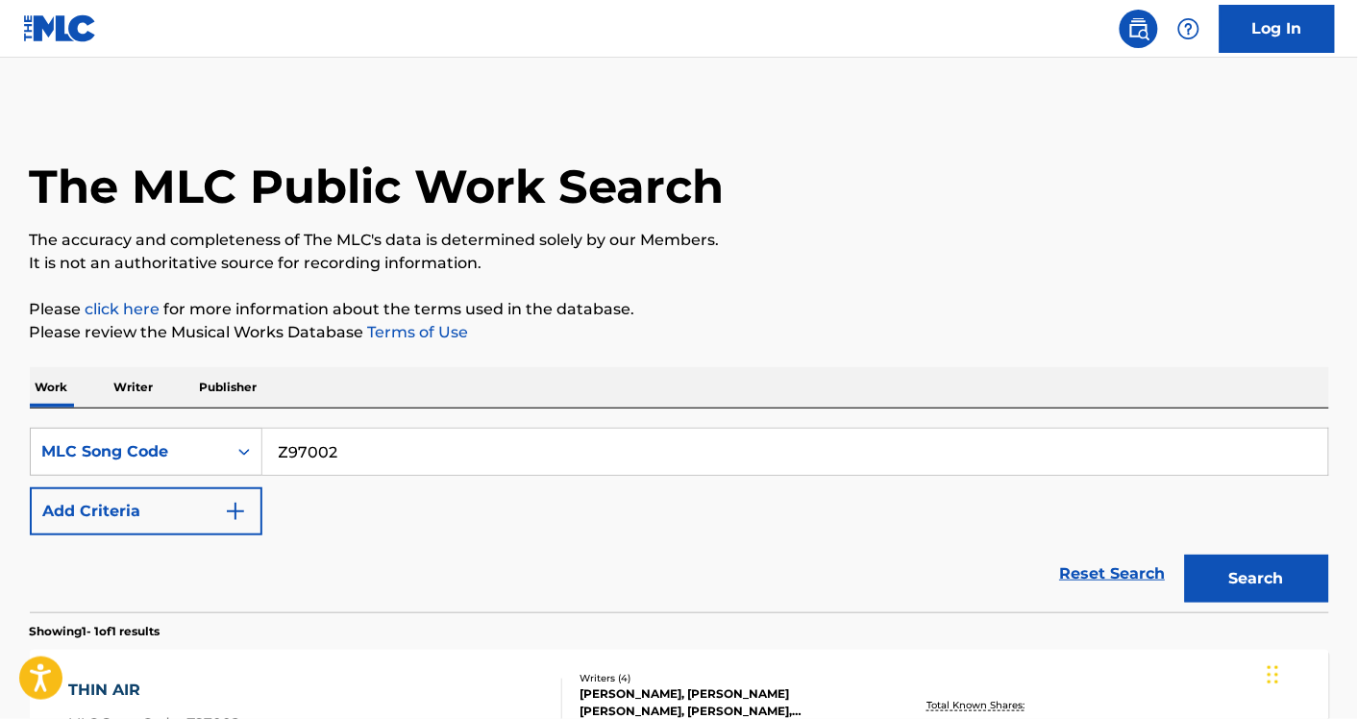
scroll to position [216, 0]
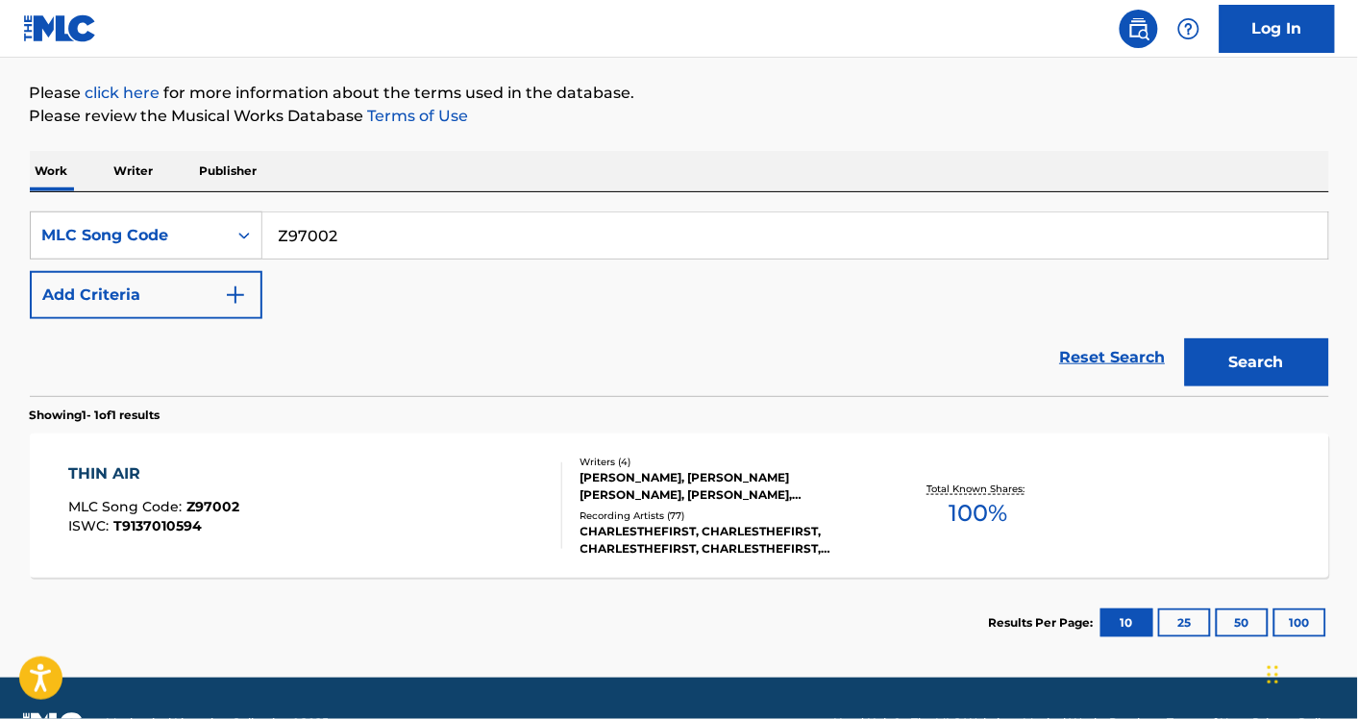
click at [409, 240] on input "Z97002" at bounding box center [795, 235] width 1066 height 46
paste input "BB7K2T"
click at [1185, 338] on button "Search" at bounding box center [1257, 362] width 144 height 48
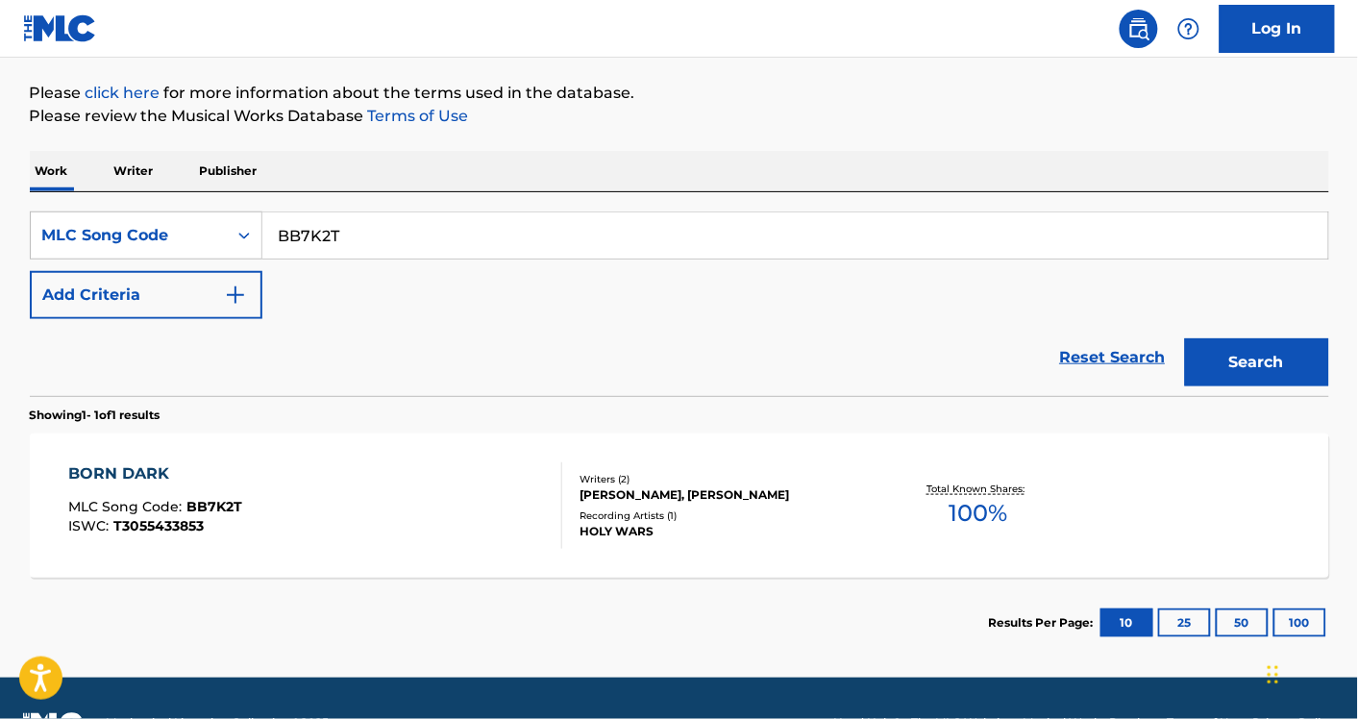
paste input "MG74WY"
click at [1185, 338] on button "Search" at bounding box center [1257, 362] width 144 height 48
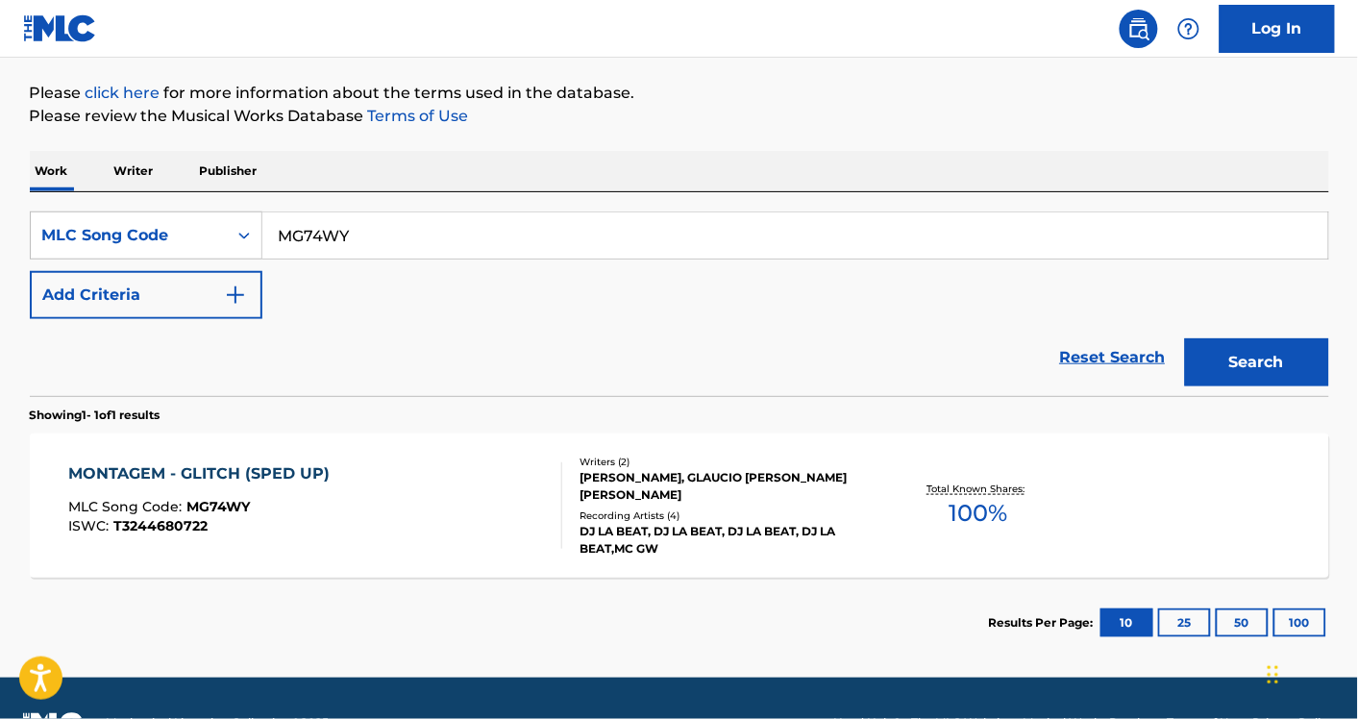
paste input "DB5INF"
type input "DB5INF"
click at [1185, 338] on button "Search" at bounding box center [1257, 362] width 144 height 48
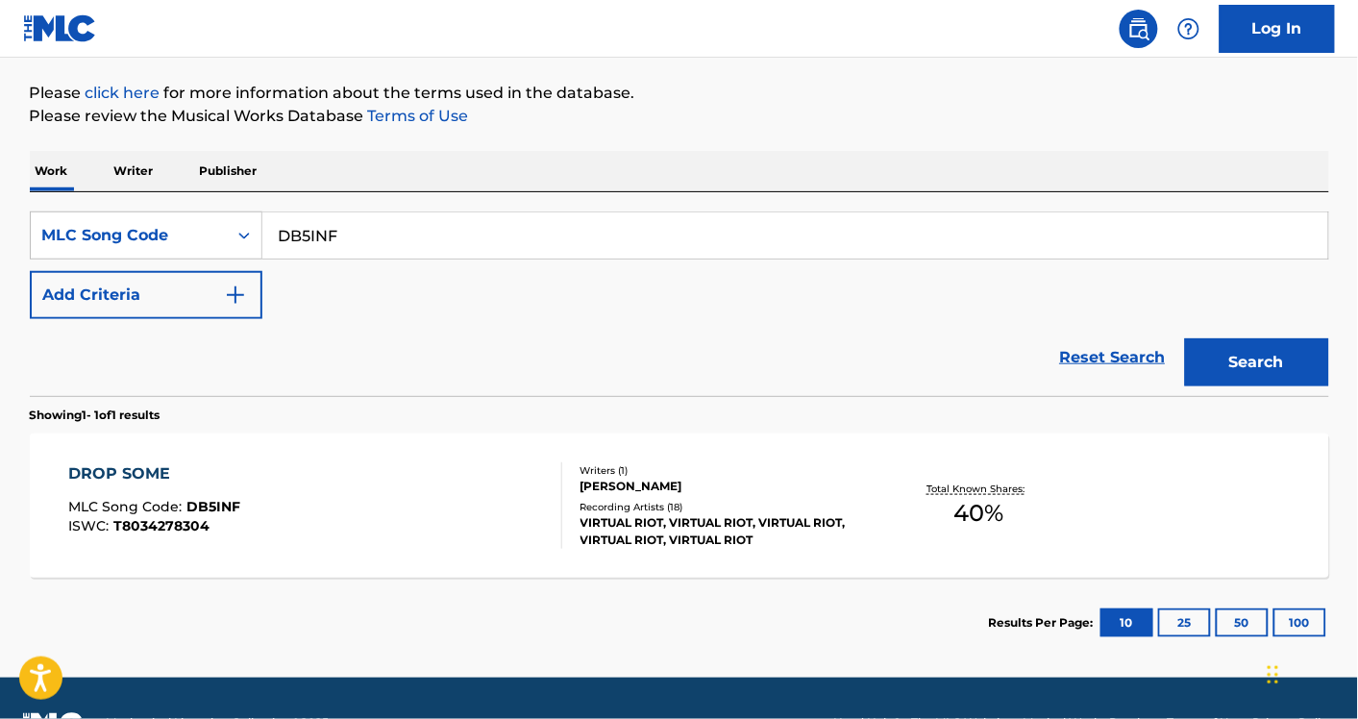
click at [426, 512] on div "DROP SOME MLC Song Code : DB5INF ISWC : T8034278304" at bounding box center [315, 505] width 494 height 87
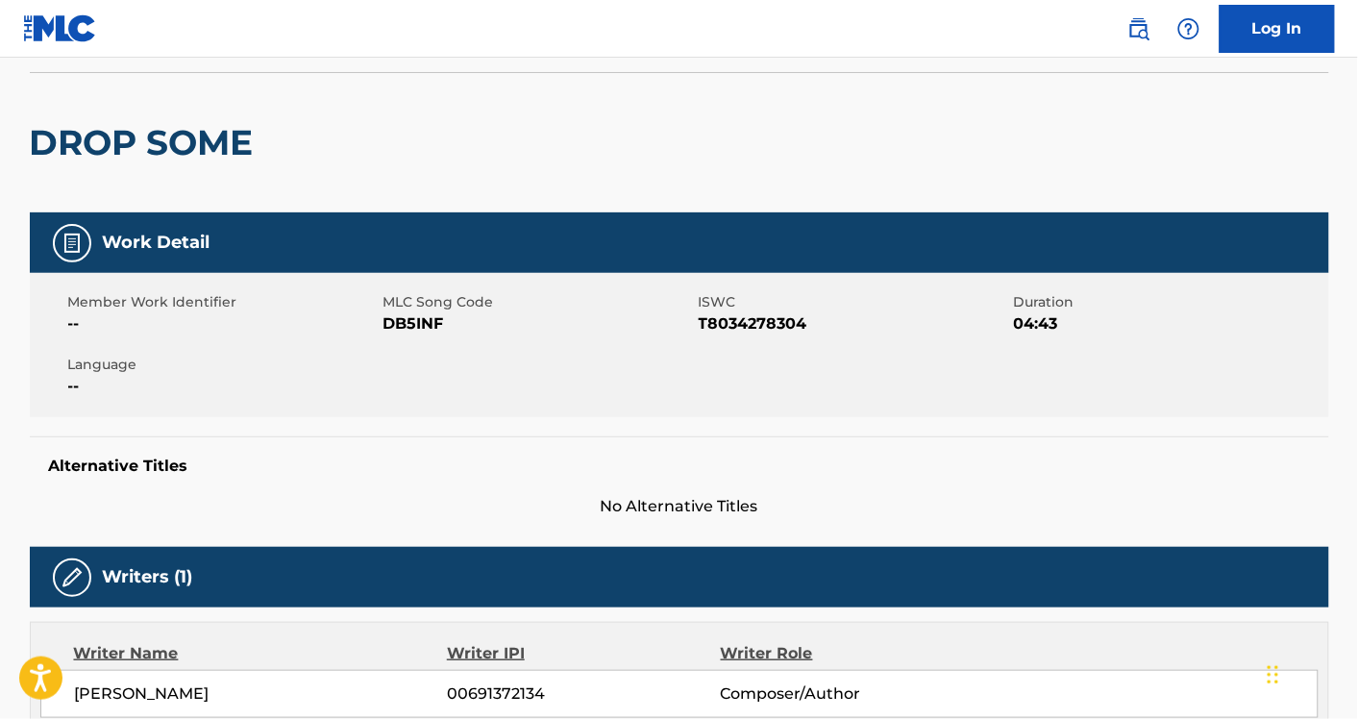
scroll to position [245, 0]
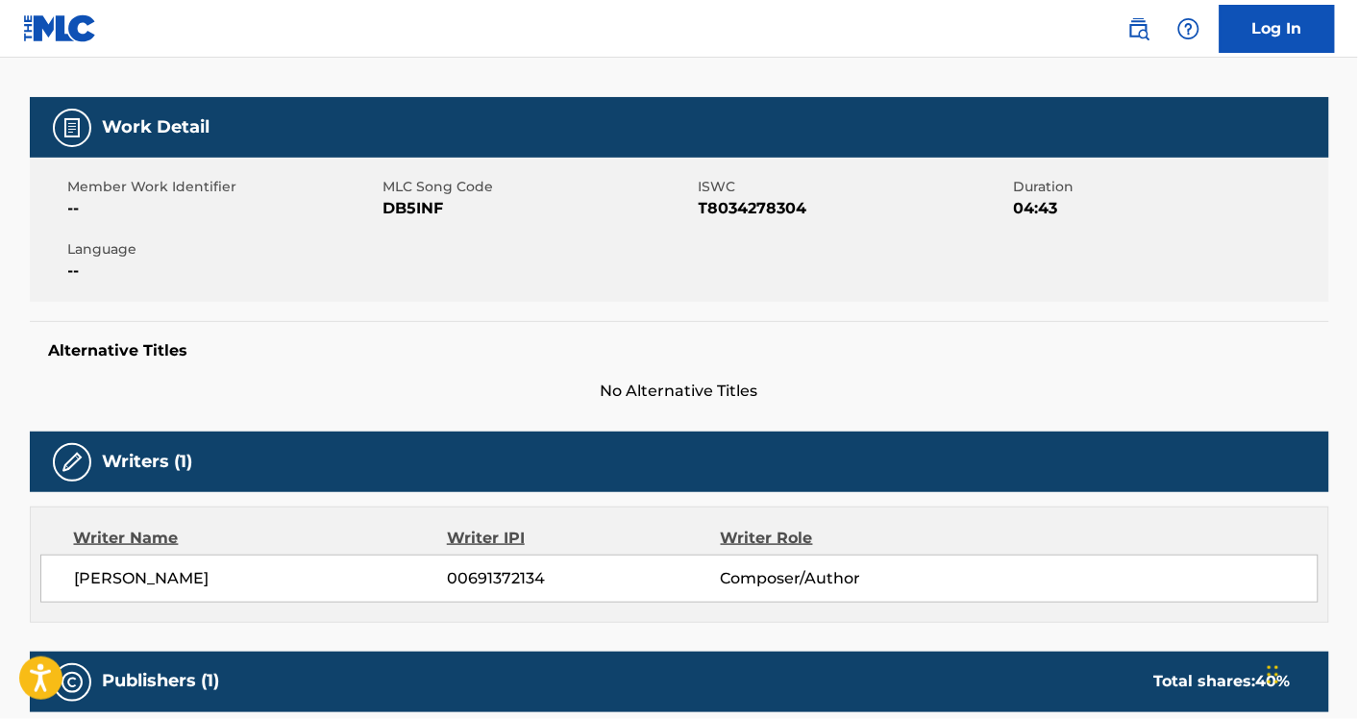
click at [164, 574] on span "[PERSON_NAME]" at bounding box center [261, 578] width 373 height 23
copy div "[PERSON_NAME]"
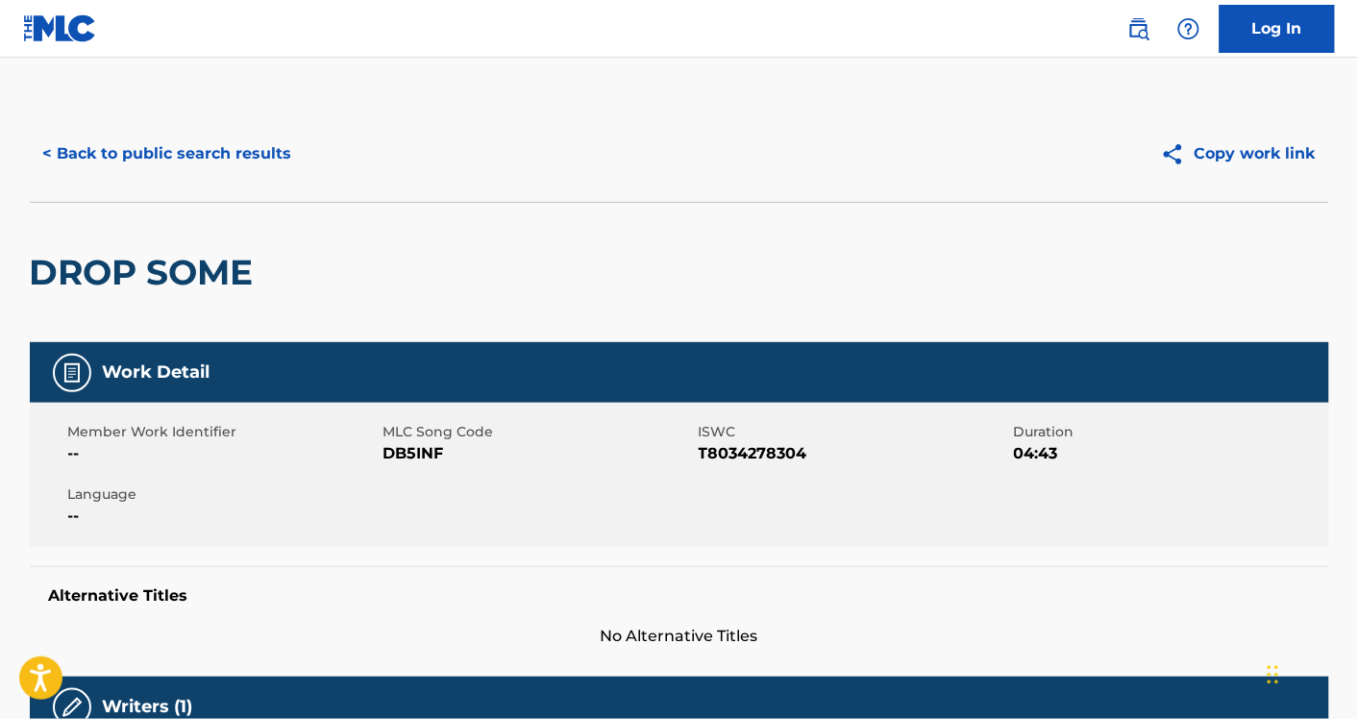
click at [232, 149] on button "< Back to public search results" at bounding box center [168, 154] width 276 height 48
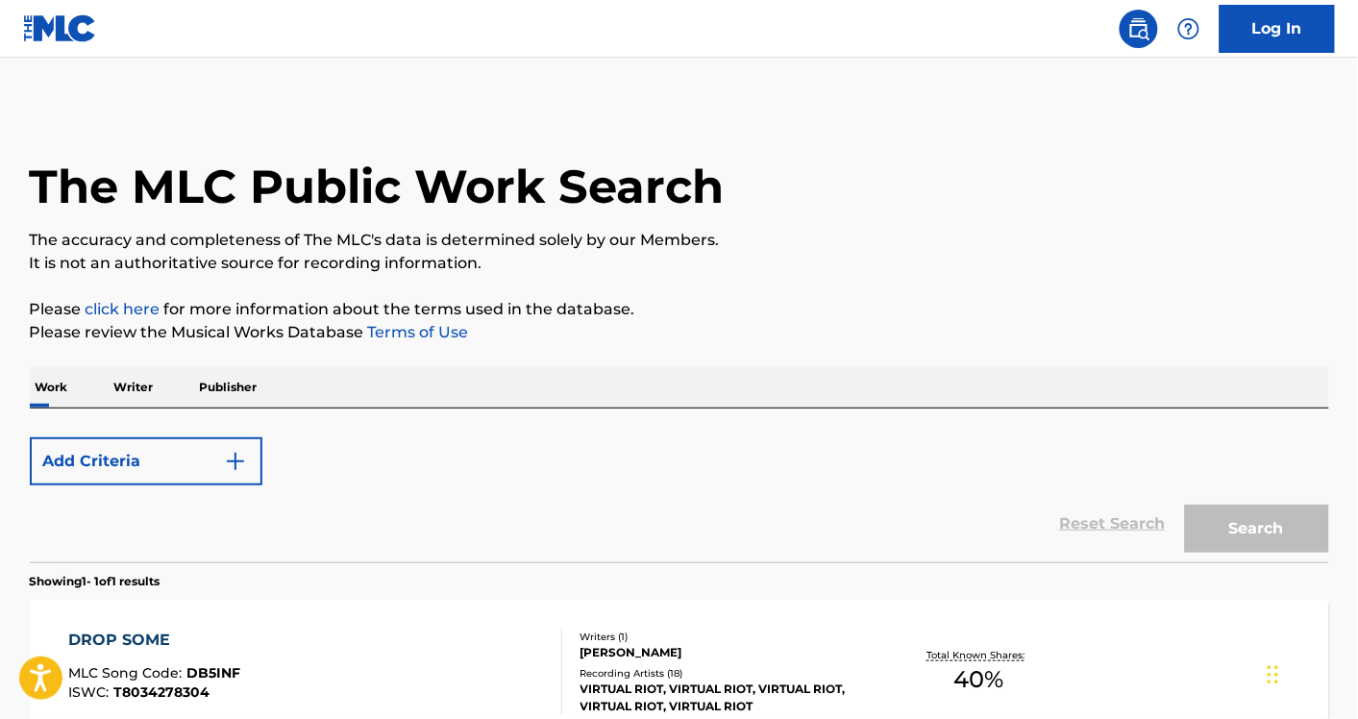
scroll to position [216, 0]
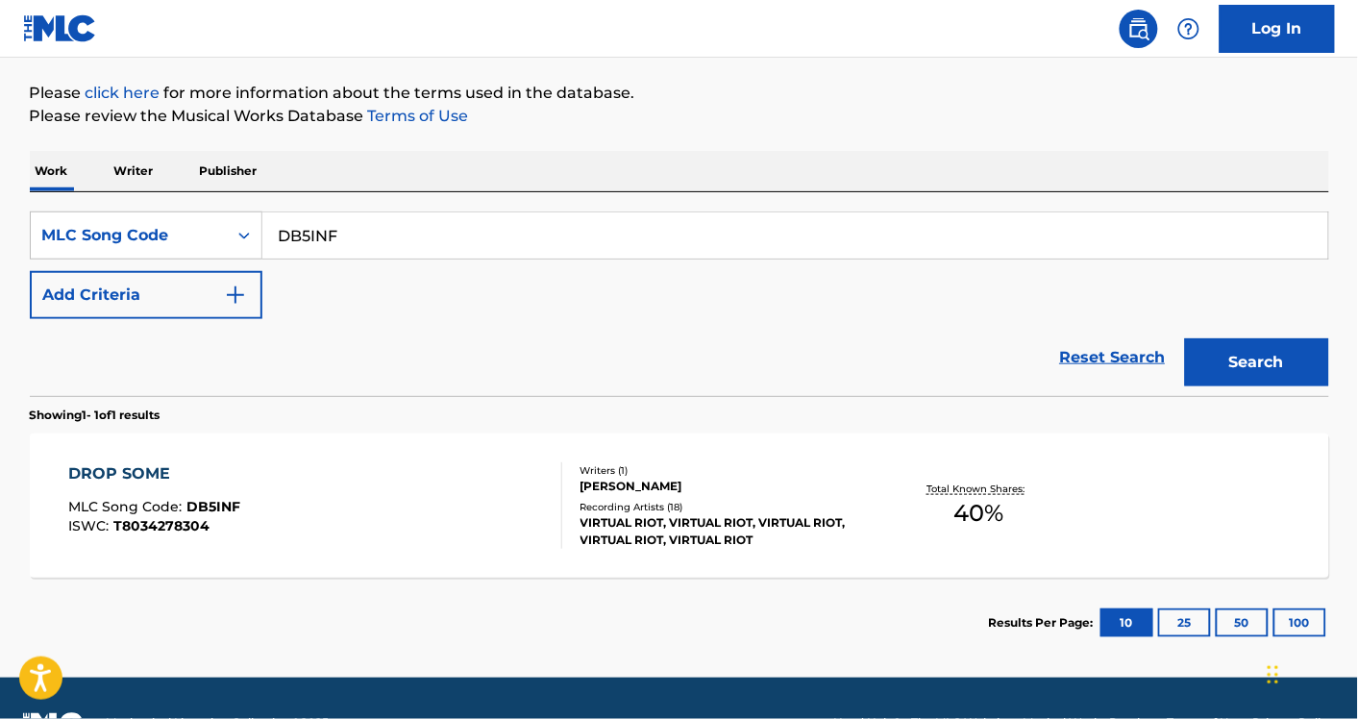
click at [346, 228] on input "DB5INF" at bounding box center [795, 235] width 1066 height 46
paste input "I45760"
click at [1185, 338] on button "Search" at bounding box center [1257, 362] width 144 height 48
paste input "B70193"
type input "B70193"
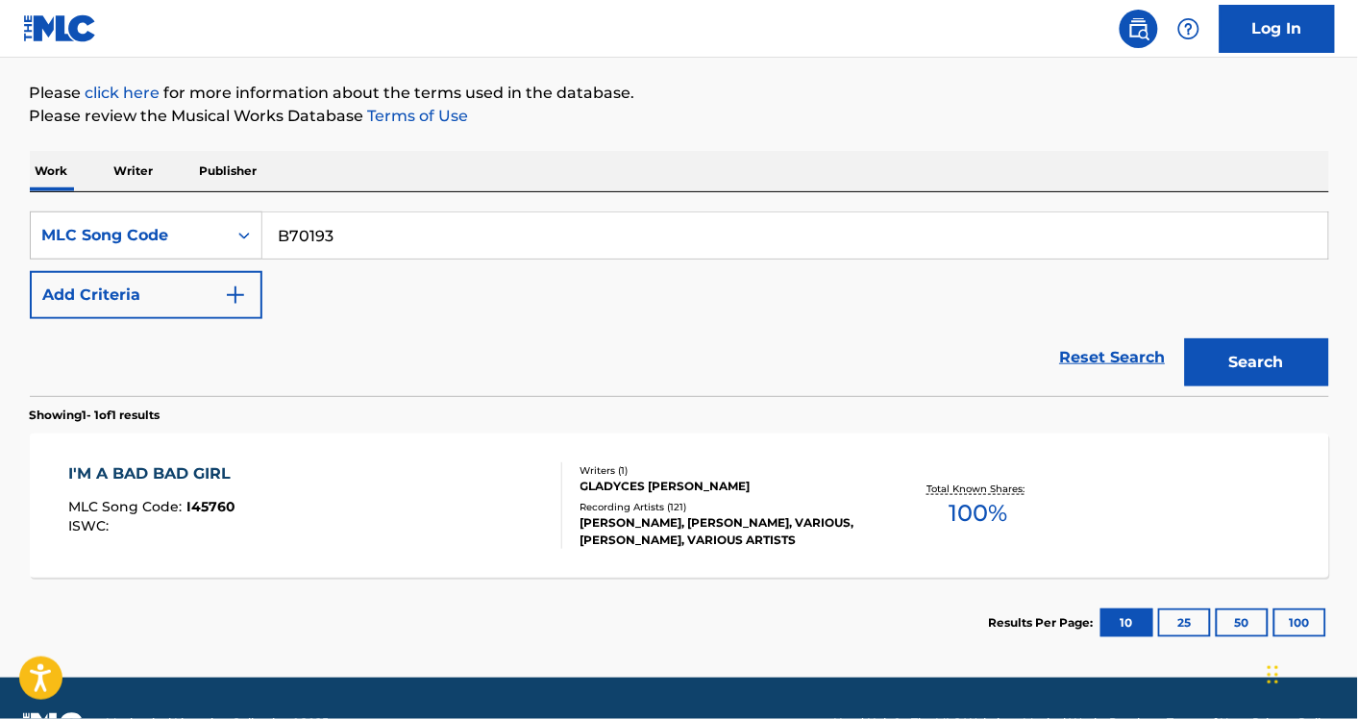
click at [1185, 338] on button "Search" at bounding box center [1257, 362] width 144 height 48
click at [320, 533] on div "ISWC :" at bounding box center [246, 526] width 357 height 14
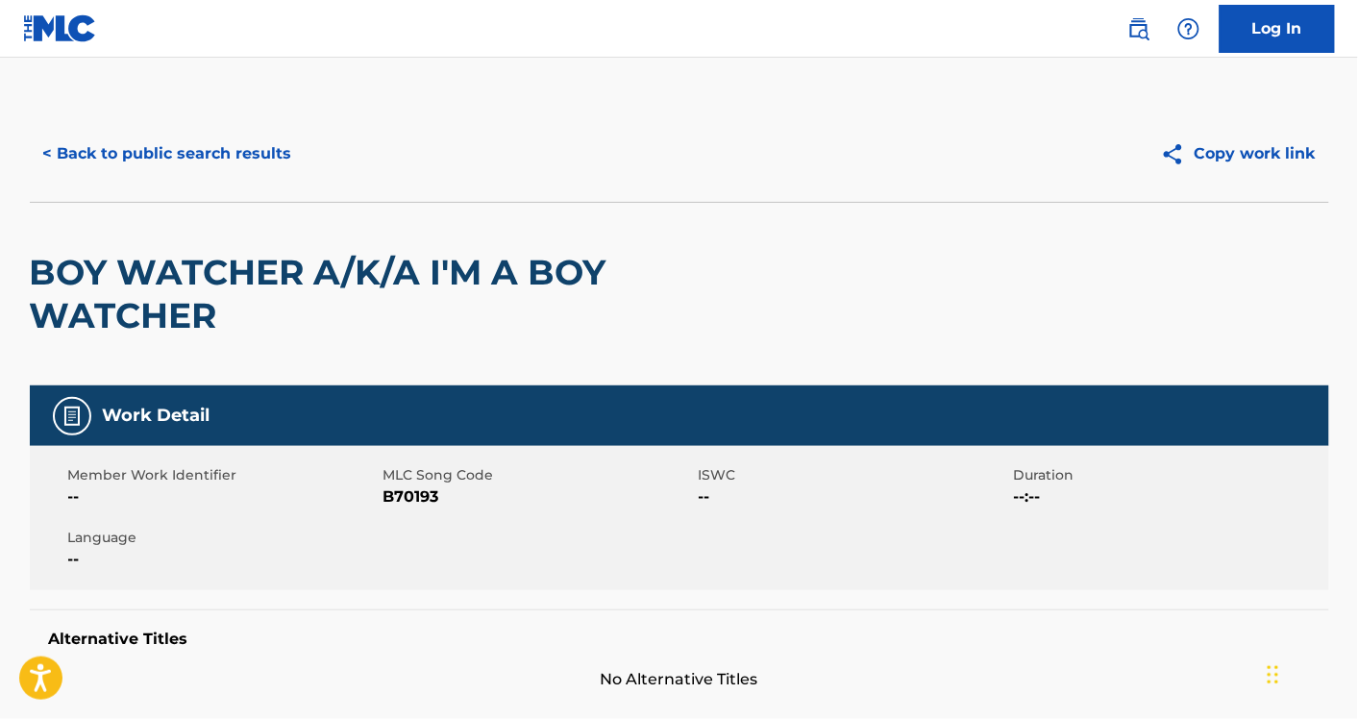
click at [386, 496] on span "B70193" at bounding box center [539, 496] width 310 height 23
copy span "B70193"
click at [232, 131] on button "< Back to public search results" at bounding box center [168, 154] width 276 height 48
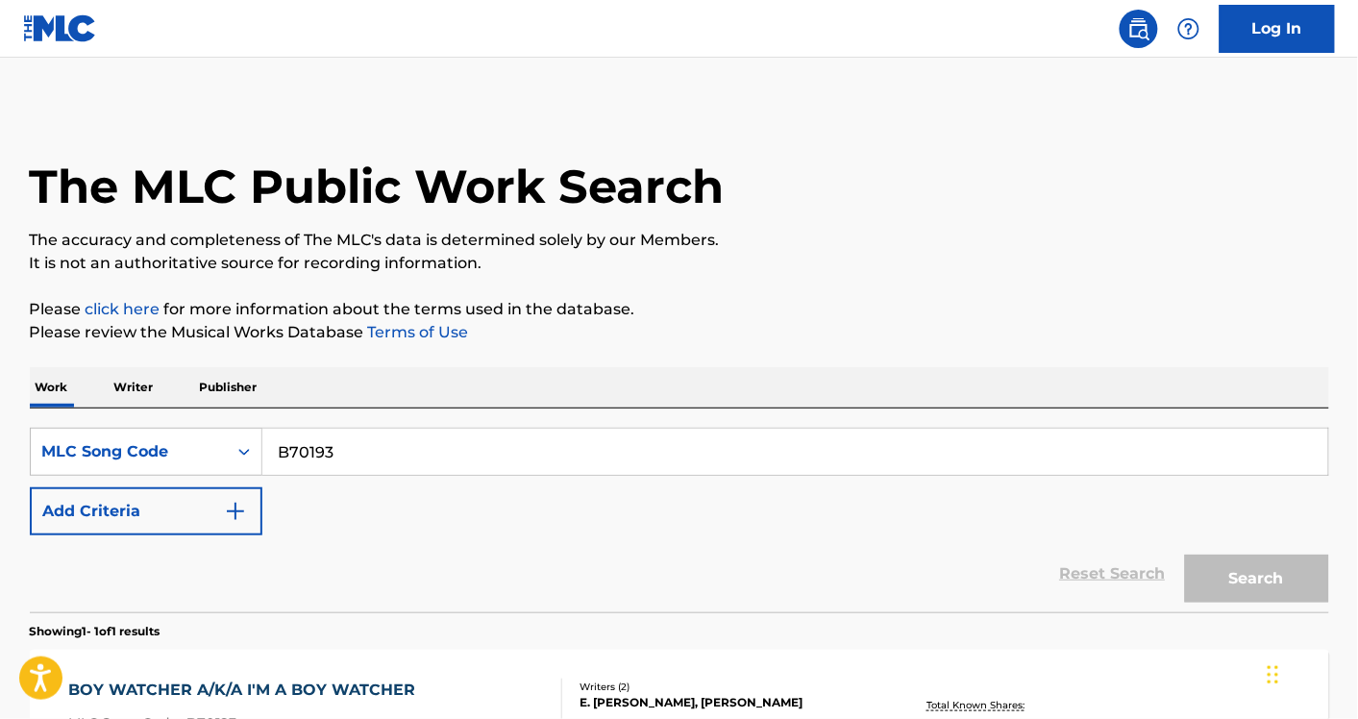
scroll to position [216, 0]
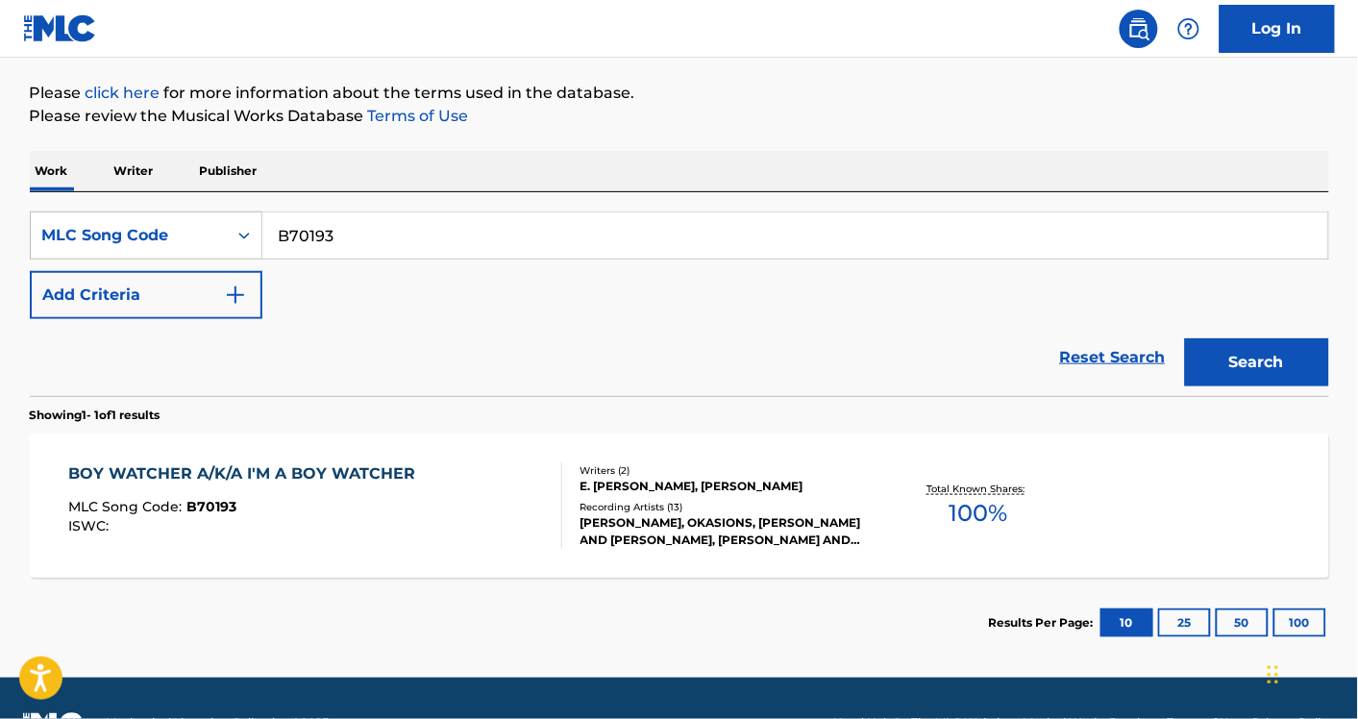
click at [437, 243] on input "B70193" at bounding box center [795, 235] width 1066 height 46
paste input "NC71RF"
click at [1185, 338] on button "Search" at bounding box center [1257, 362] width 144 height 48
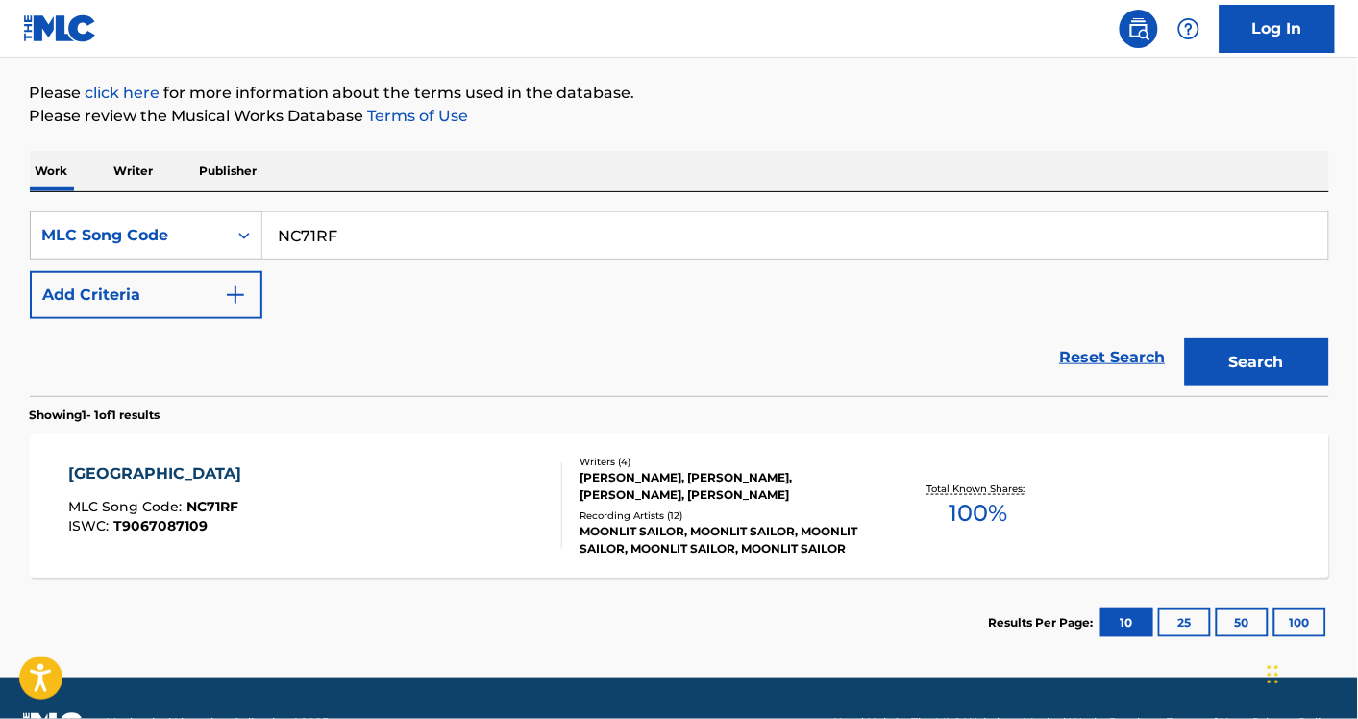
paste input "T18160"
type input "T18160"
click at [1185, 338] on button "Search" at bounding box center [1257, 362] width 144 height 48
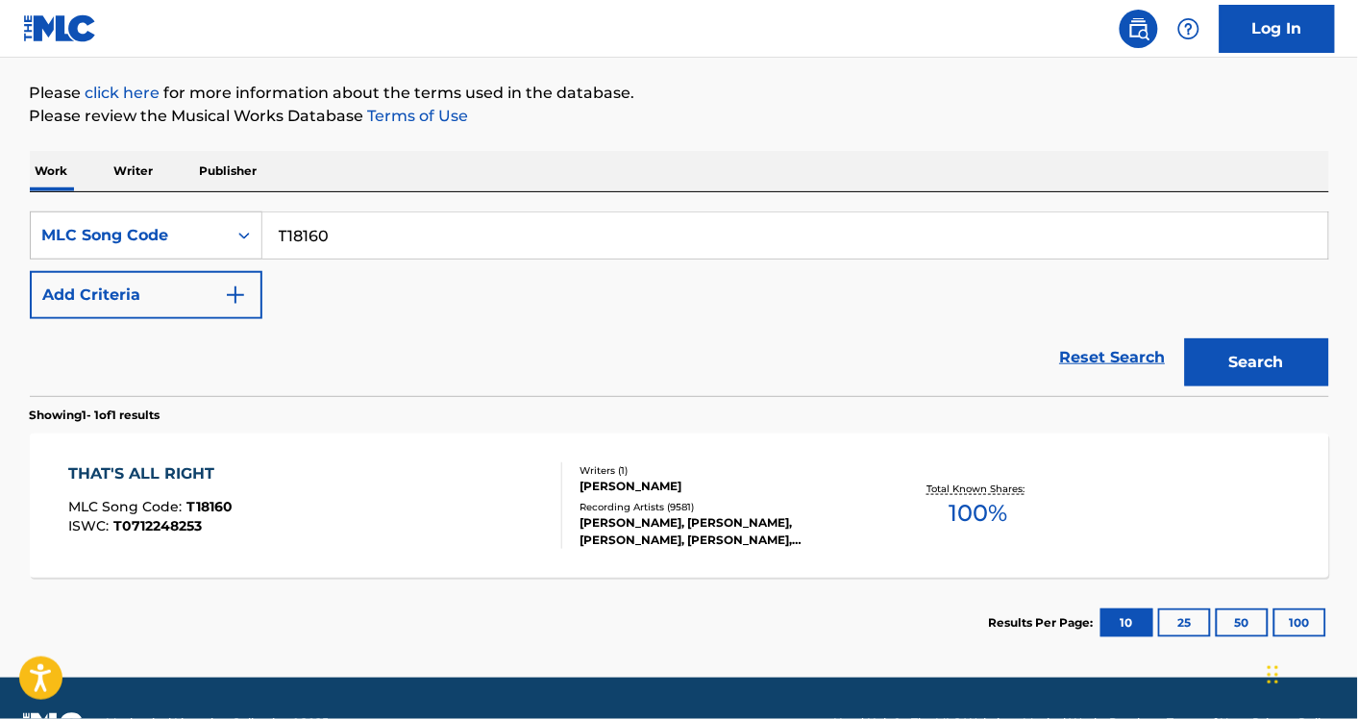
click at [235, 466] on div "THAT'S ALL RIGHT MLC Song Code : T18160 ISWC : T0712248253" at bounding box center [315, 505] width 494 height 87
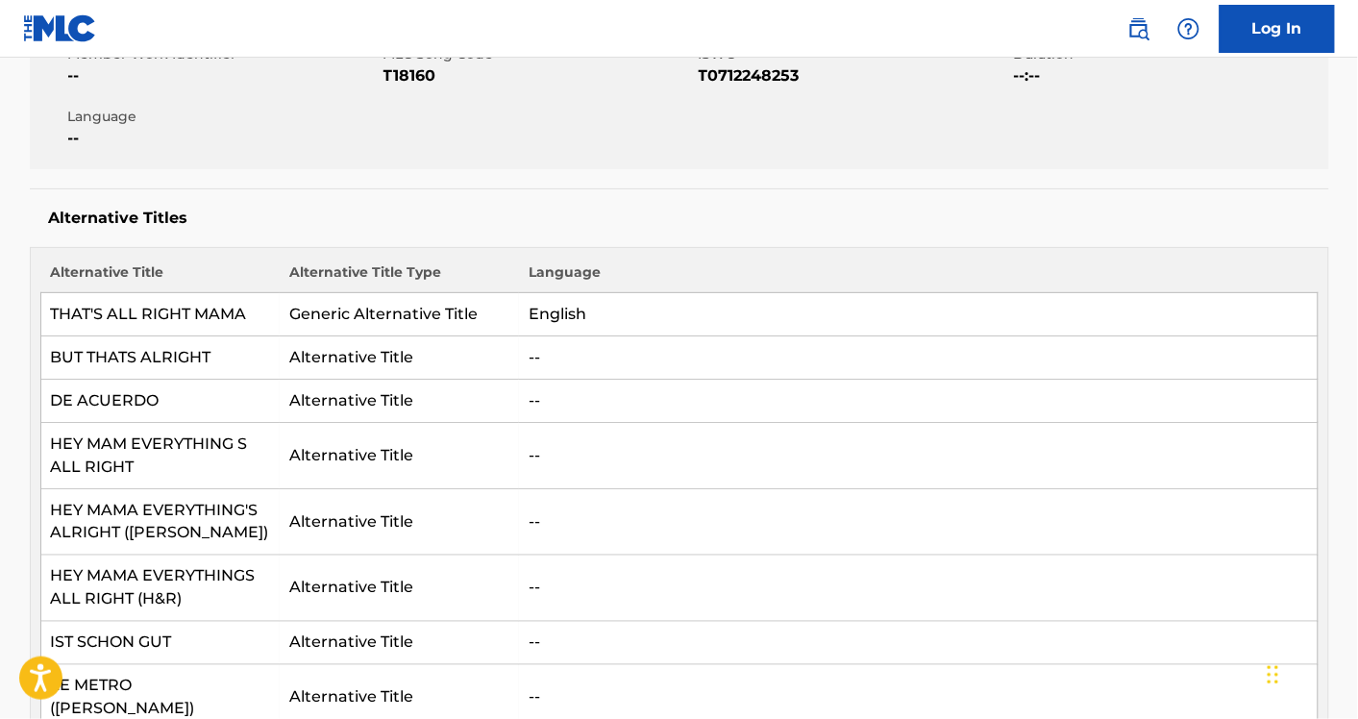
scroll to position [377, 0]
click at [164, 317] on td "THAT'S ALL RIGHT MAMA" at bounding box center [159, 315] width 239 height 43
copy td "THAT'S ALL RIGHT MAMA"
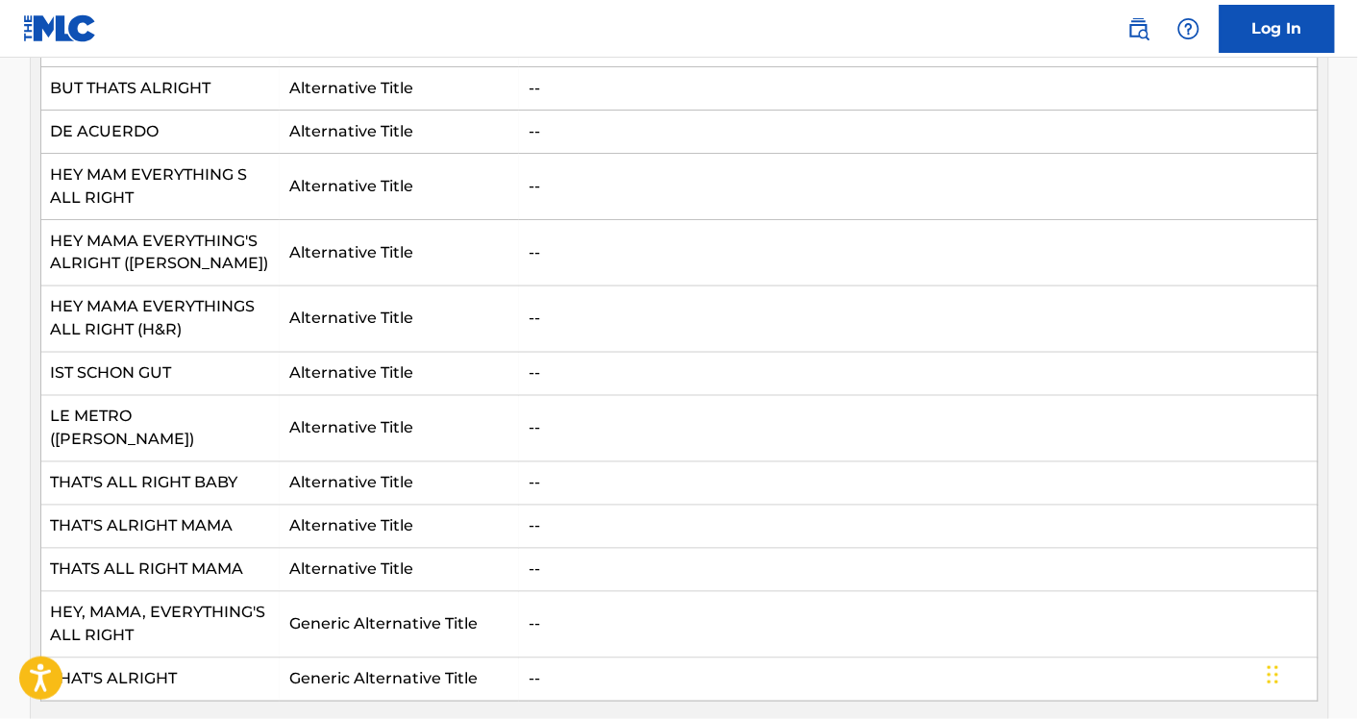
scroll to position [649, 0]
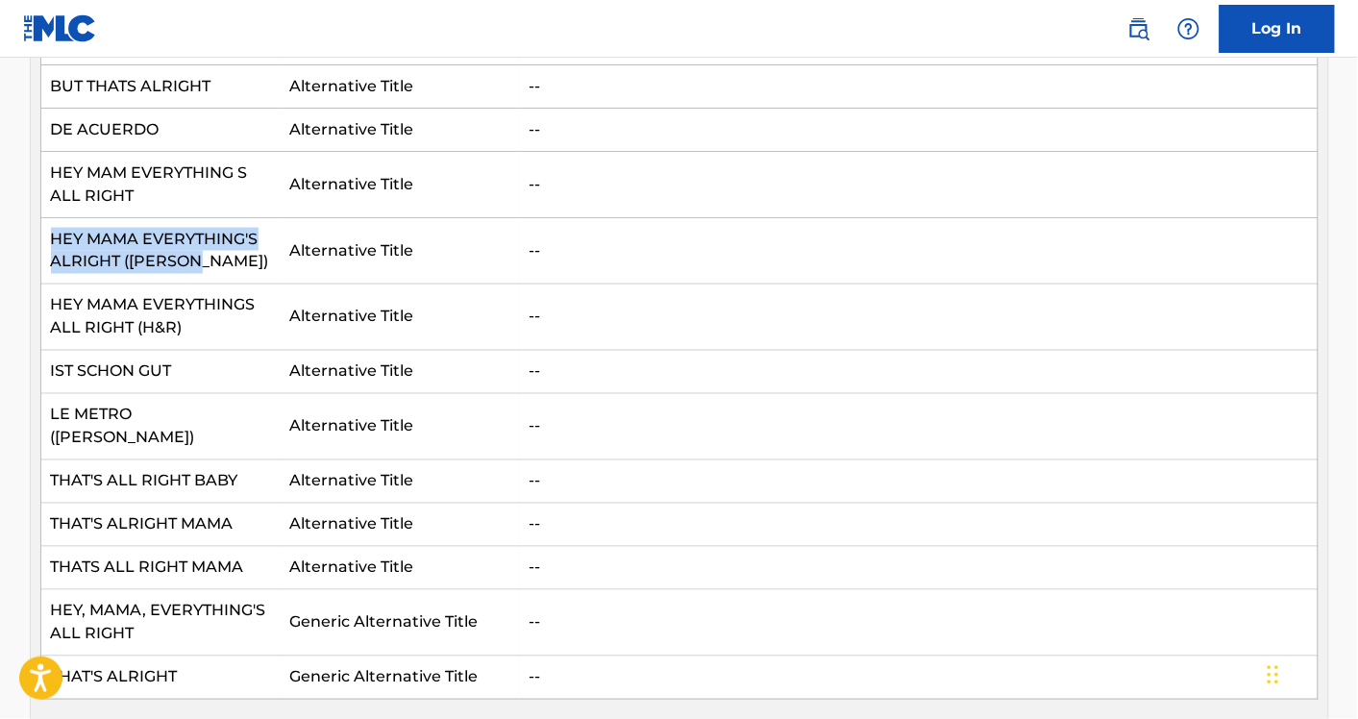
drag, startPoint x: 228, startPoint y: 267, endPoint x: 56, endPoint y: 241, distance: 174.0
click at [56, 241] on td "HEY MAMA EVERYTHING'S ALRIGHT ([PERSON_NAME])" at bounding box center [159, 251] width 239 height 66
copy td "HEY MAMA EVERYTHING'S ALRIGHT ([PERSON_NAME])"
drag, startPoint x: 192, startPoint y: 368, endPoint x: 109, endPoint y: 352, distance: 85.2
click at [109, 352] on td "IST SCHON GUT" at bounding box center [159, 372] width 239 height 43
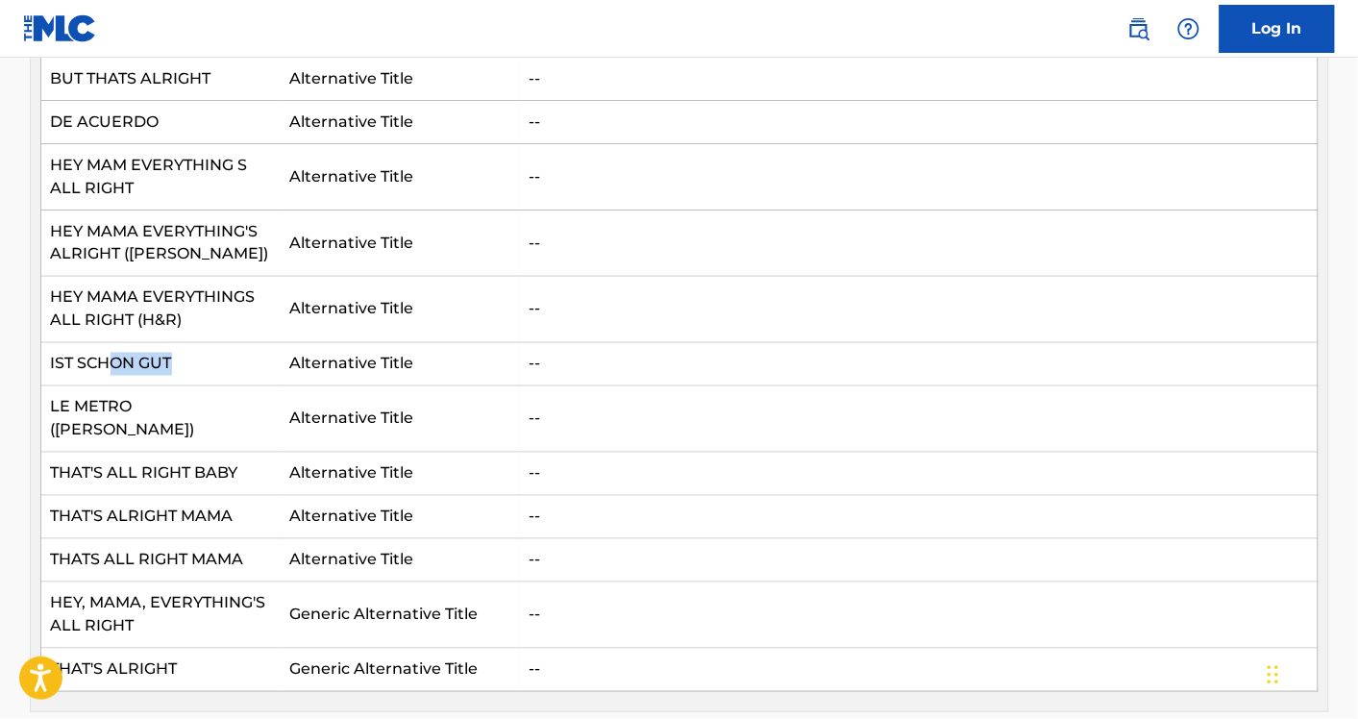
scroll to position [660, 0]
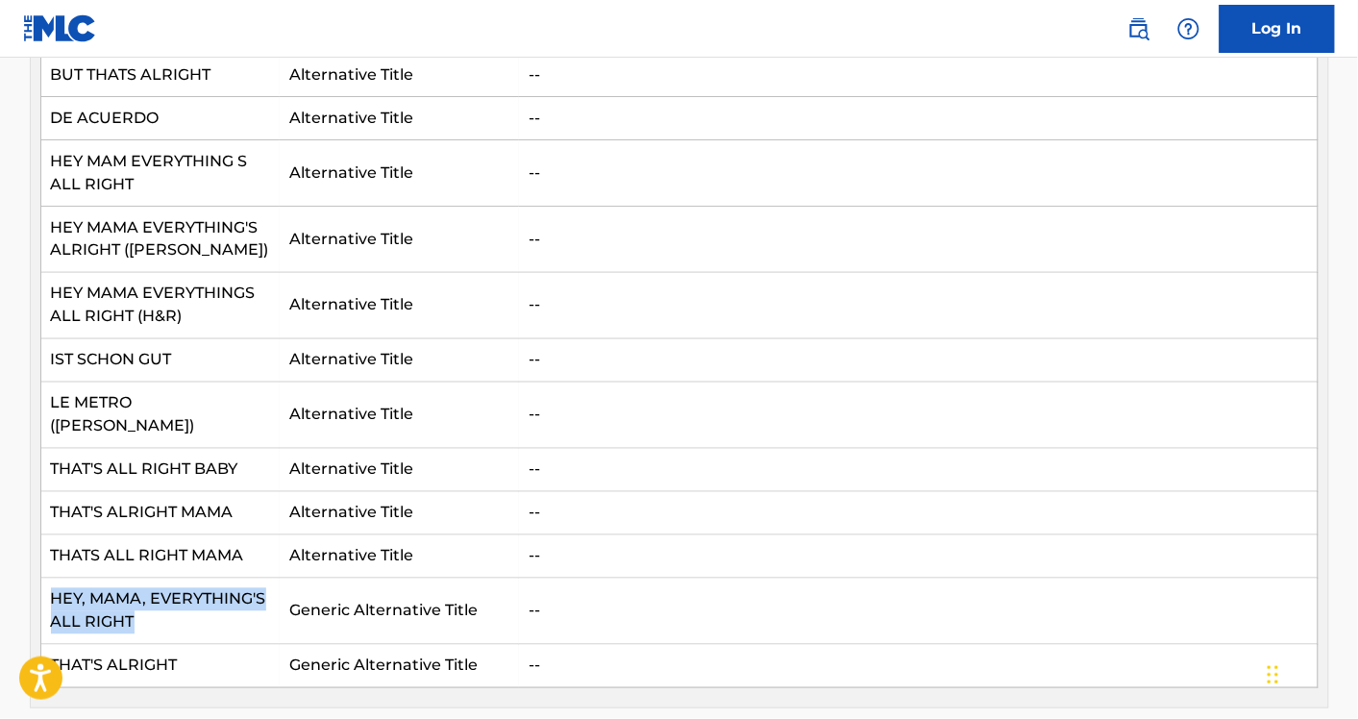
drag, startPoint x: 141, startPoint y: 602, endPoint x: 51, endPoint y: 569, distance: 96.1
click at [51, 579] on td "HEY, MAMA, EVERYTHING'S ALL RIGHT" at bounding box center [159, 612] width 239 height 66
copy td "HEY, MAMA, EVERYTHING'S ALL RIGHT"
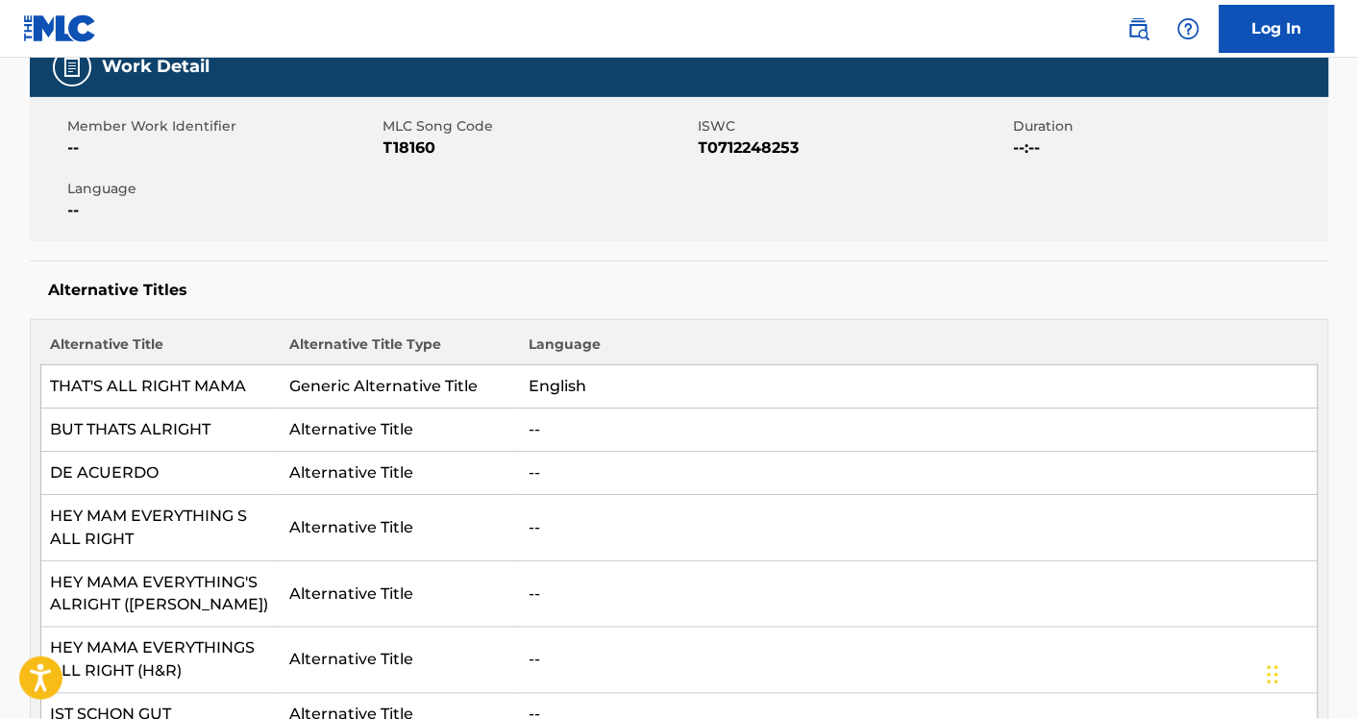
scroll to position [0, 0]
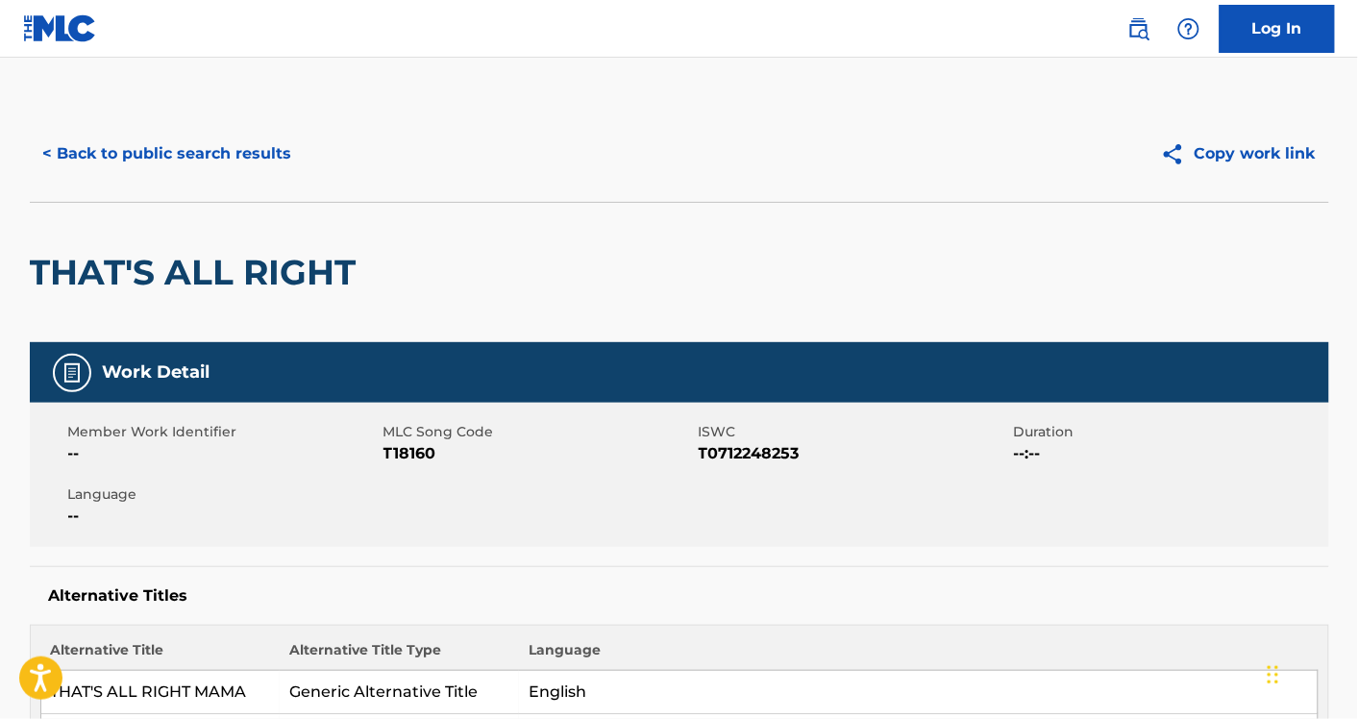
click at [233, 142] on button "< Back to public search results" at bounding box center [168, 154] width 276 height 48
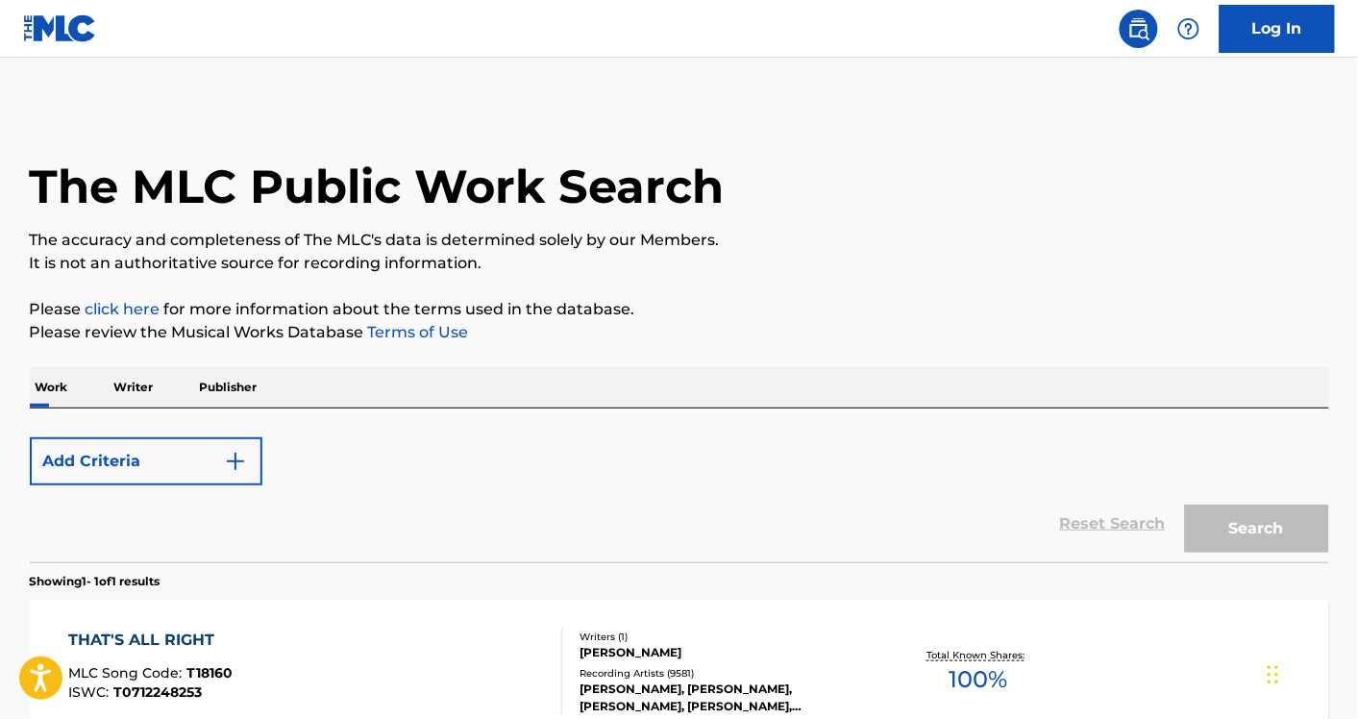
scroll to position [216, 0]
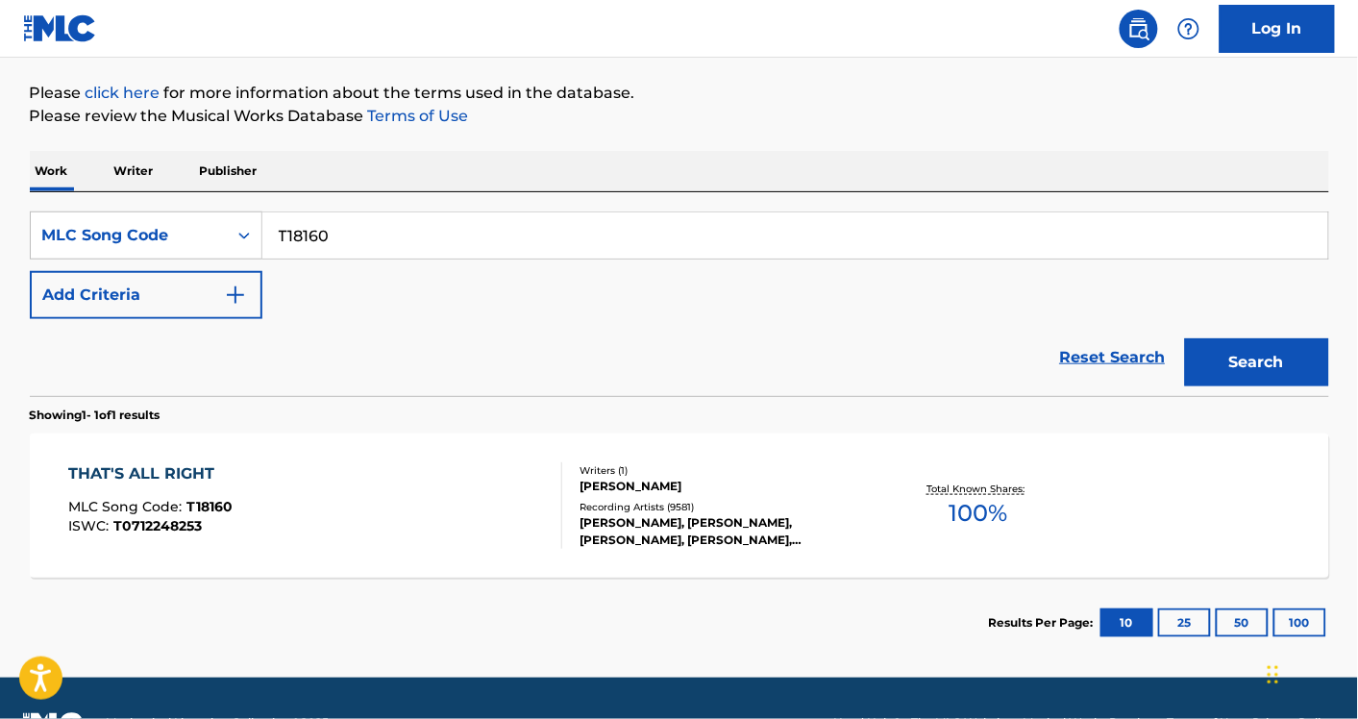
click at [360, 240] on input "T18160" at bounding box center [795, 235] width 1066 height 46
paste input "D62NE"
click at [1185, 338] on button "Search" at bounding box center [1257, 362] width 144 height 48
paste input "D39119"
click at [1185, 338] on button "Search" at bounding box center [1257, 362] width 144 height 48
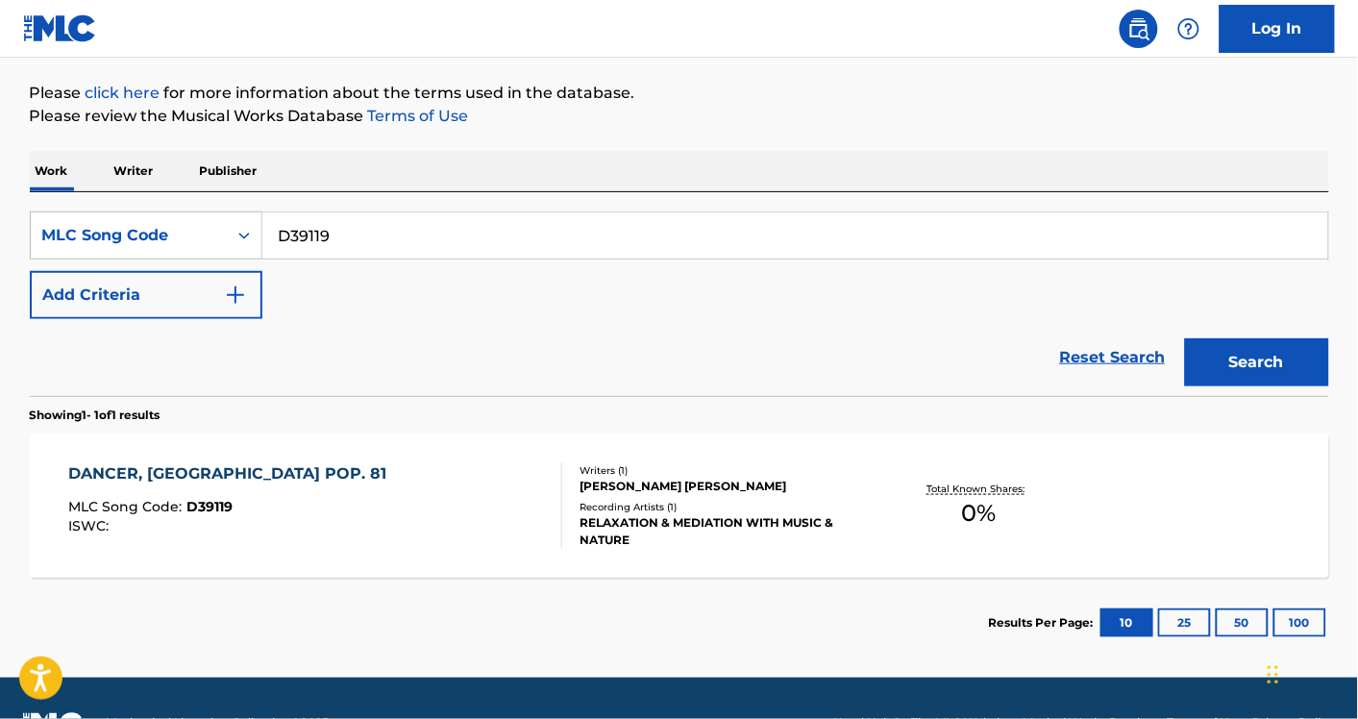
paste input "O78002"
type input "O78002"
click at [1185, 338] on button "Search" at bounding box center [1257, 362] width 144 height 48
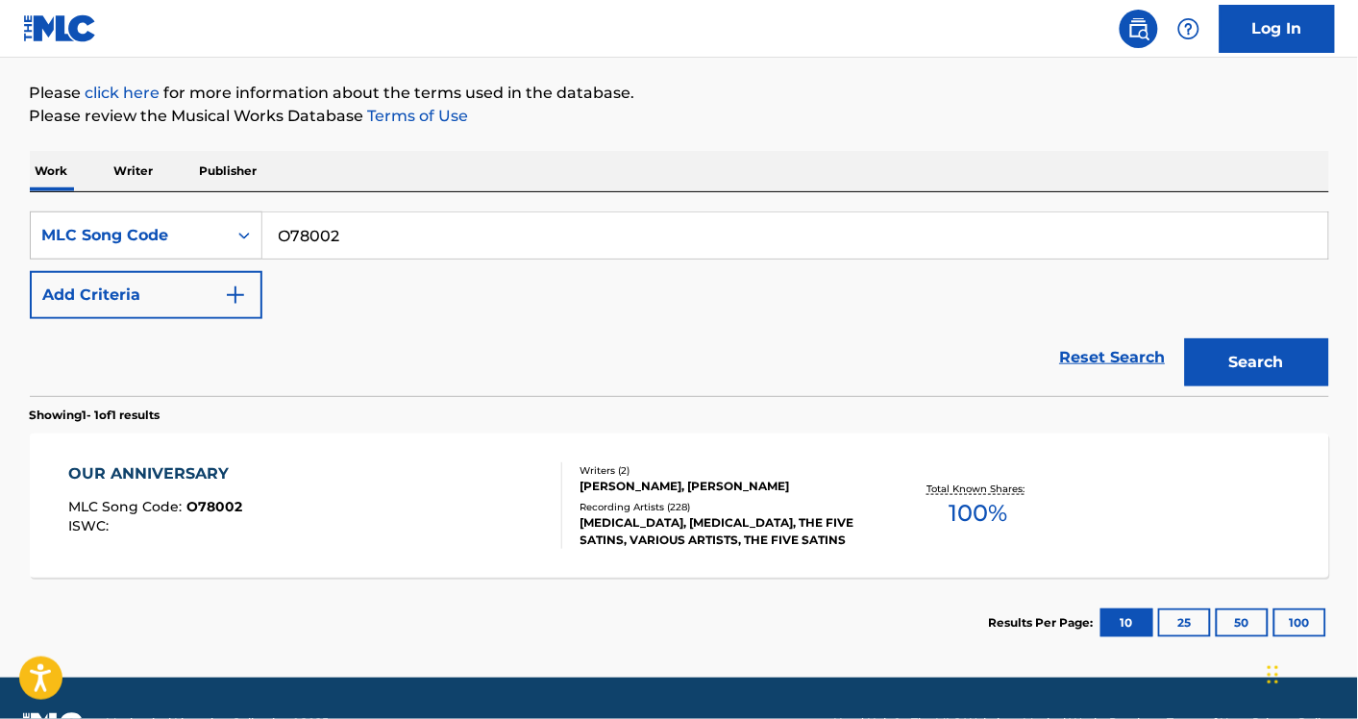
click at [514, 524] on div "OUR ANNIVERSARY MLC Song Code : O78002 ISWC :" at bounding box center [315, 505] width 494 height 87
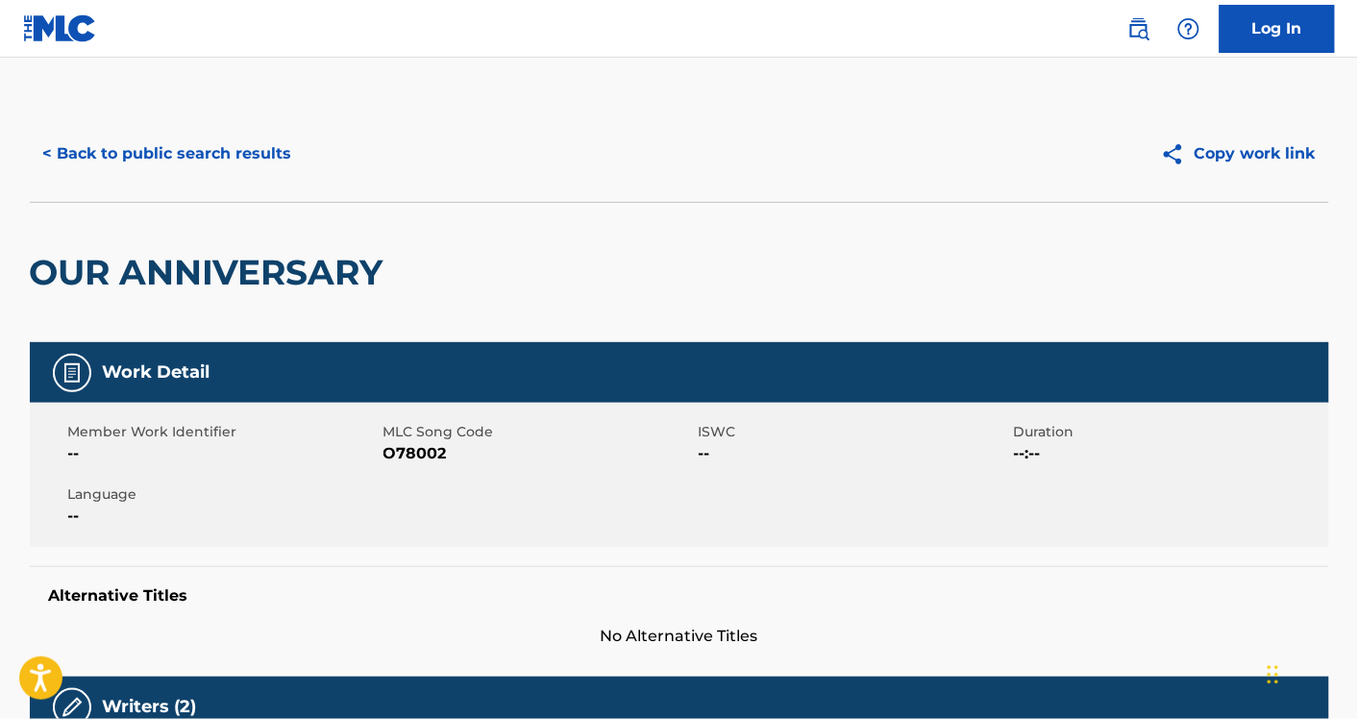
click at [189, 298] on div "OUR ANNIVERSARY" at bounding box center [211, 272] width 363 height 139
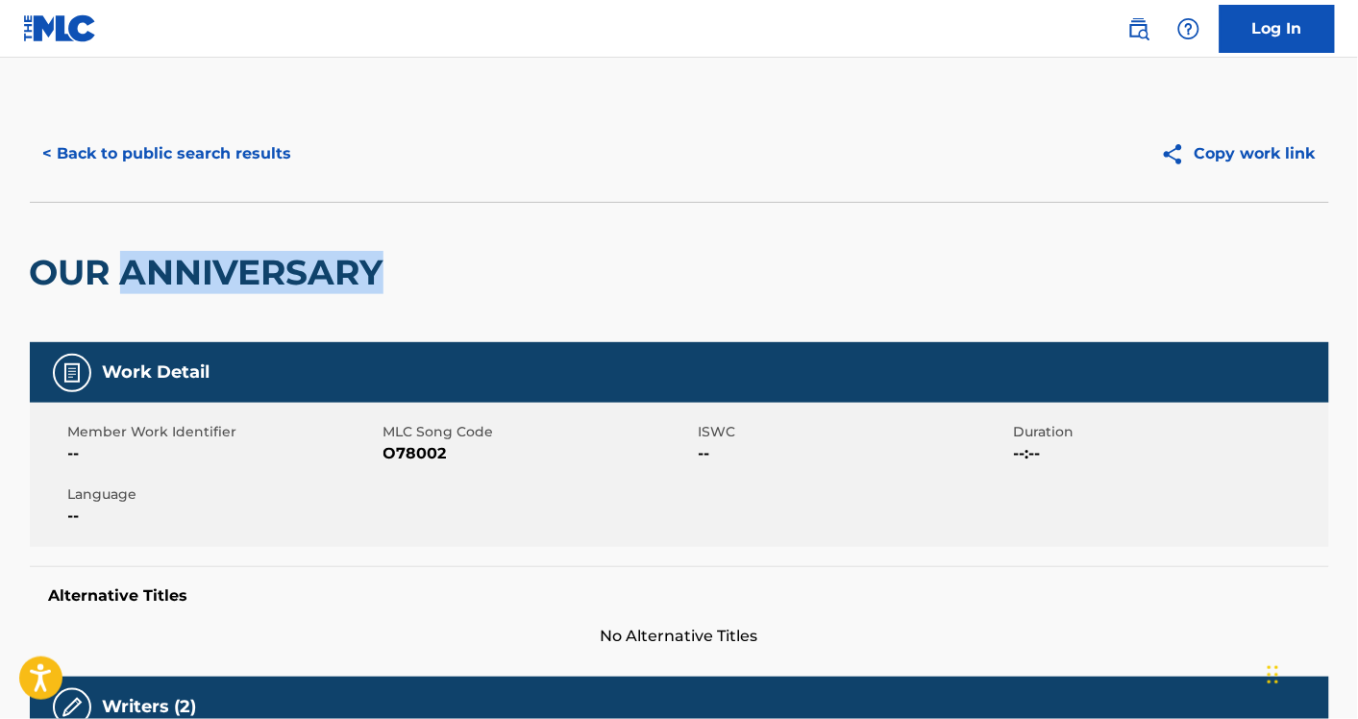
click at [189, 298] on div "OUR ANNIVERSARY" at bounding box center [211, 272] width 363 height 139
copy div "OUR ANNIVERSARY"
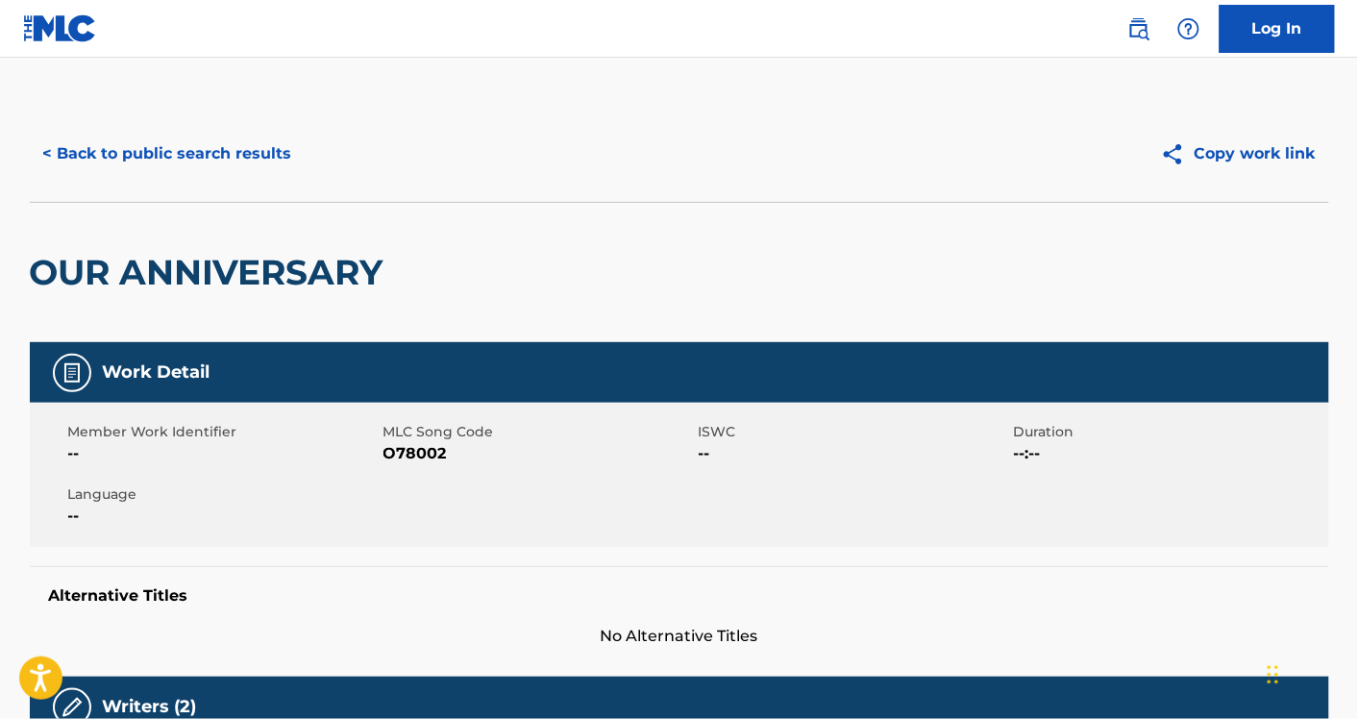
click at [252, 168] on button "< Back to public search results" at bounding box center [168, 154] width 276 height 48
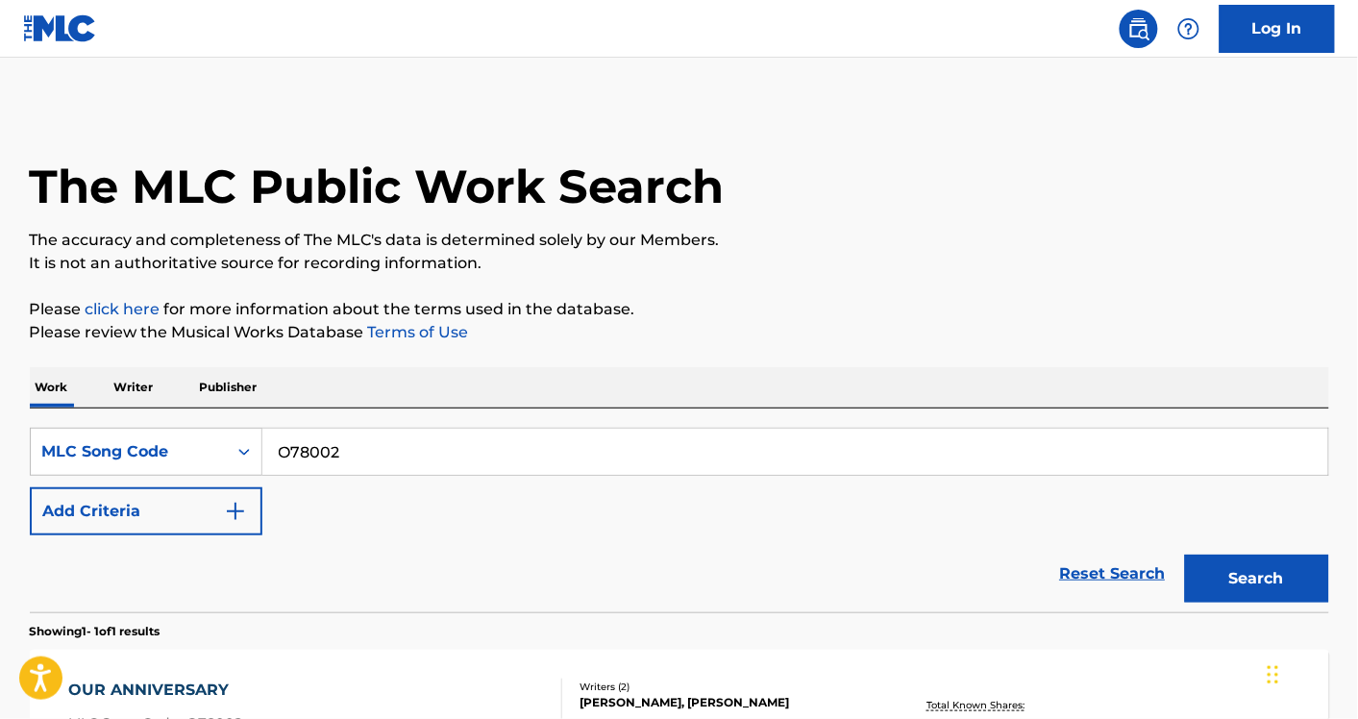
scroll to position [216, 0]
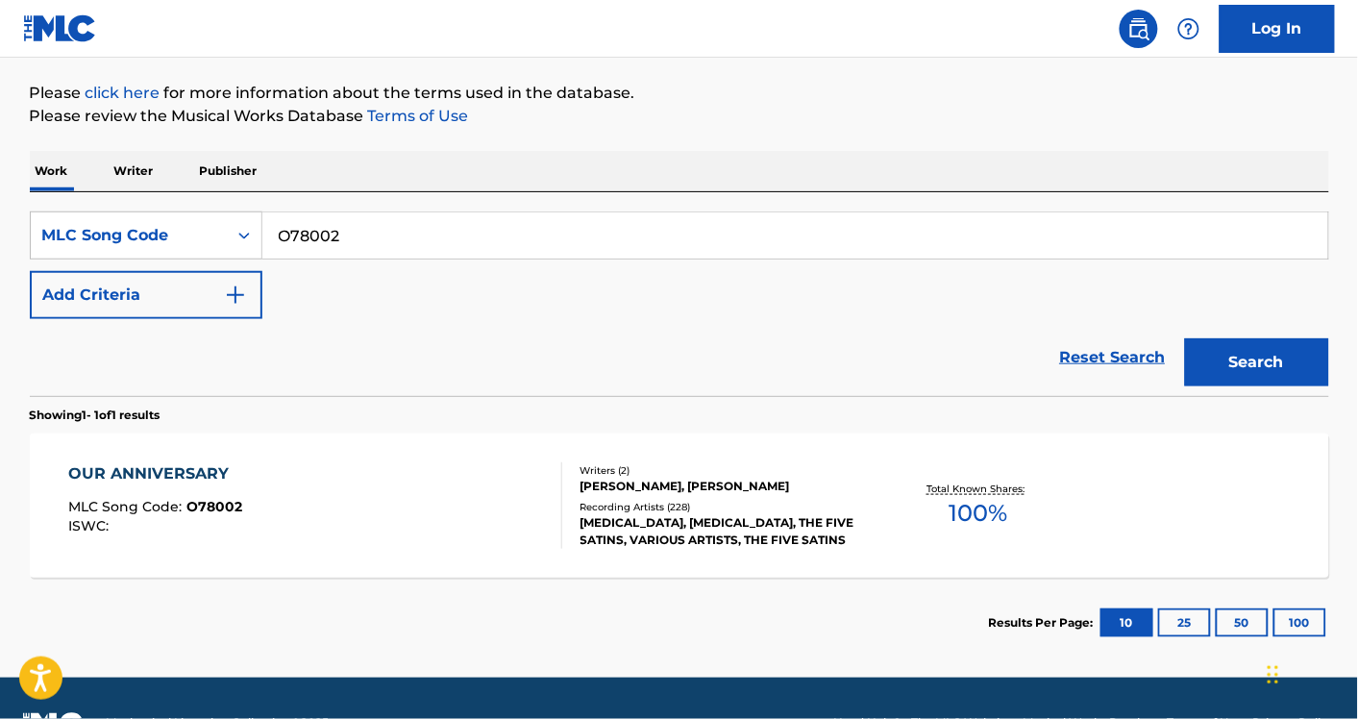
click at [515, 246] on input "O78002" at bounding box center [795, 235] width 1066 height 46
paste input "PE60NH"
type input "PE60NH"
click at [1185, 338] on button "Search" at bounding box center [1257, 362] width 144 height 48
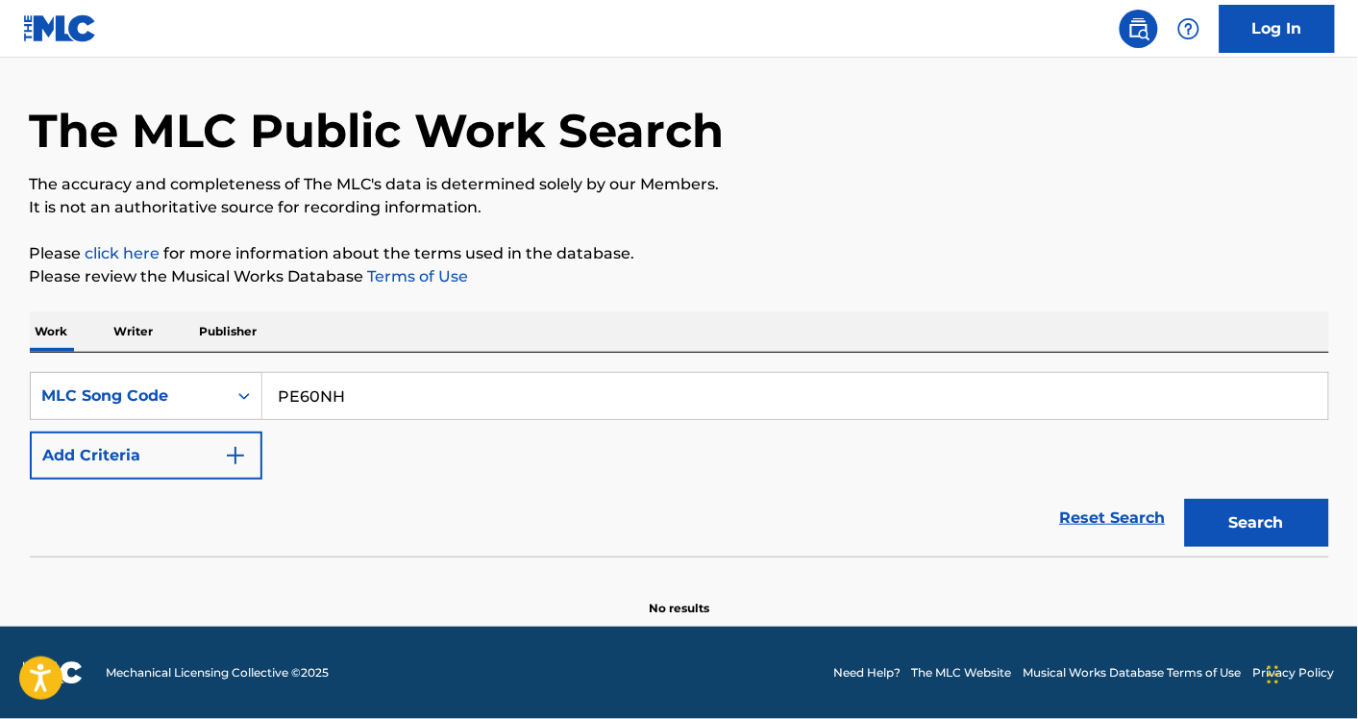
scroll to position [55, 0]
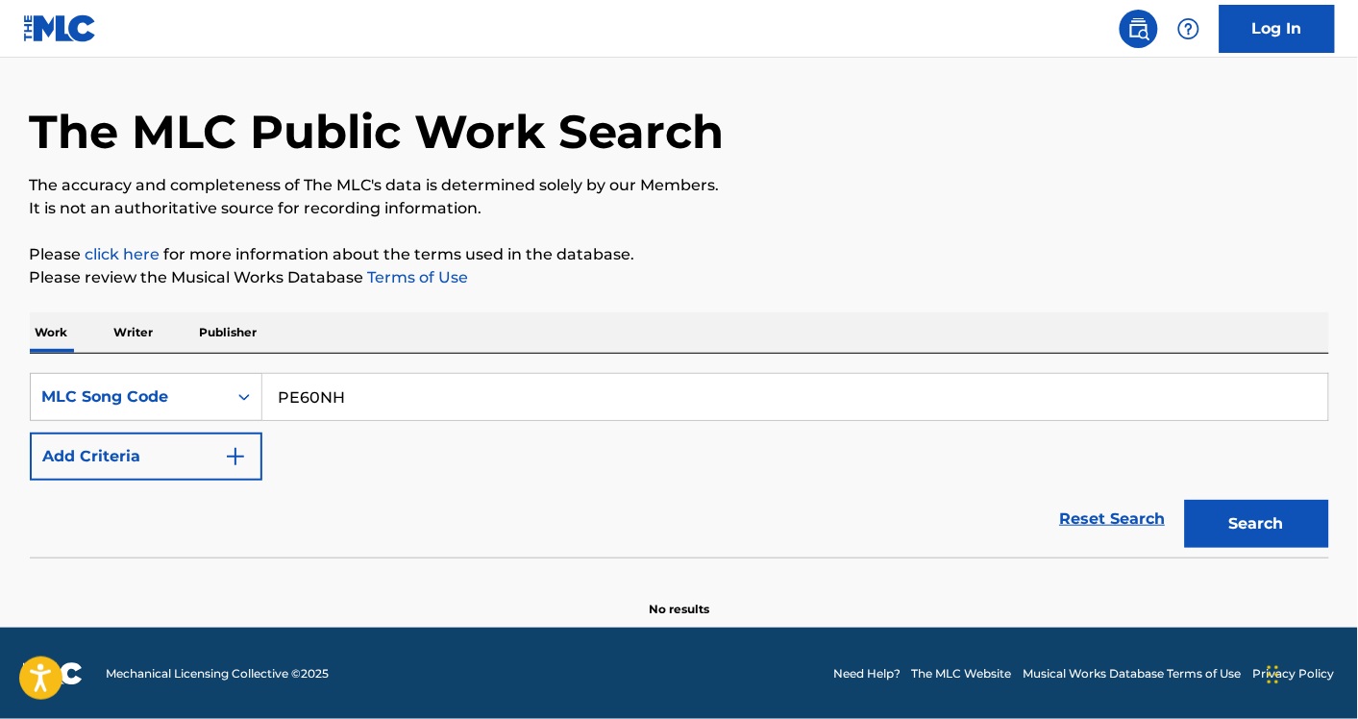
click at [1293, 534] on button "Search" at bounding box center [1257, 524] width 144 height 48
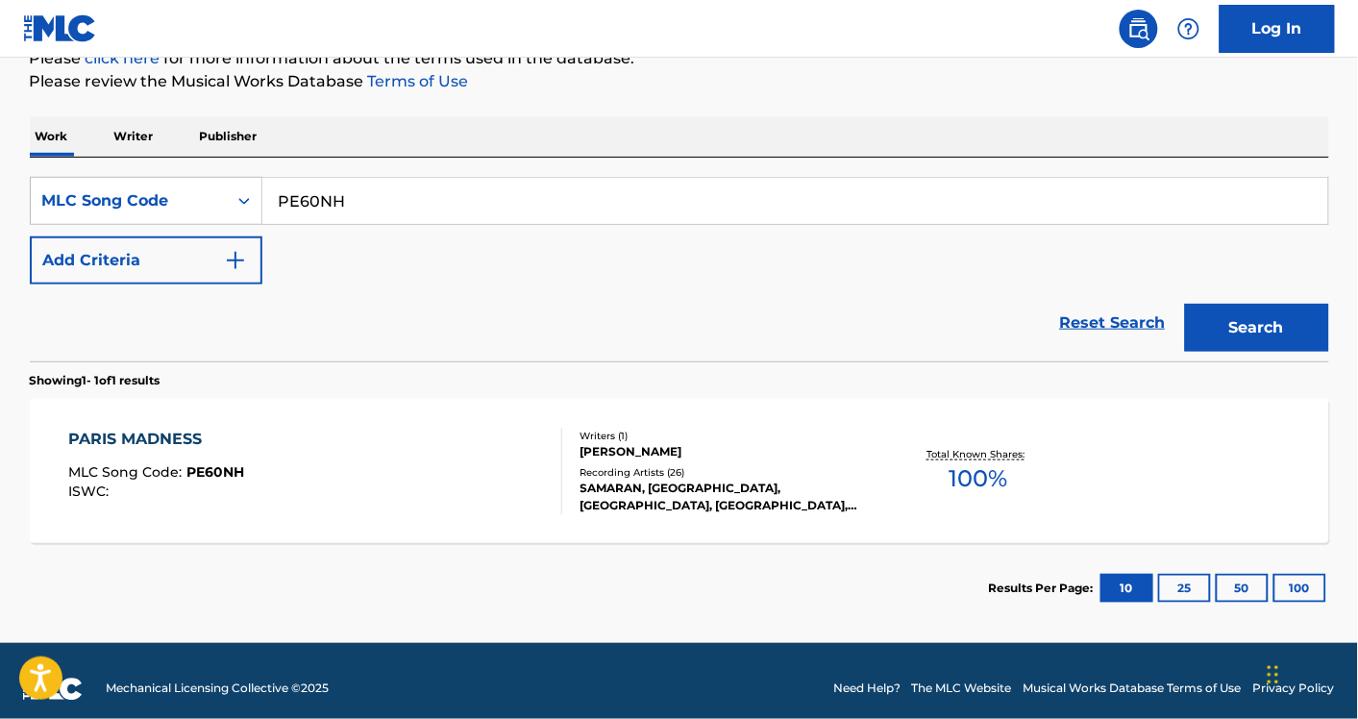
scroll to position [252, 0]
